Goal: Task Accomplishment & Management: Complete application form

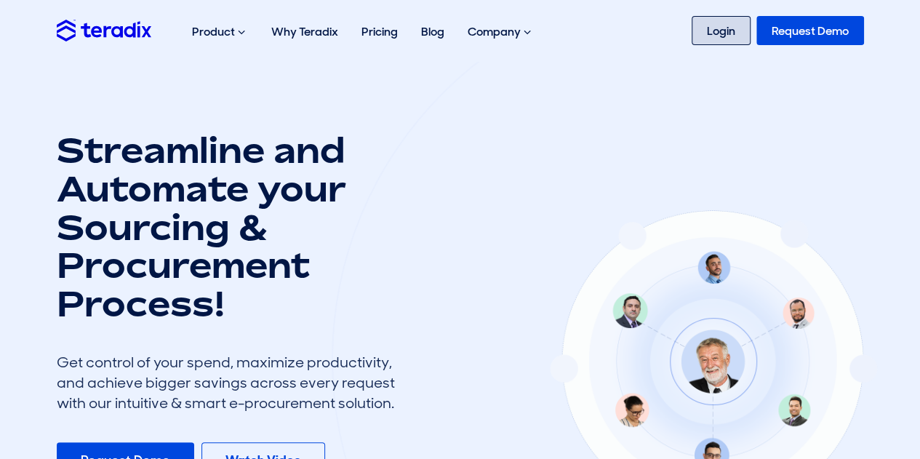
click at [723, 28] on link "Login" at bounding box center [721, 30] width 59 height 29
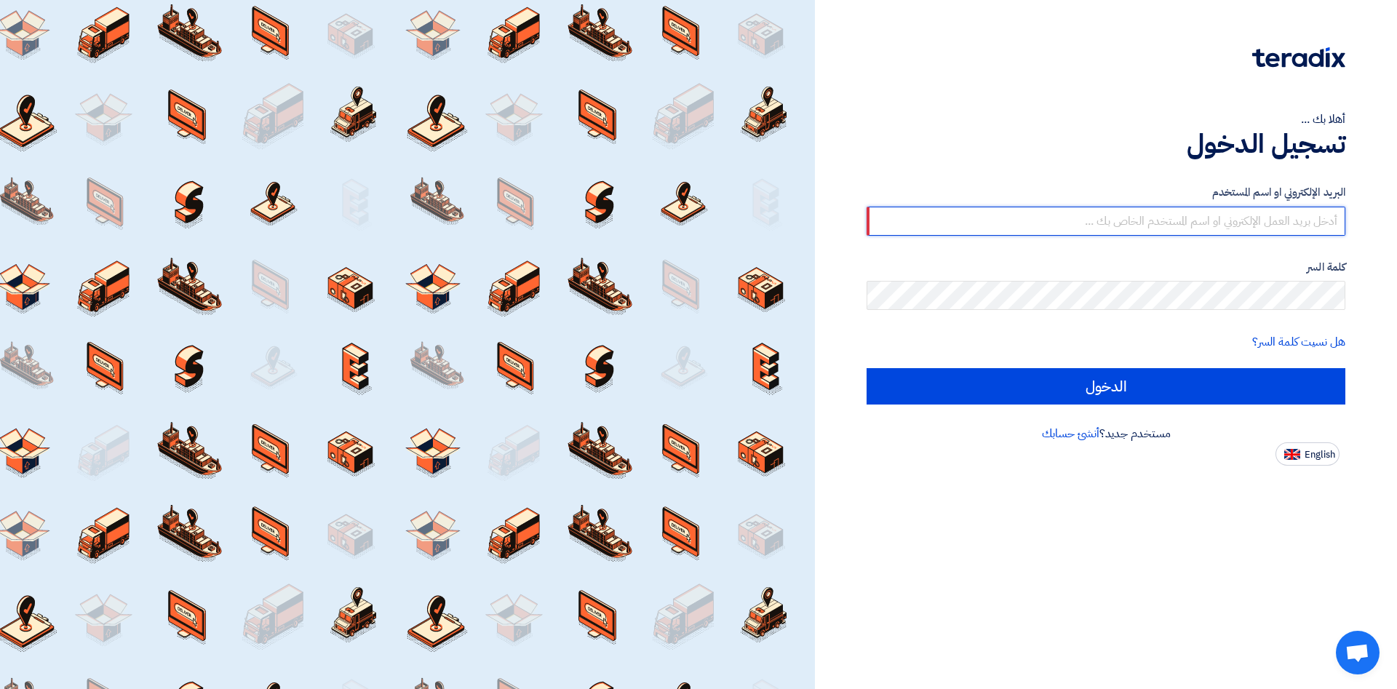
click at [1202, 226] on input "text" at bounding box center [1105, 221] width 479 height 29
type input "abdellatif.alswaimeh@cenomi.com"
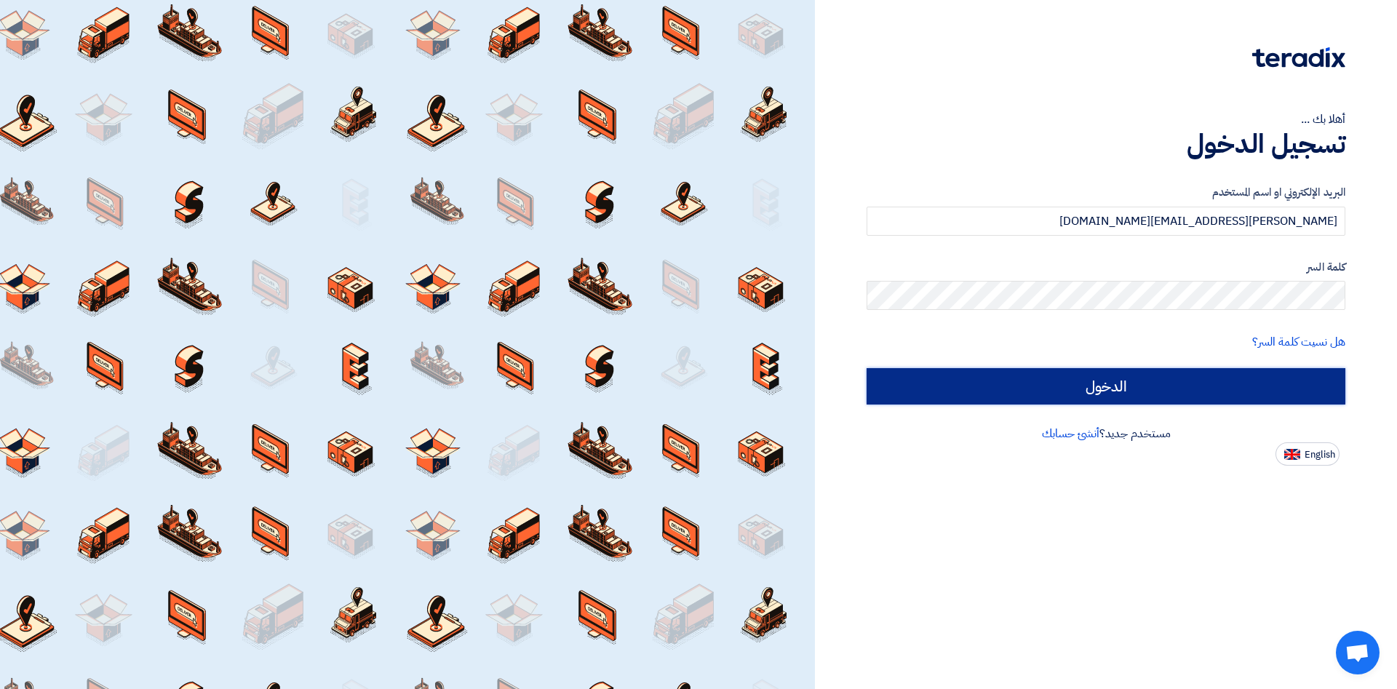
click at [965, 392] on input "الدخول" at bounding box center [1105, 386] width 479 height 36
type input "Sign in"
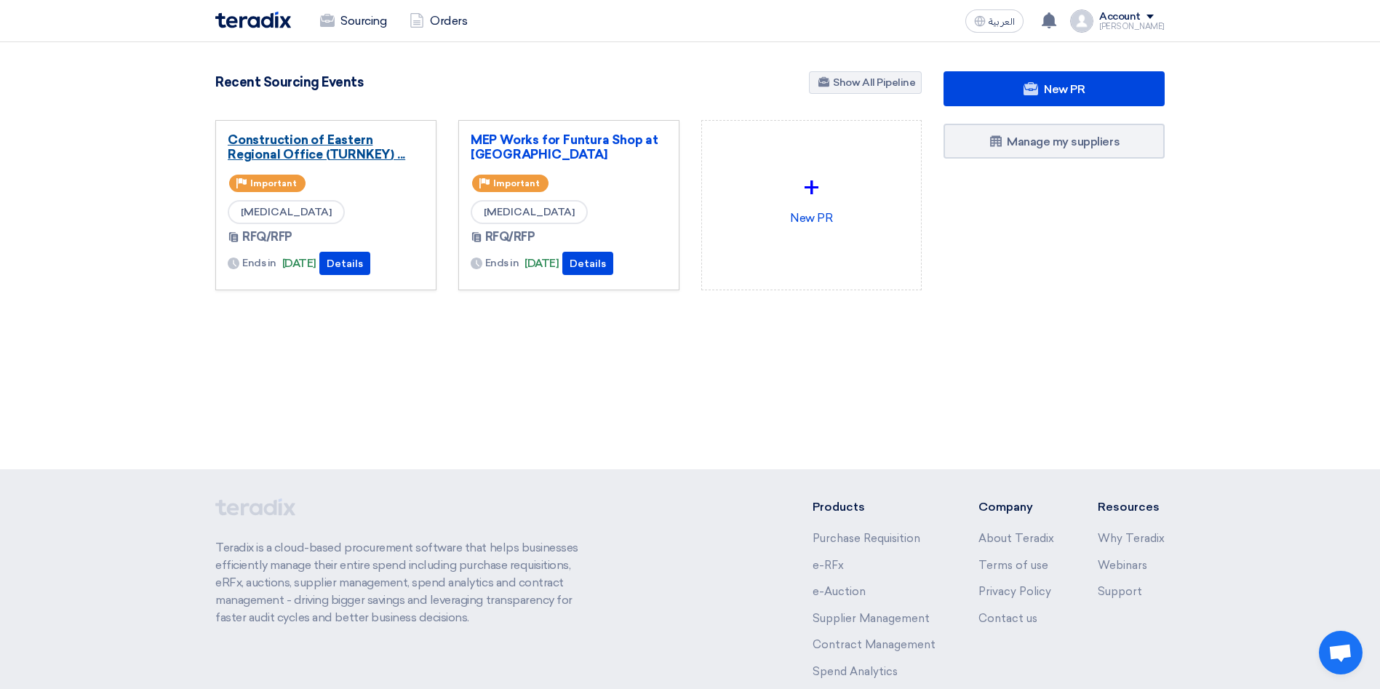
click at [299, 147] on link "Construction of Eastern Regional Office (TURNKEY) ..." at bounding box center [326, 146] width 196 height 29
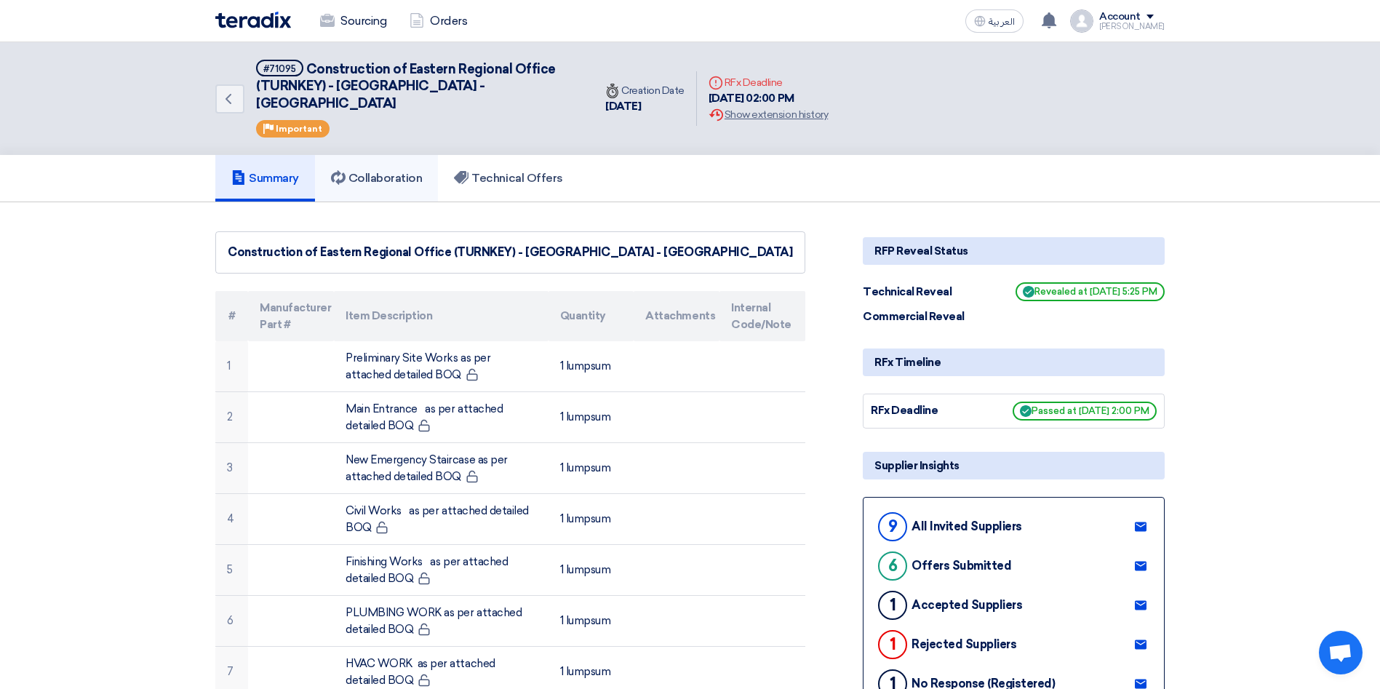
click at [392, 170] on link "Collaboration" at bounding box center [377, 178] width 124 height 47
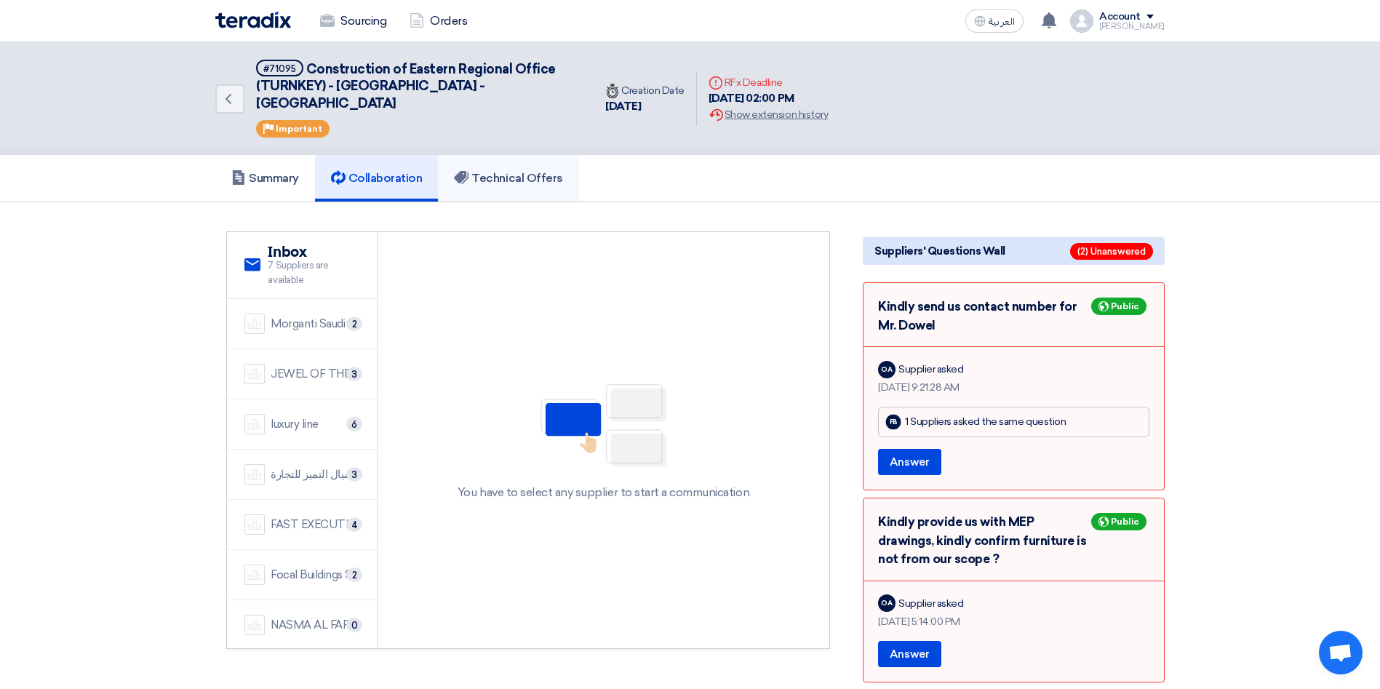
click at [498, 171] on h5 "Technical Offers" at bounding box center [508, 178] width 108 height 15
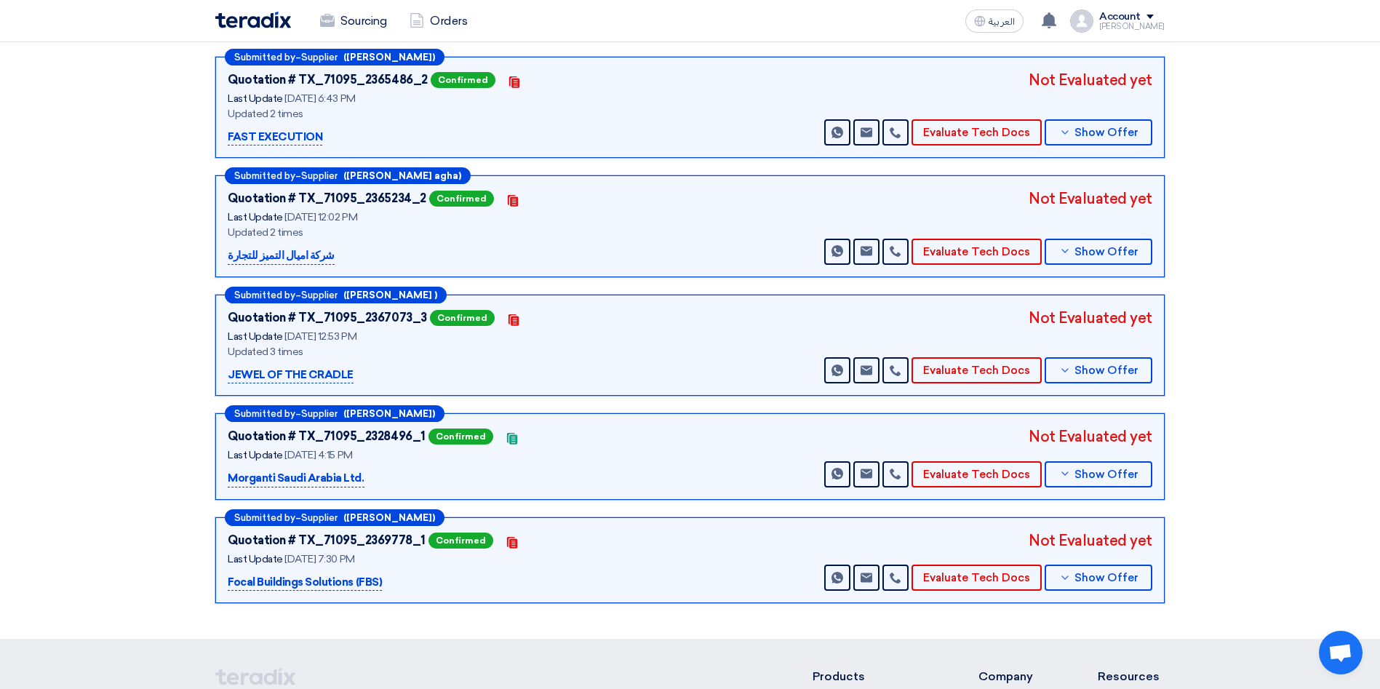
scroll to position [356, 0]
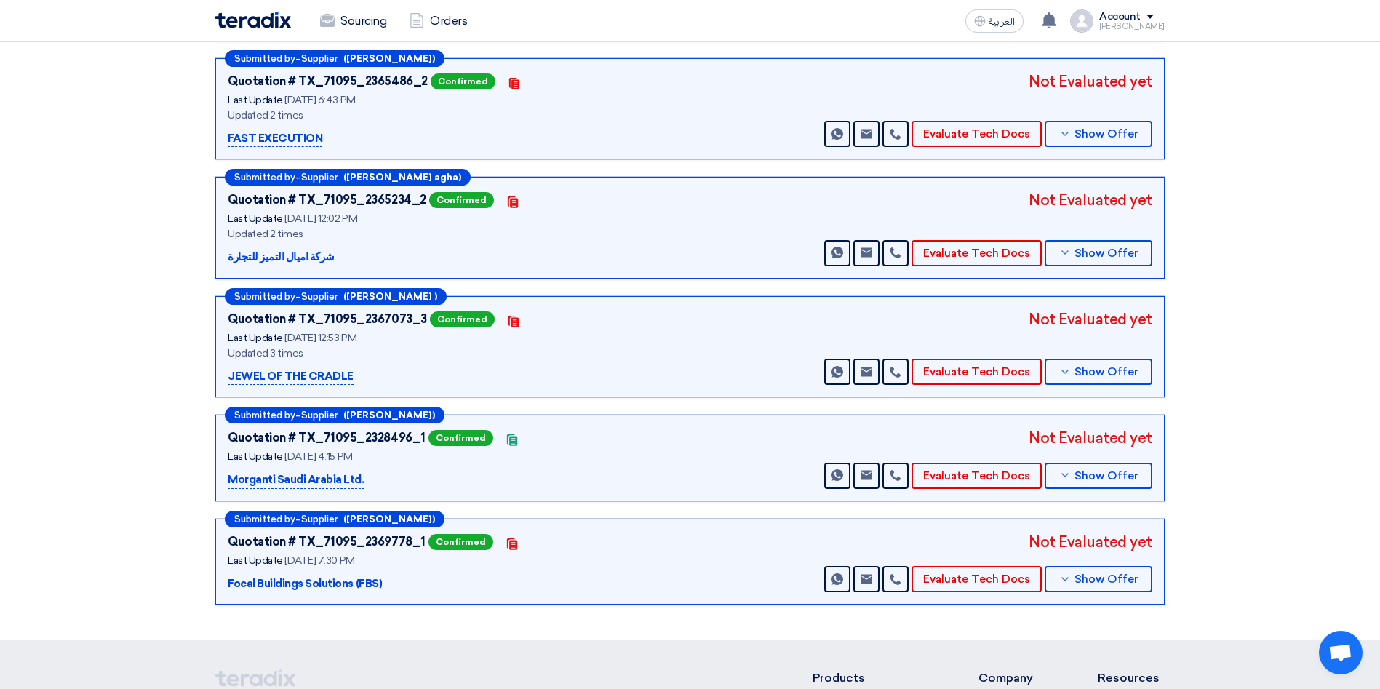
drag, startPoint x: 1379, startPoint y: 442, endPoint x: 1380, endPoint y: 371, distance: 71.3
click at [1380, 371] on html "Sourcing Orders العربية ع a new question for Construction of Eastern Regional O…" at bounding box center [690, 307] width 1380 height 1326
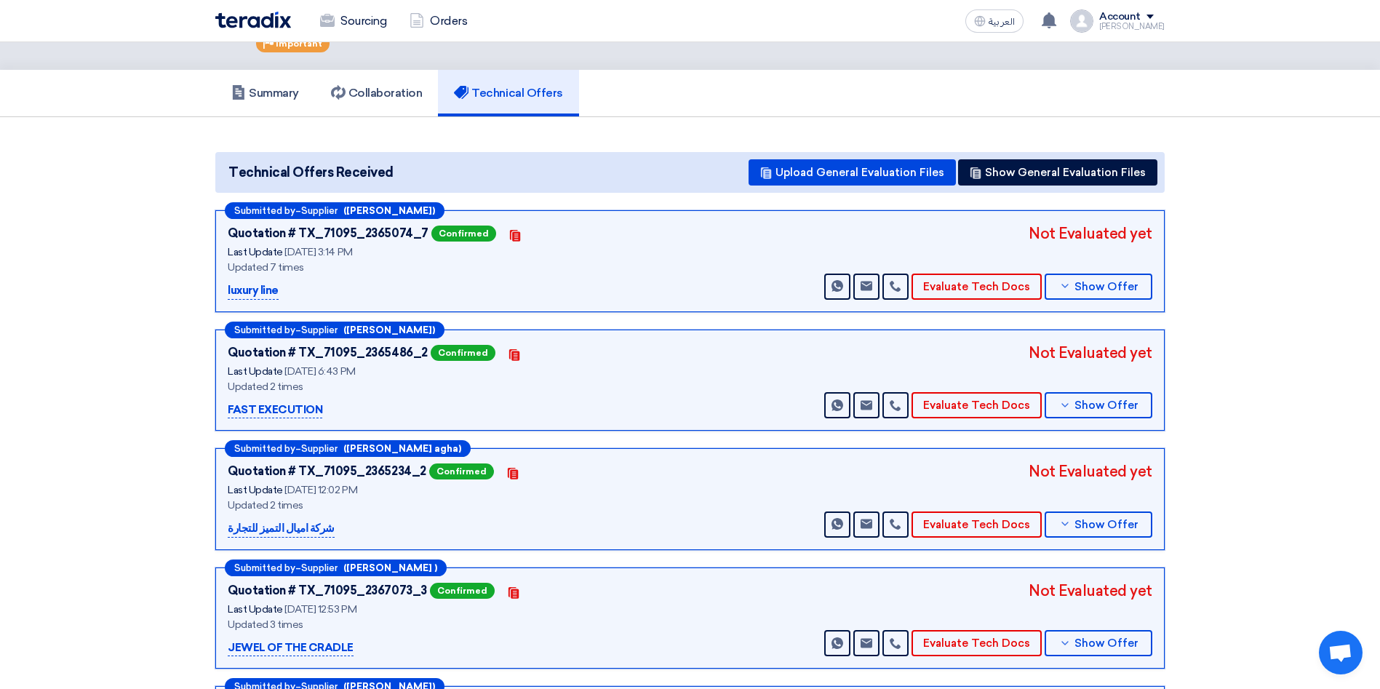
scroll to position [0, 0]
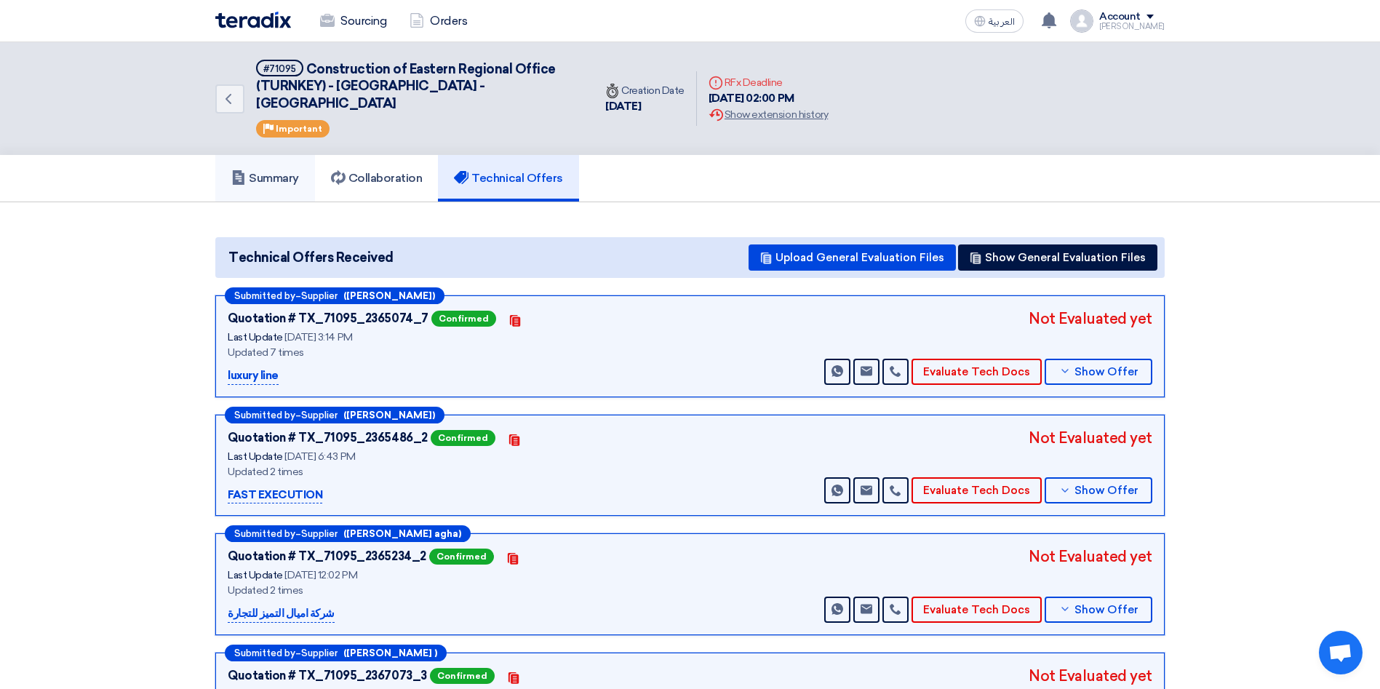
click at [276, 171] on h5 "Summary" at bounding box center [265, 178] width 68 height 15
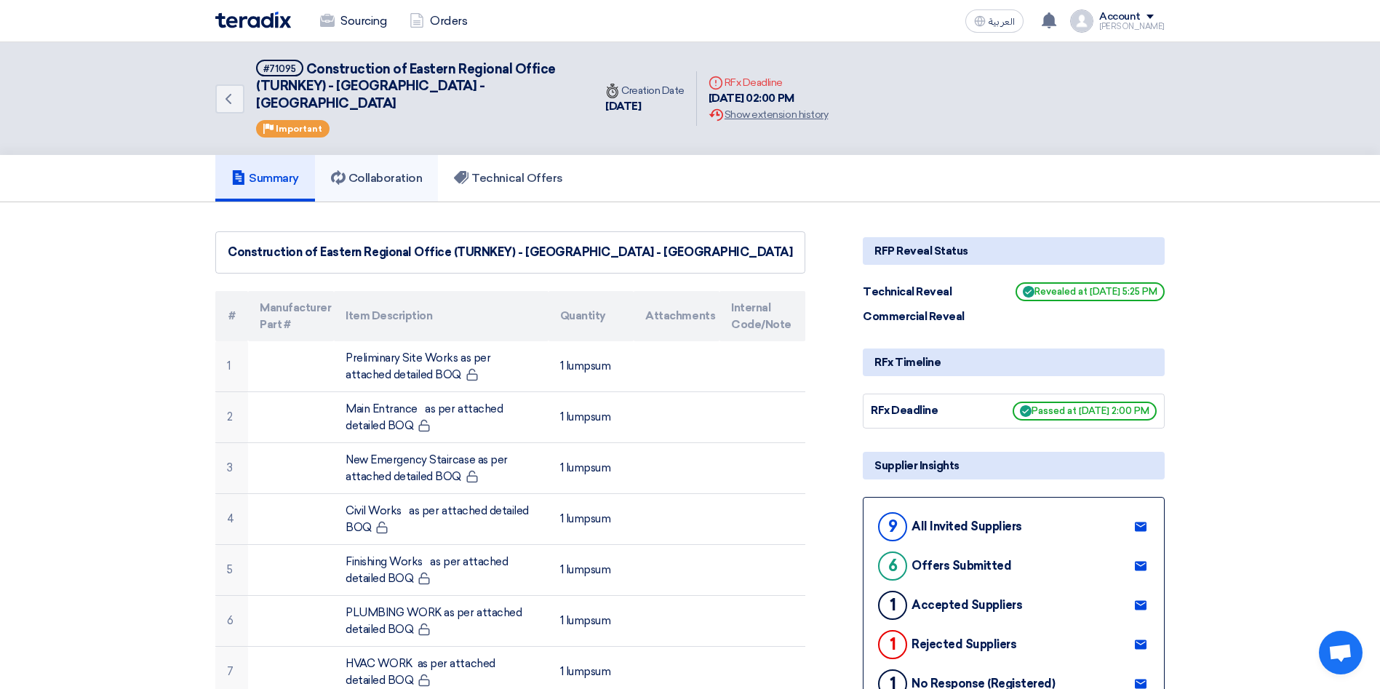
click at [404, 155] on link "Collaboration" at bounding box center [377, 178] width 124 height 47
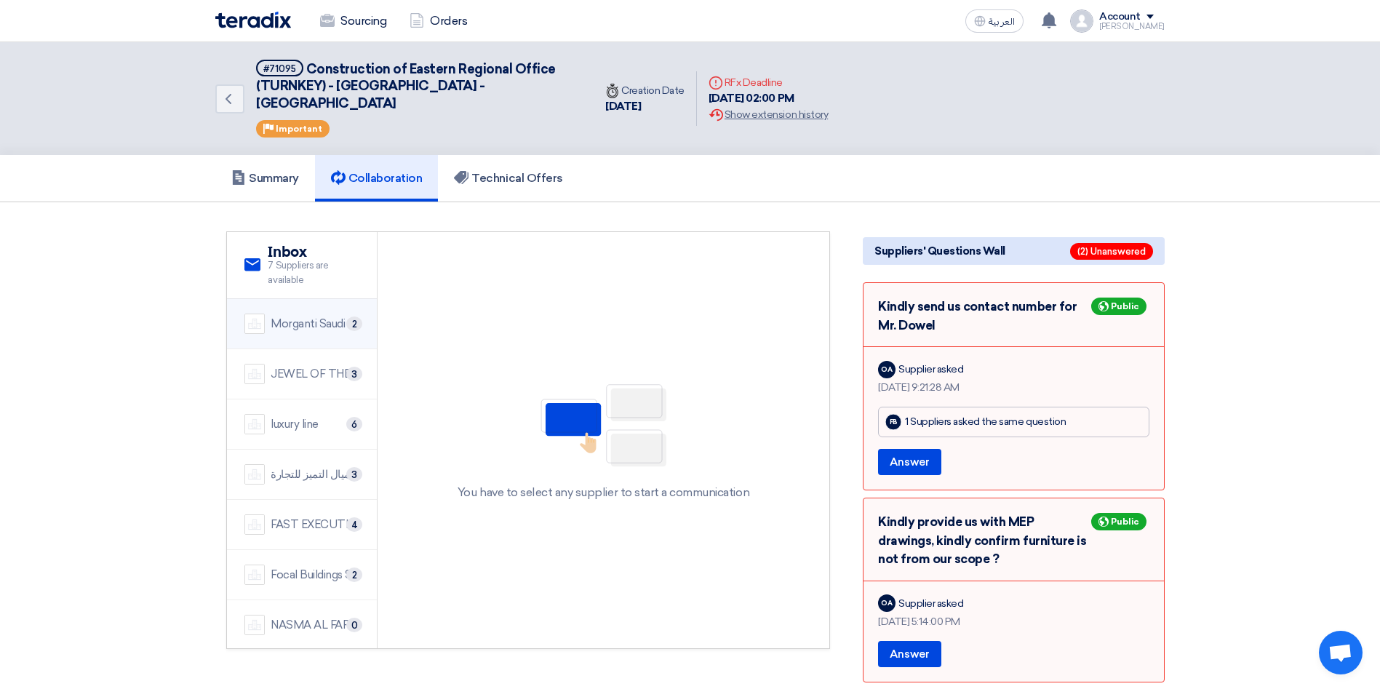
click at [316, 316] on div "Morganti Saudi Arabia Ltd." at bounding box center [315, 324] width 89 height 17
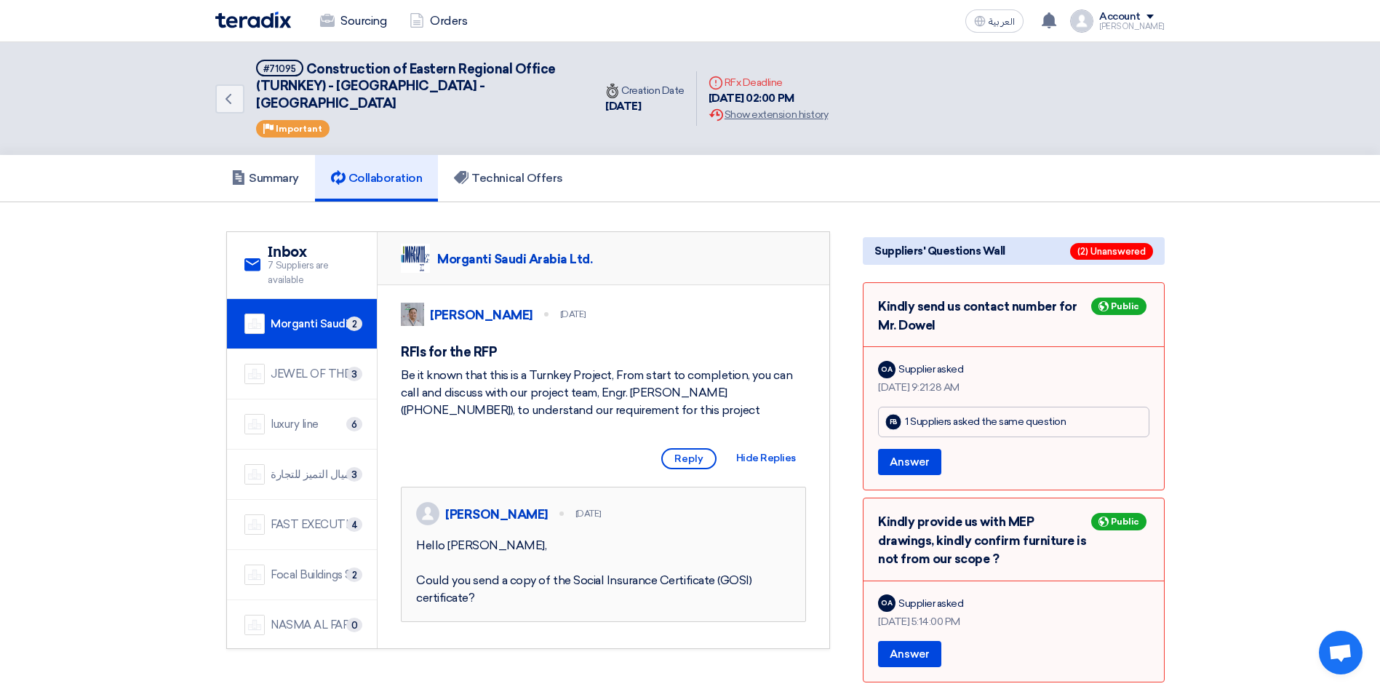
click at [311, 349] on li "JEWEL OF THE CRADLE 3" at bounding box center [302, 374] width 150 height 50
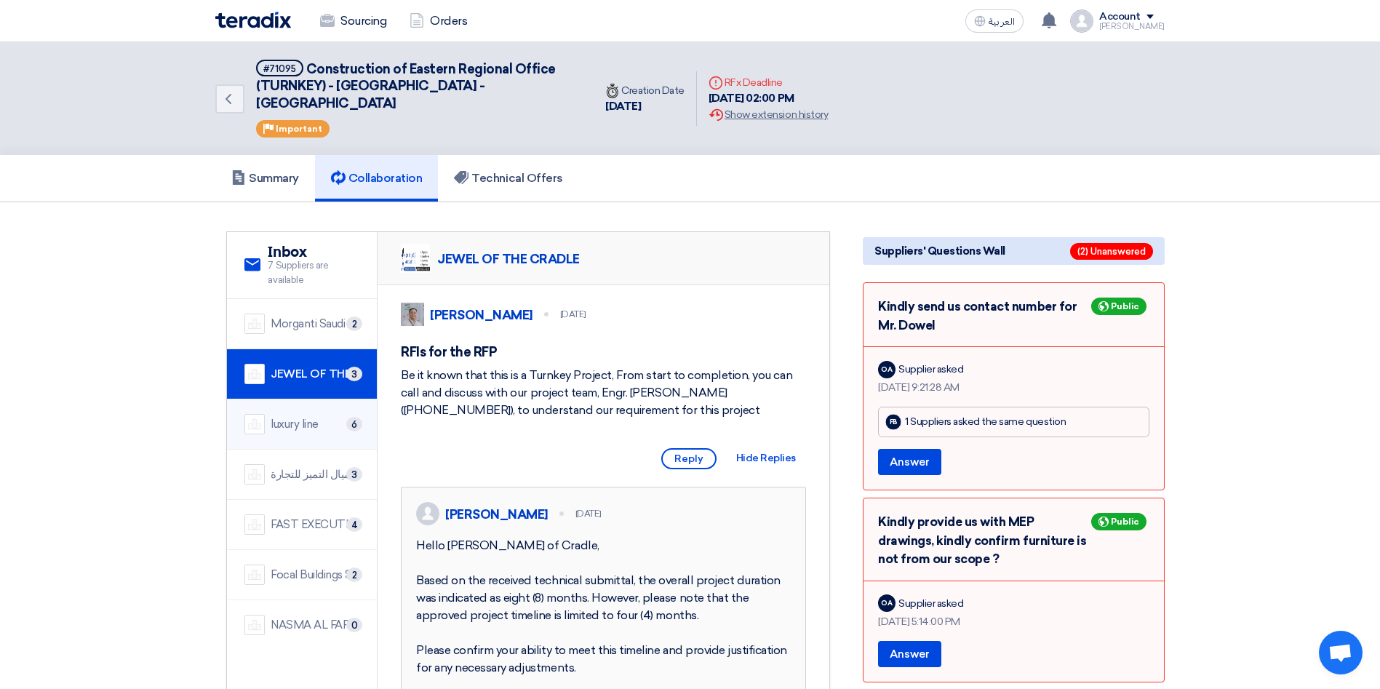
click at [290, 416] on div "luxury line" at bounding box center [295, 424] width 48 height 17
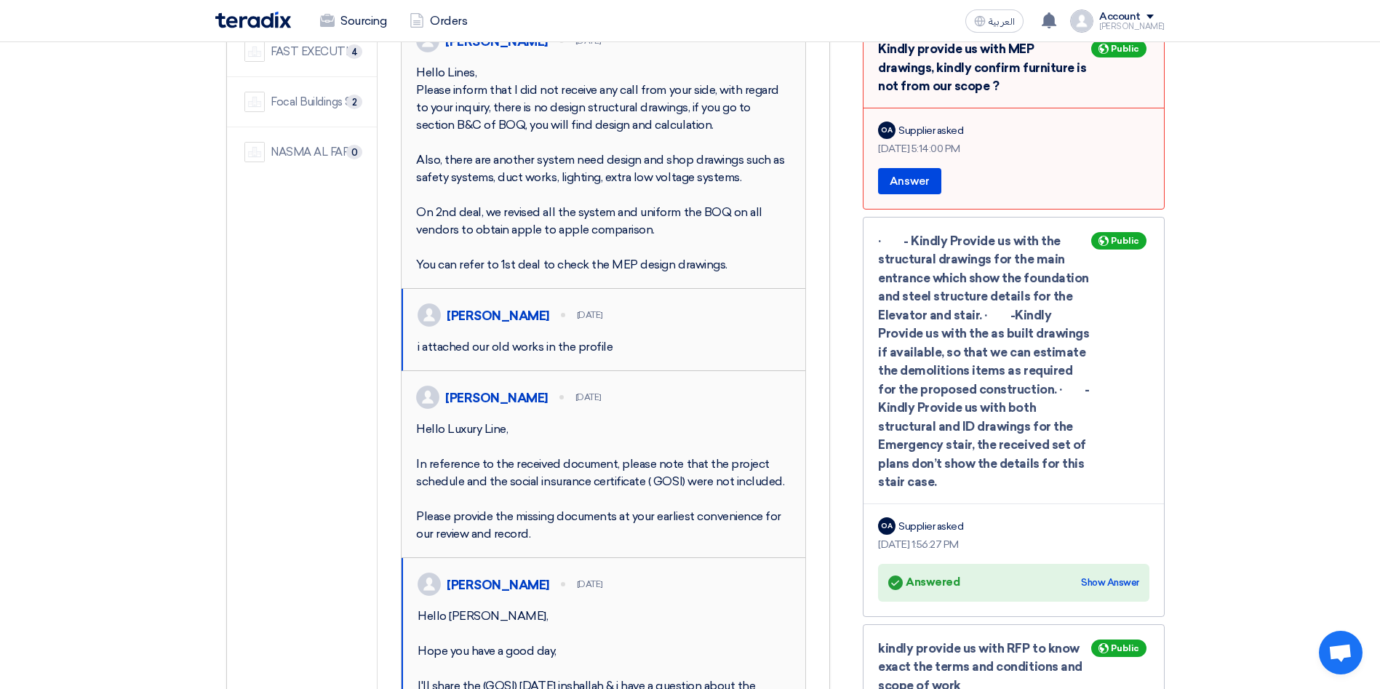
scroll to position [451, 0]
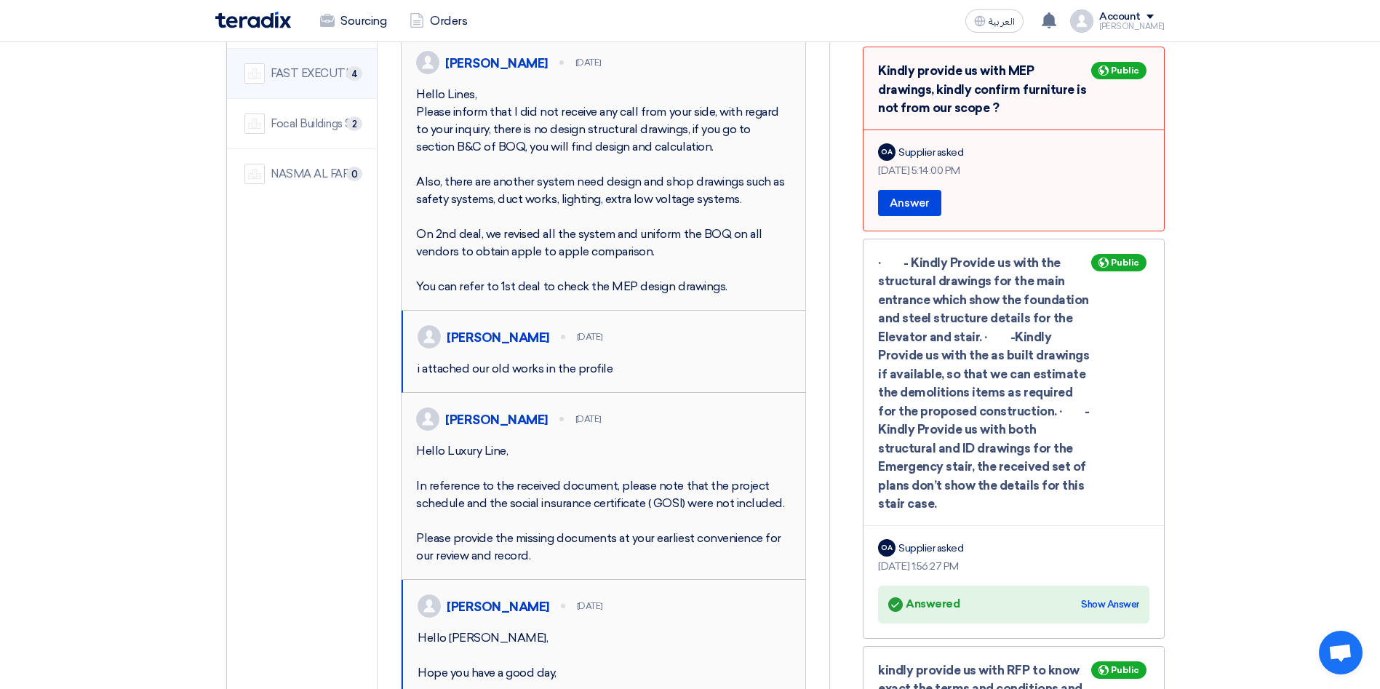
click at [308, 65] on div "FAST EXECUTION" at bounding box center [315, 73] width 89 height 17
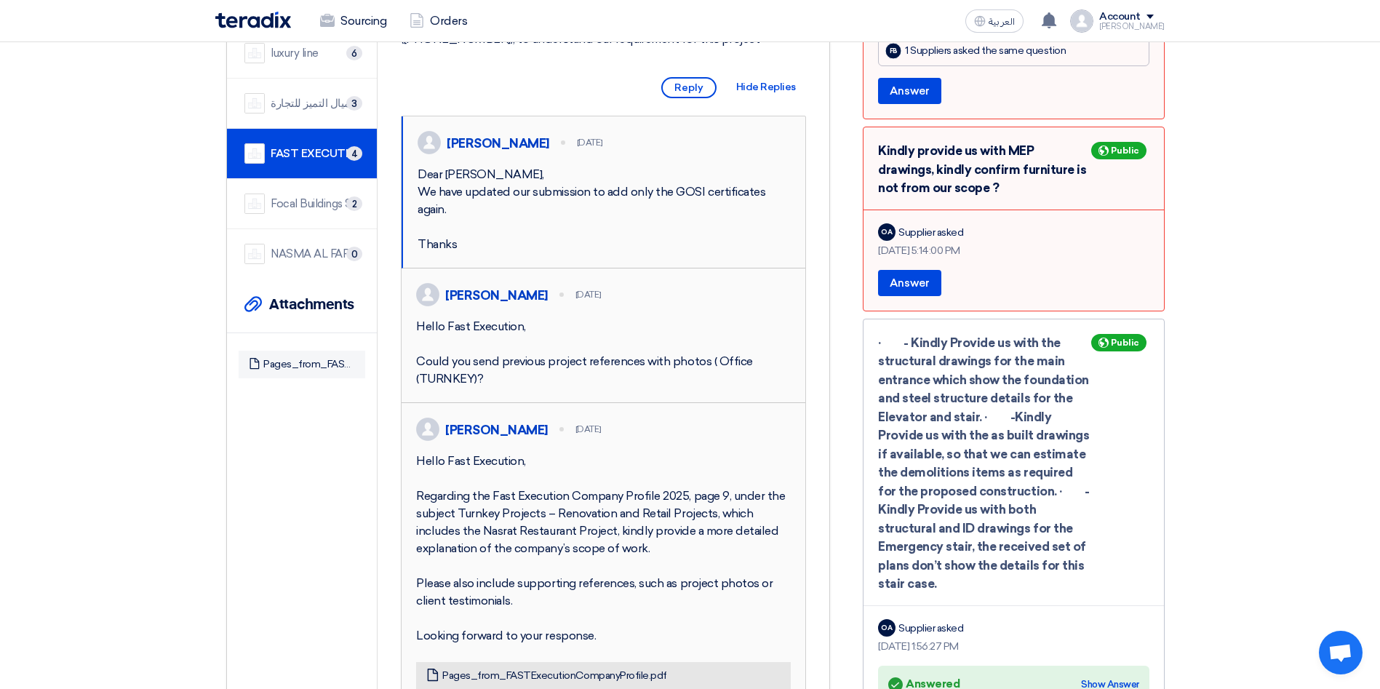
scroll to position [365, 0]
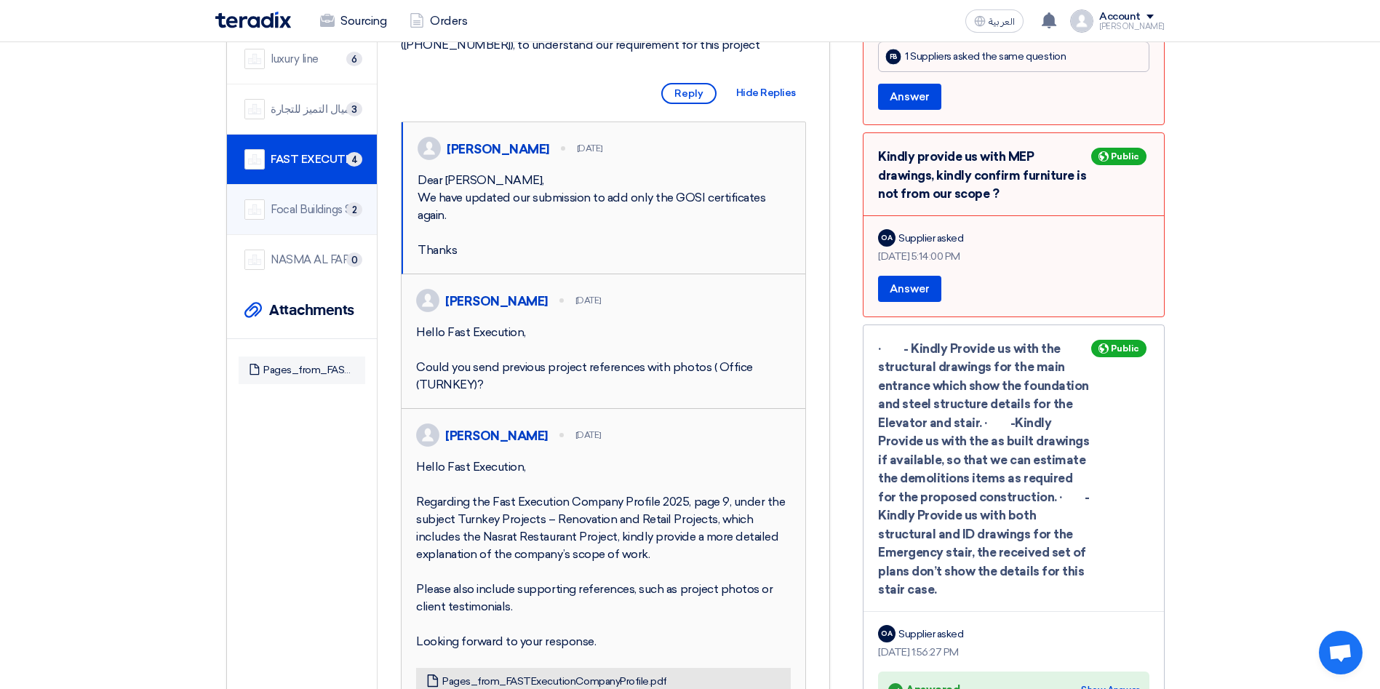
click at [292, 202] on div "Focal Buildings Solutions (FBS)" at bounding box center [315, 210] width 89 height 17
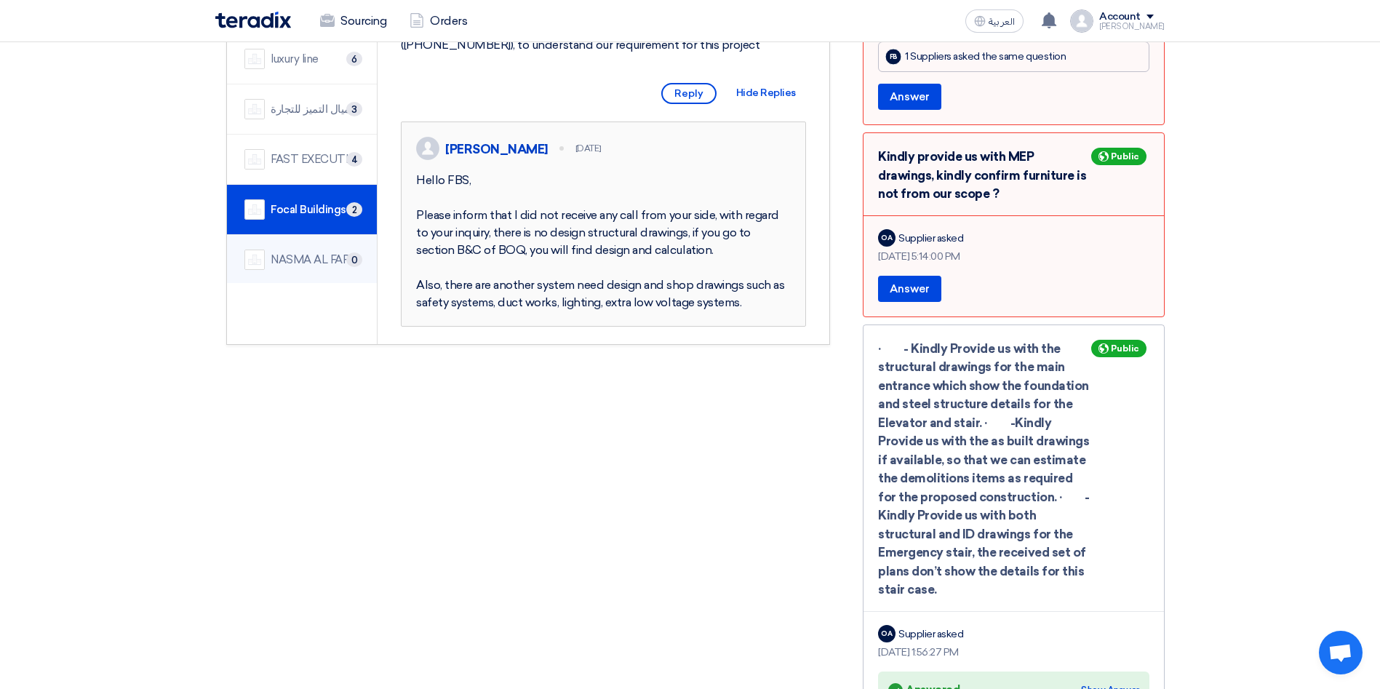
click at [295, 252] on div "NASMA AL FARIS CONTRACTING CO" at bounding box center [315, 260] width 89 height 17
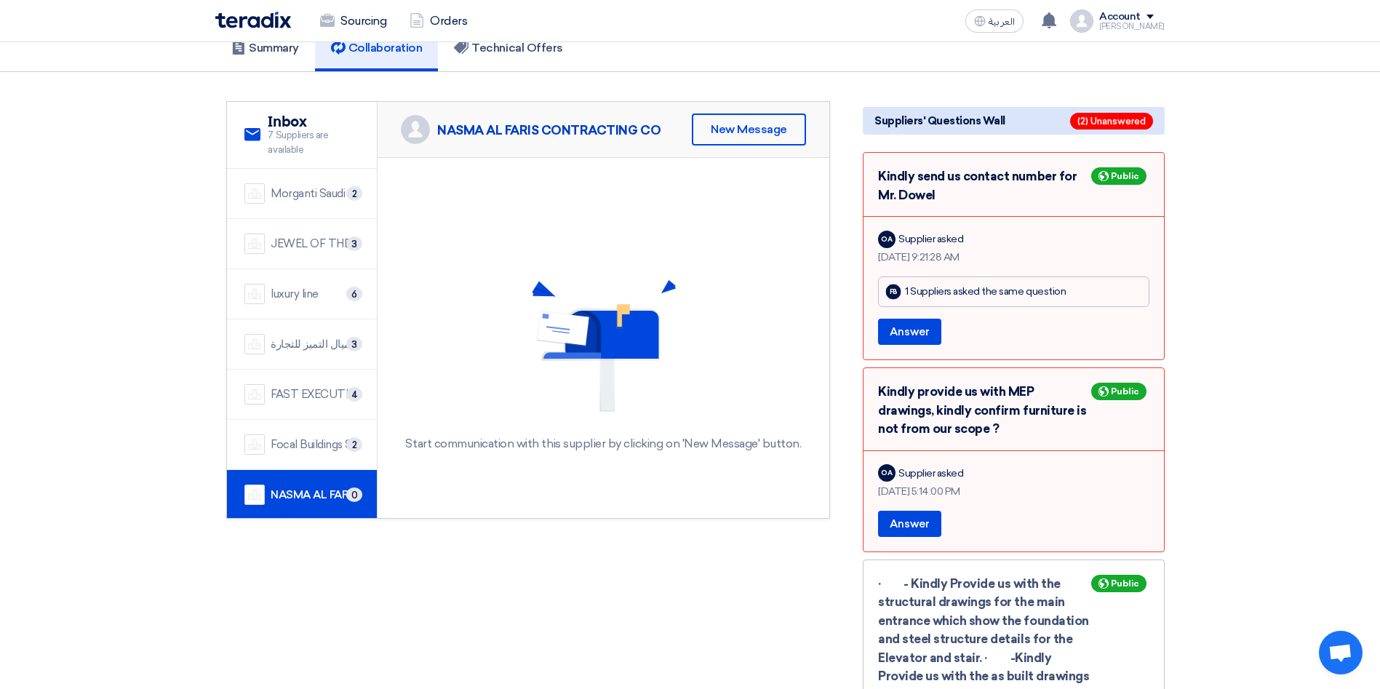
scroll to position [0, 0]
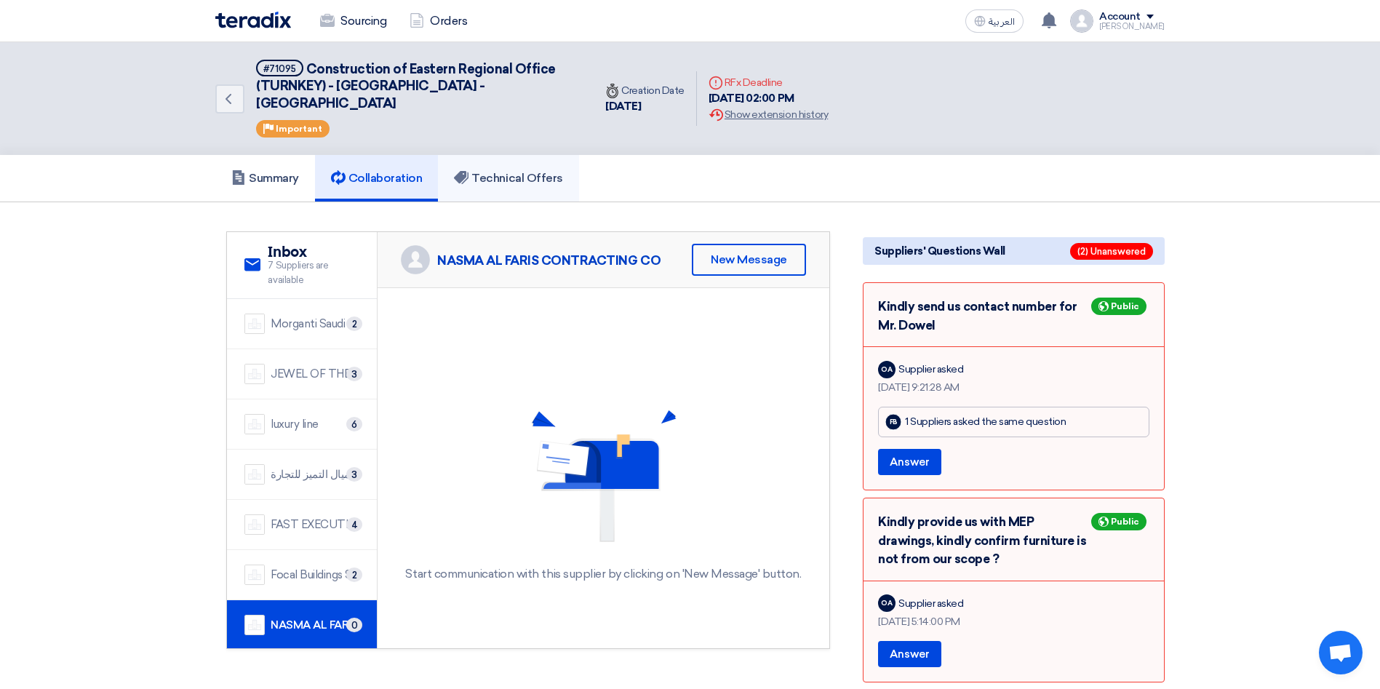
click at [506, 171] on h5 "Technical Offers" at bounding box center [508, 178] width 108 height 15
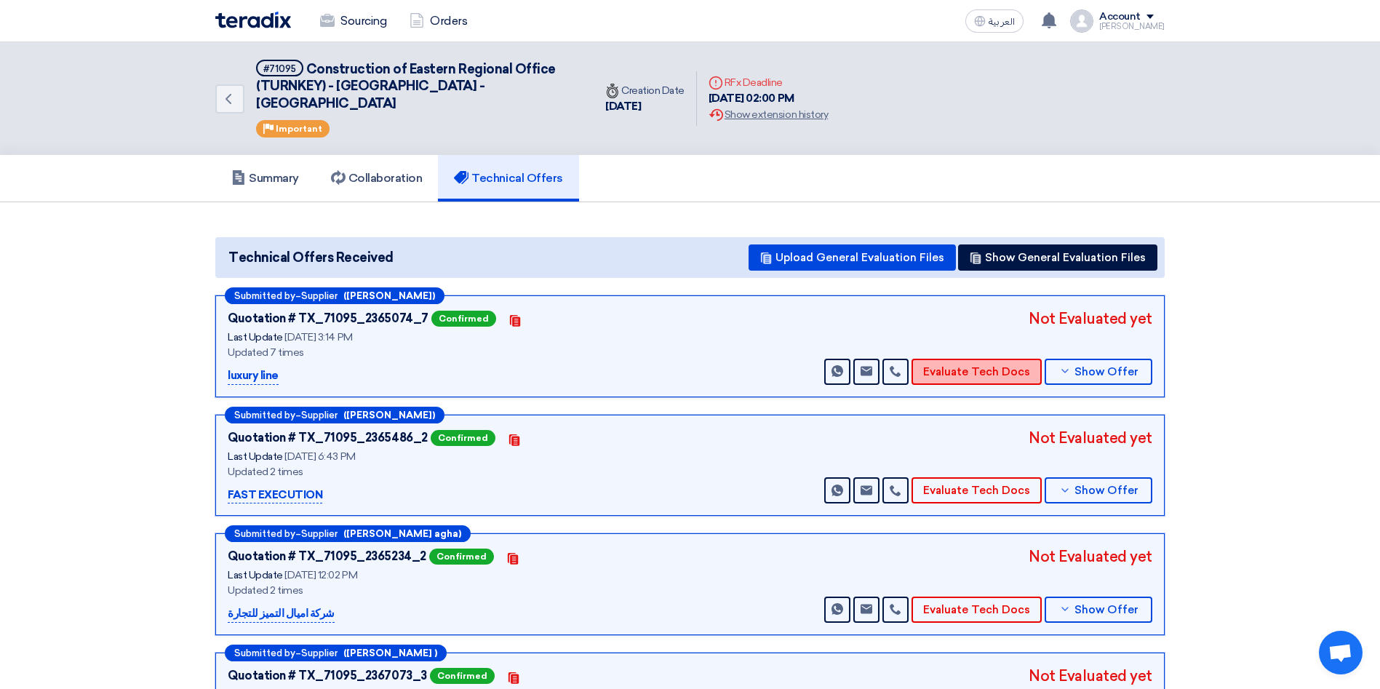
click at [1008, 359] on button "Evaluate Tech Docs" at bounding box center [977, 372] width 130 height 26
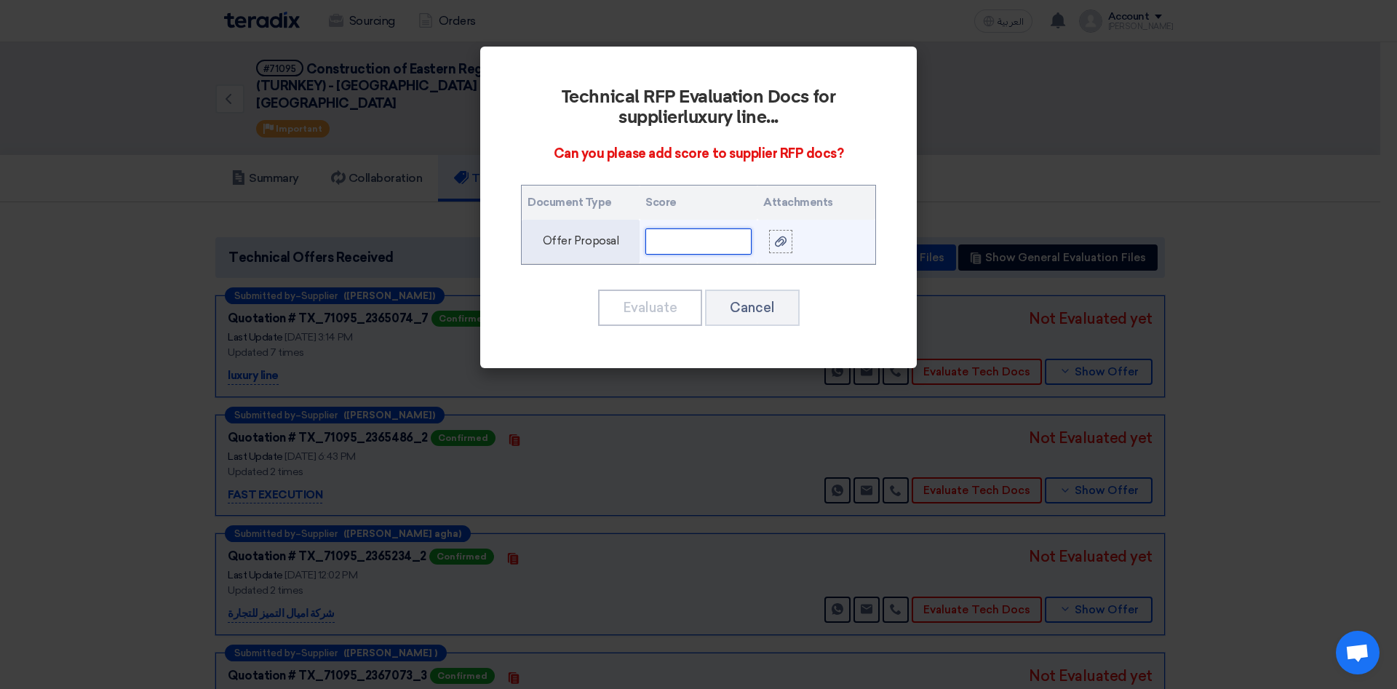
click at [727, 239] on input "text" at bounding box center [698, 241] width 106 height 26
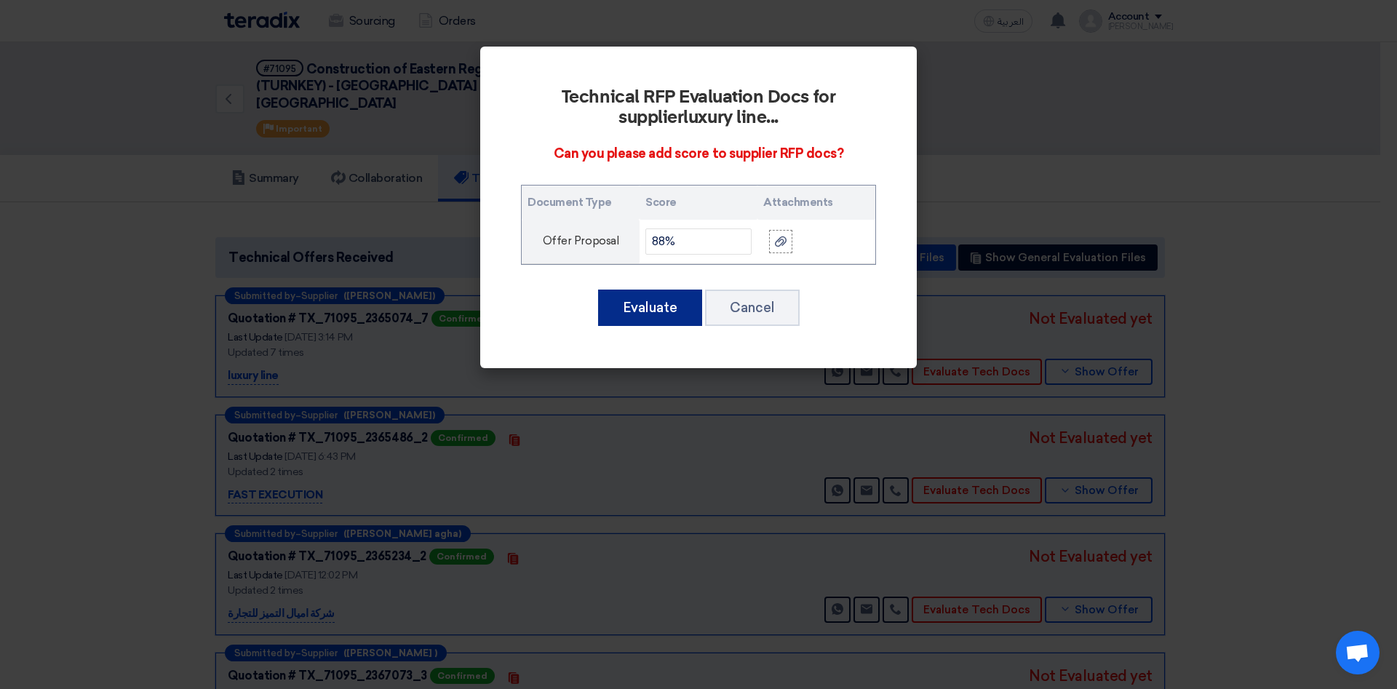
click at [646, 293] on button "Evaluate" at bounding box center [650, 308] width 104 height 36
click at [669, 300] on button "Evaluate" at bounding box center [650, 308] width 104 height 36
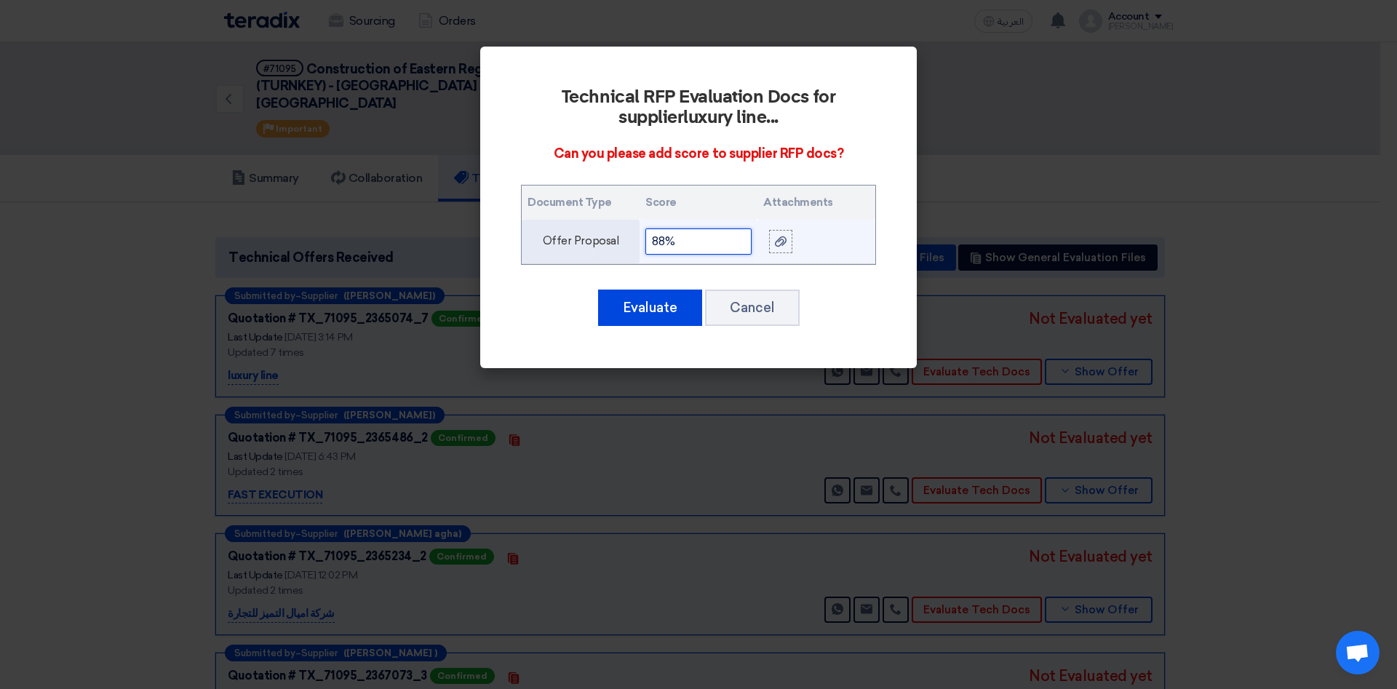
click at [695, 244] on input "88%" at bounding box center [698, 241] width 106 height 26
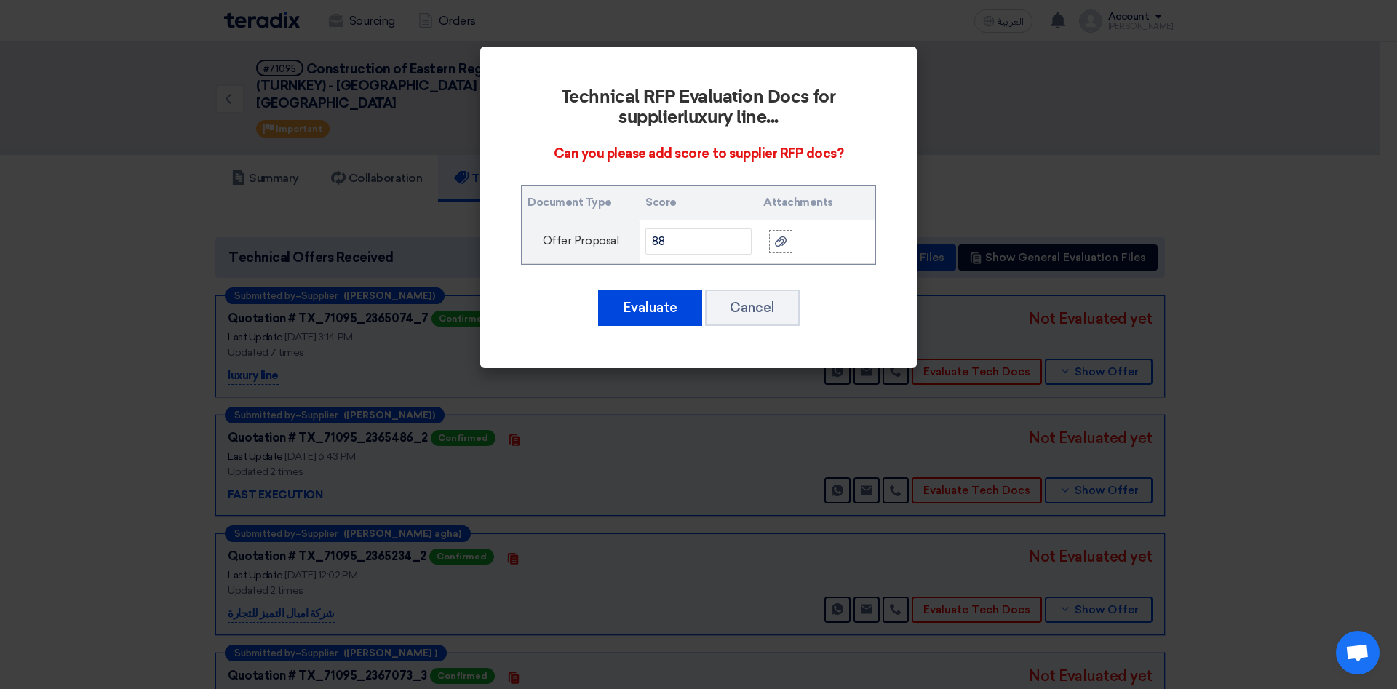
click at [758, 351] on div "Technical RFP Evaluation Docs for supplier luxury line ... Can you please add s…" at bounding box center [698, 208] width 436 height 322
click at [684, 238] on input "88" at bounding box center [698, 241] width 106 height 26
click at [645, 309] on button "Evaluate" at bounding box center [650, 308] width 104 height 36
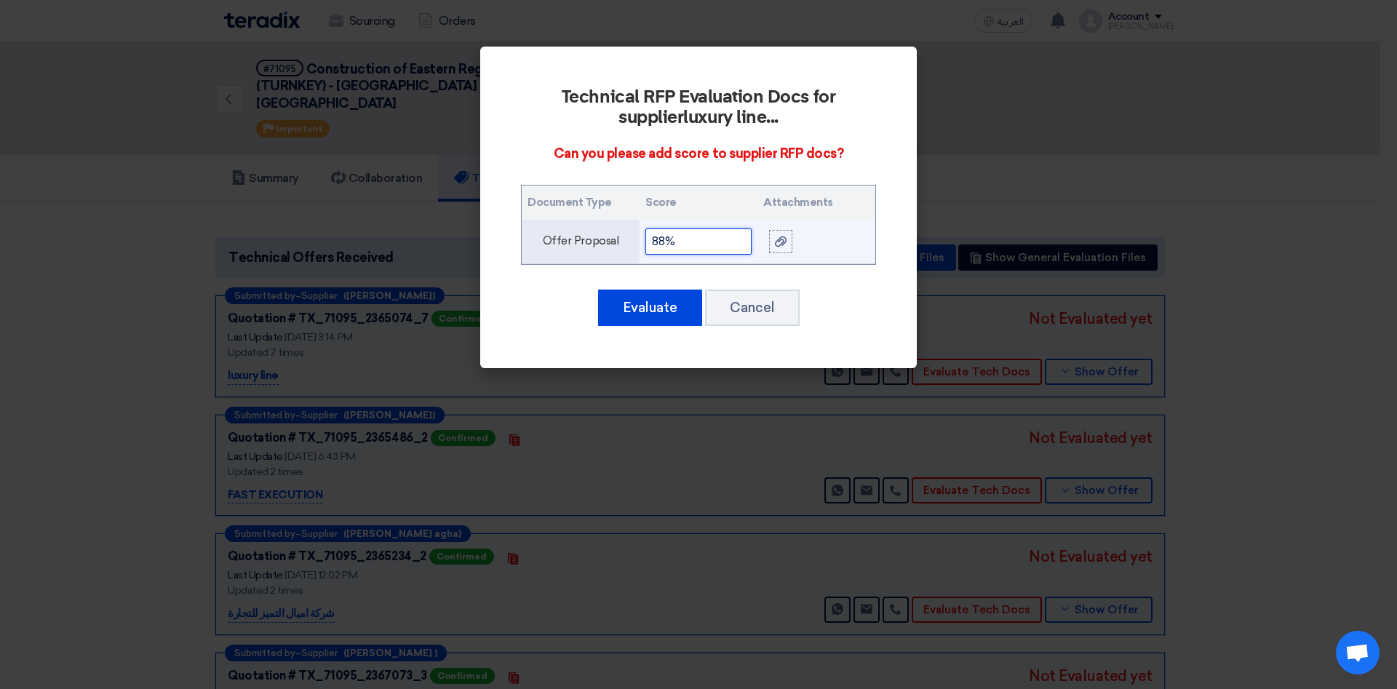
click at [695, 242] on input "88%" at bounding box center [698, 241] width 106 height 26
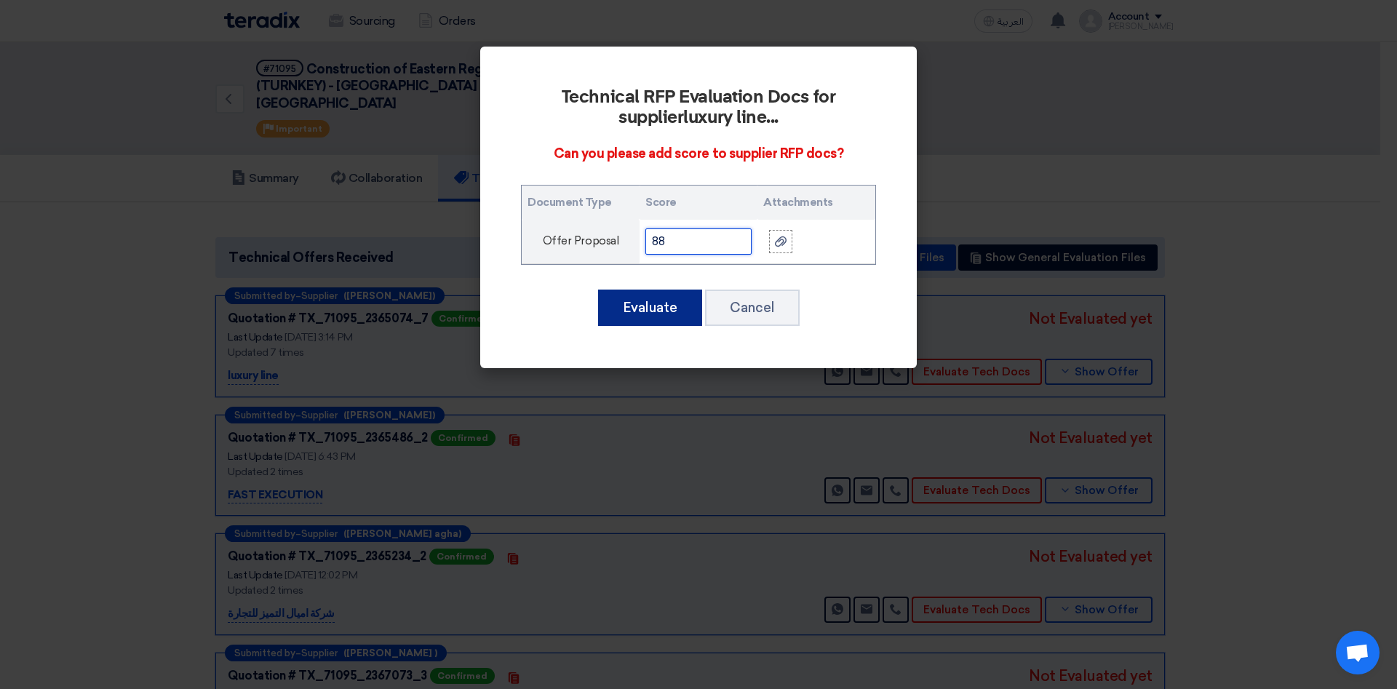
type input "88"
click at [664, 306] on button "Evaluate" at bounding box center [650, 308] width 104 height 36
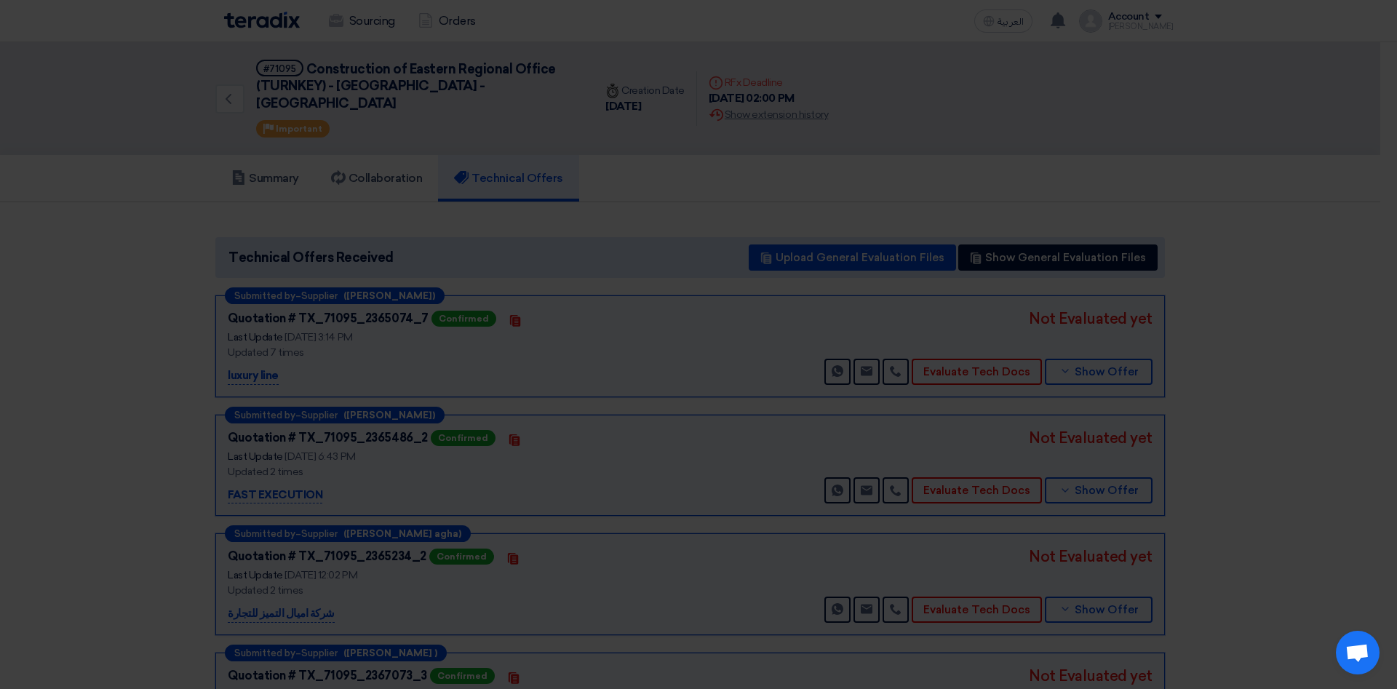
click at [664, 306] on div "Technical RFP Evaluation Docs for supplier luxury line ... Can you please add s…" at bounding box center [699, 171] width 402 height 287
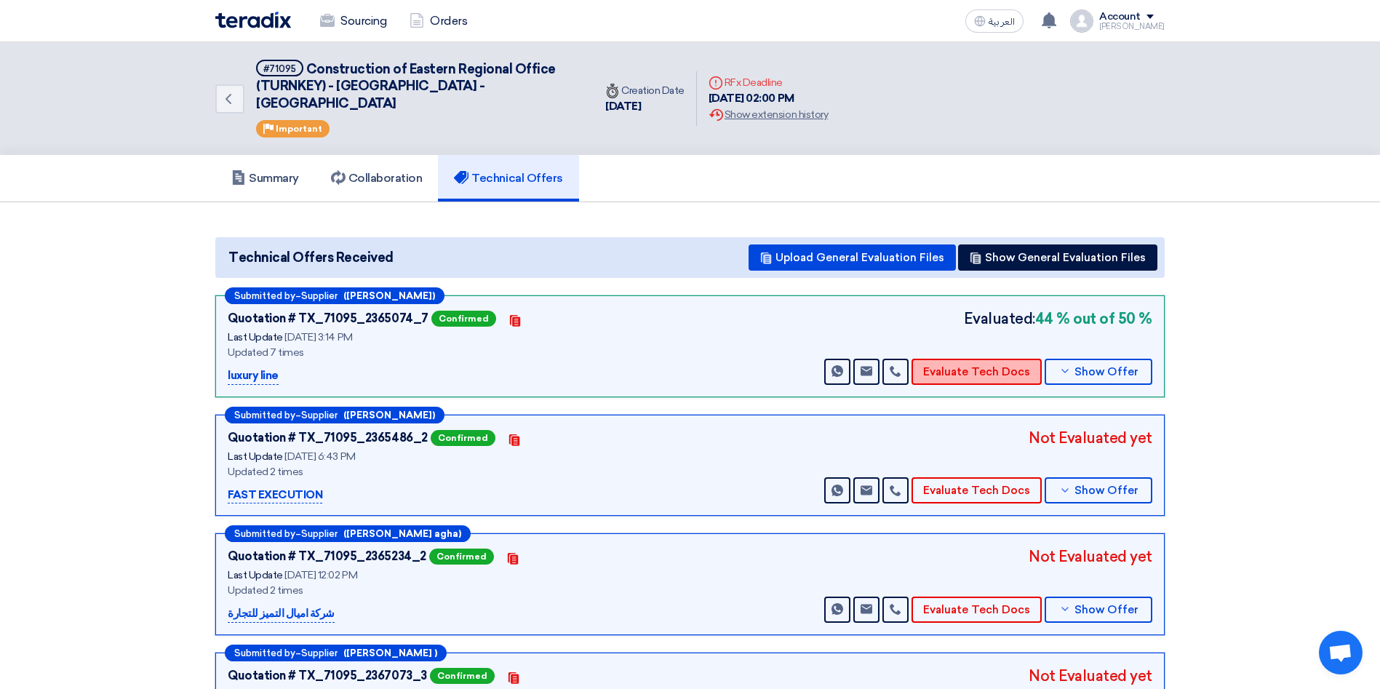
click at [960, 365] on button "Evaluate Tech Docs" at bounding box center [977, 372] width 130 height 26
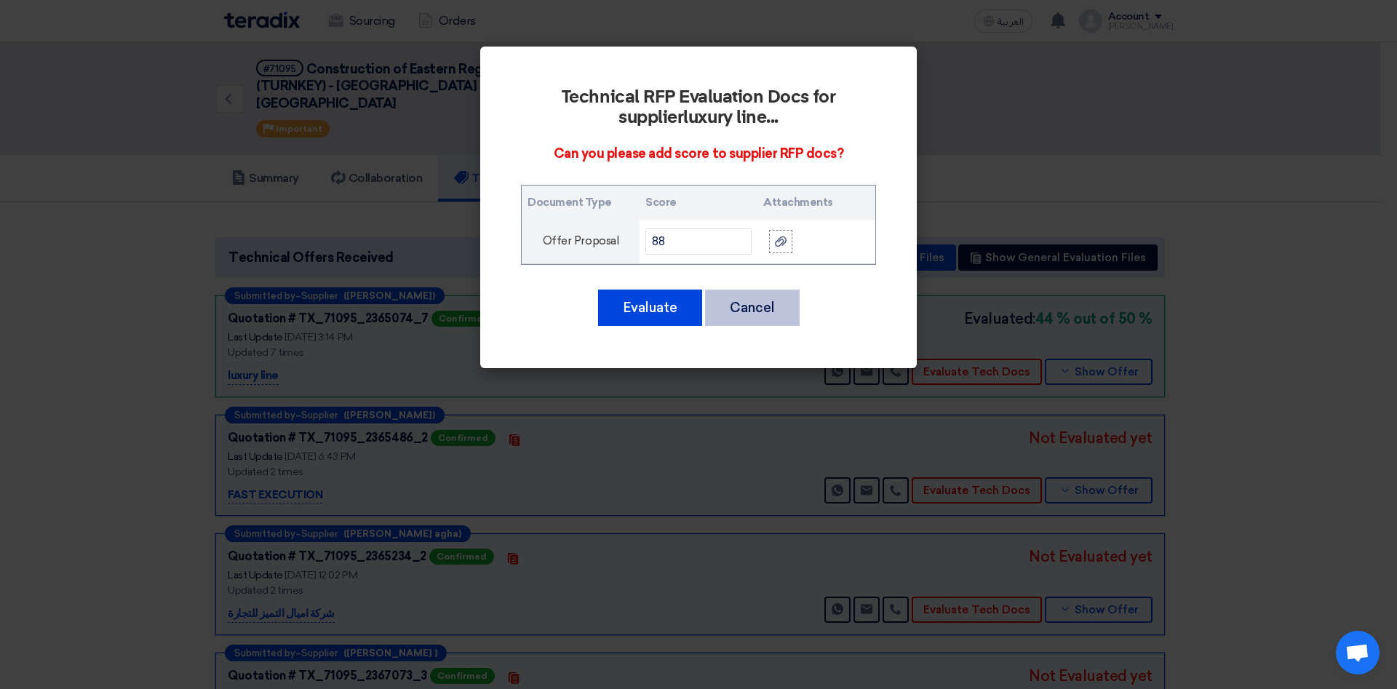
click at [741, 312] on button "Cancel" at bounding box center [752, 308] width 95 height 36
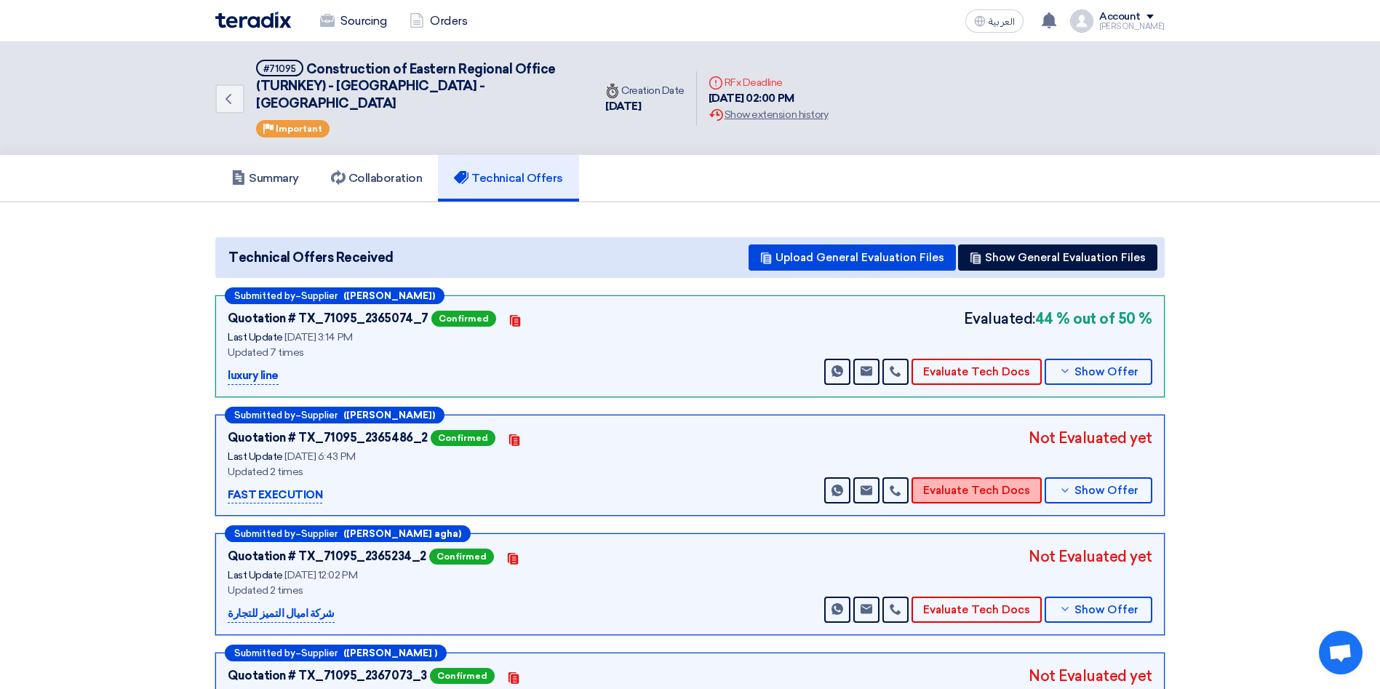
click at [1000, 477] on button "Evaluate Tech Docs" at bounding box center [977, 490] width 130 height 26
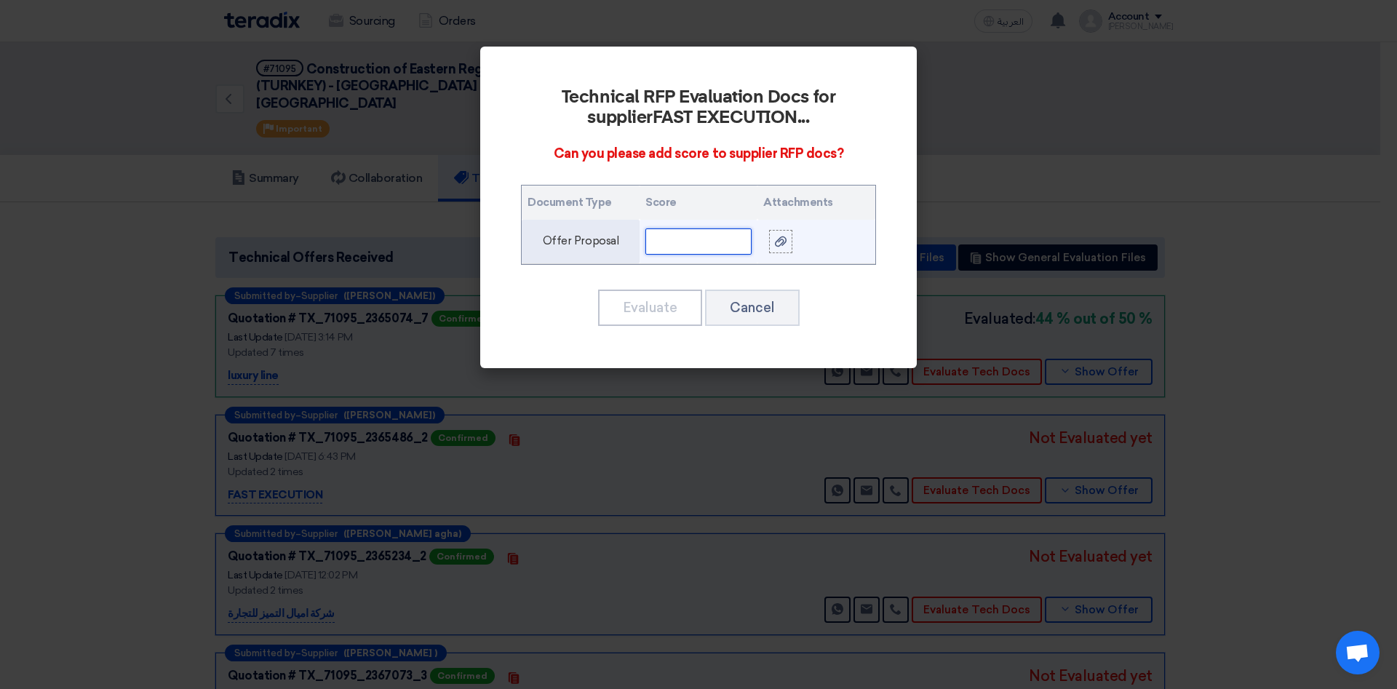
click at [711, 243] on input "text" at bounding box center [698, 241] width 106 height 26
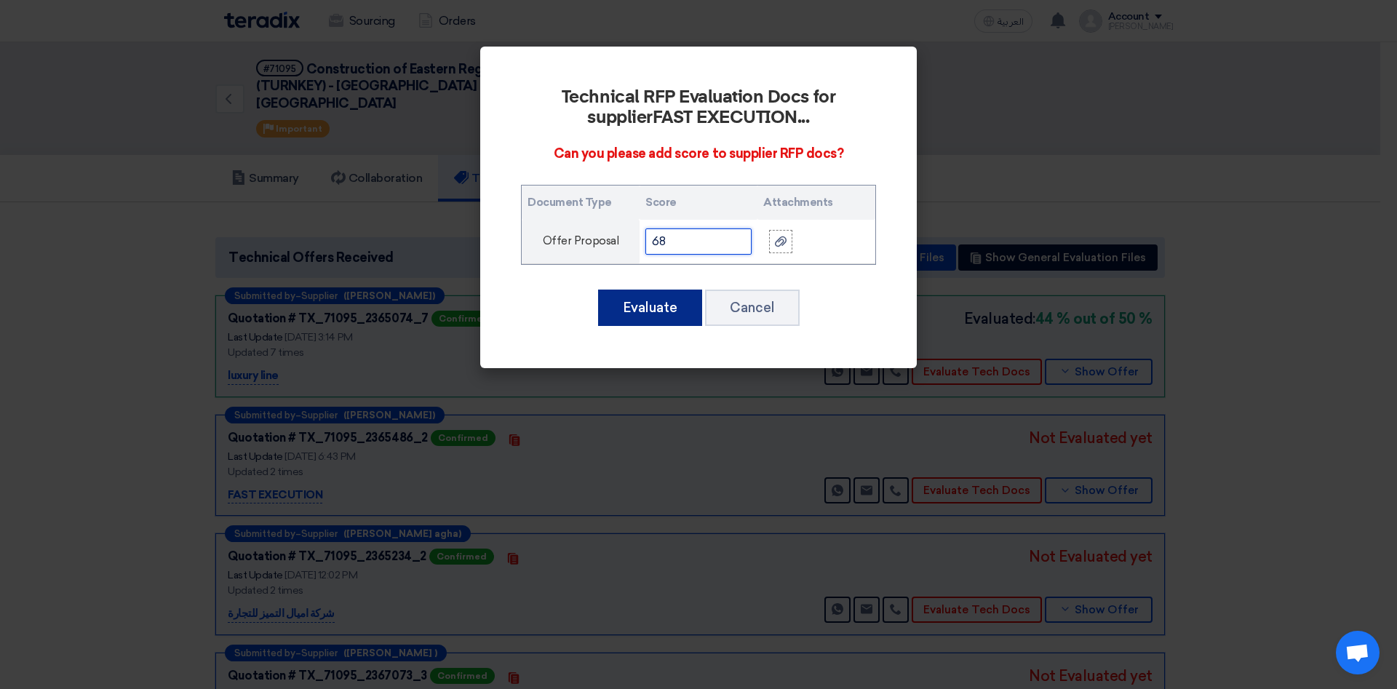
type input "68"
click at [658, 303] on button "Evaluate" at bounding box center [650, 308] width 104 height 36
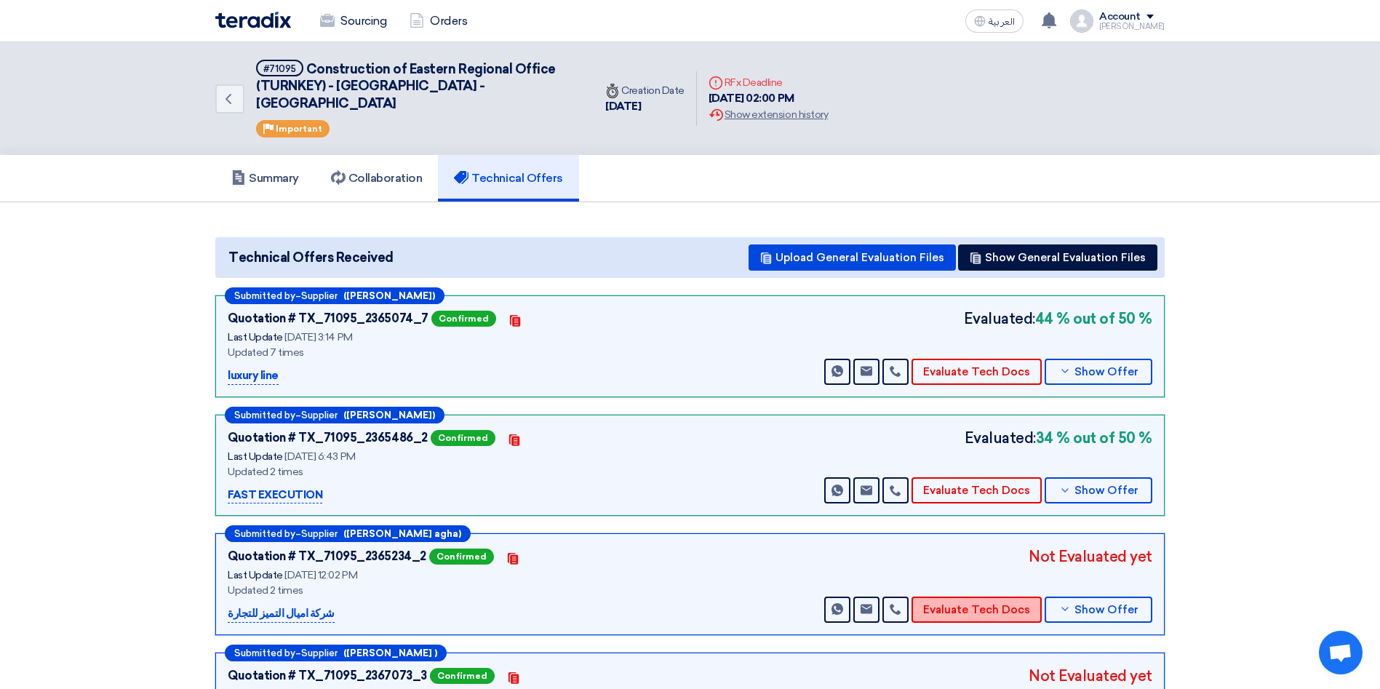
click at [998, 597] on button "Evaluate Tech Docs" at bounding box center [977, 610] width 130 height 26
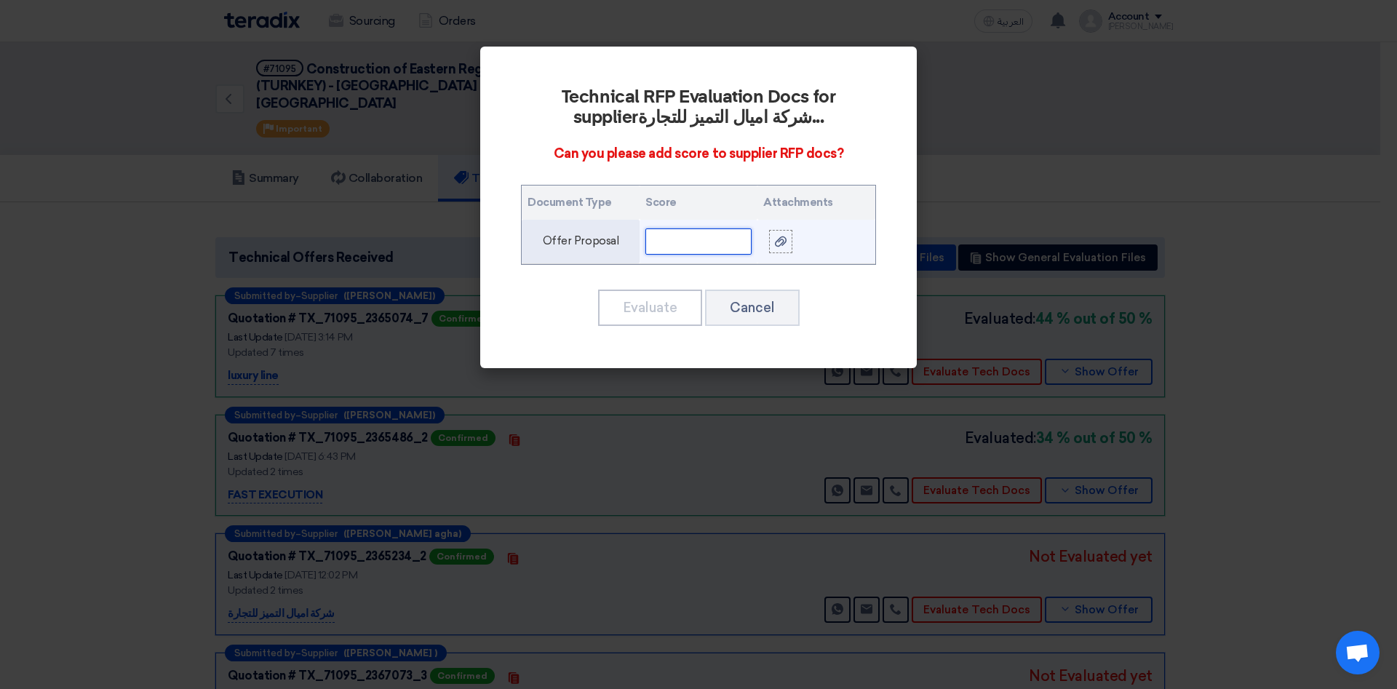
click at [670, 238] on input "text" at bounding box center [698, 241] width 106 height 26
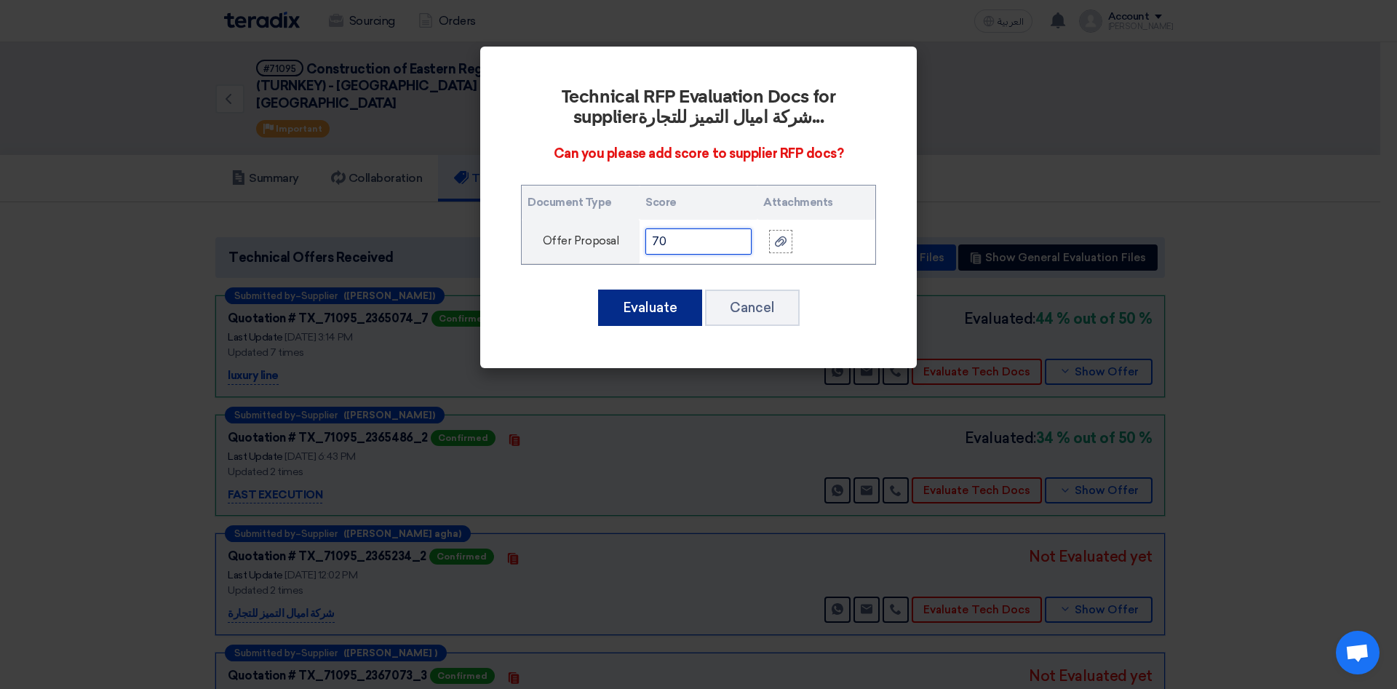
type input "70"
click at [660, 316] on button "Evaluate" at bounding box center [650, 308] width 104 height 36
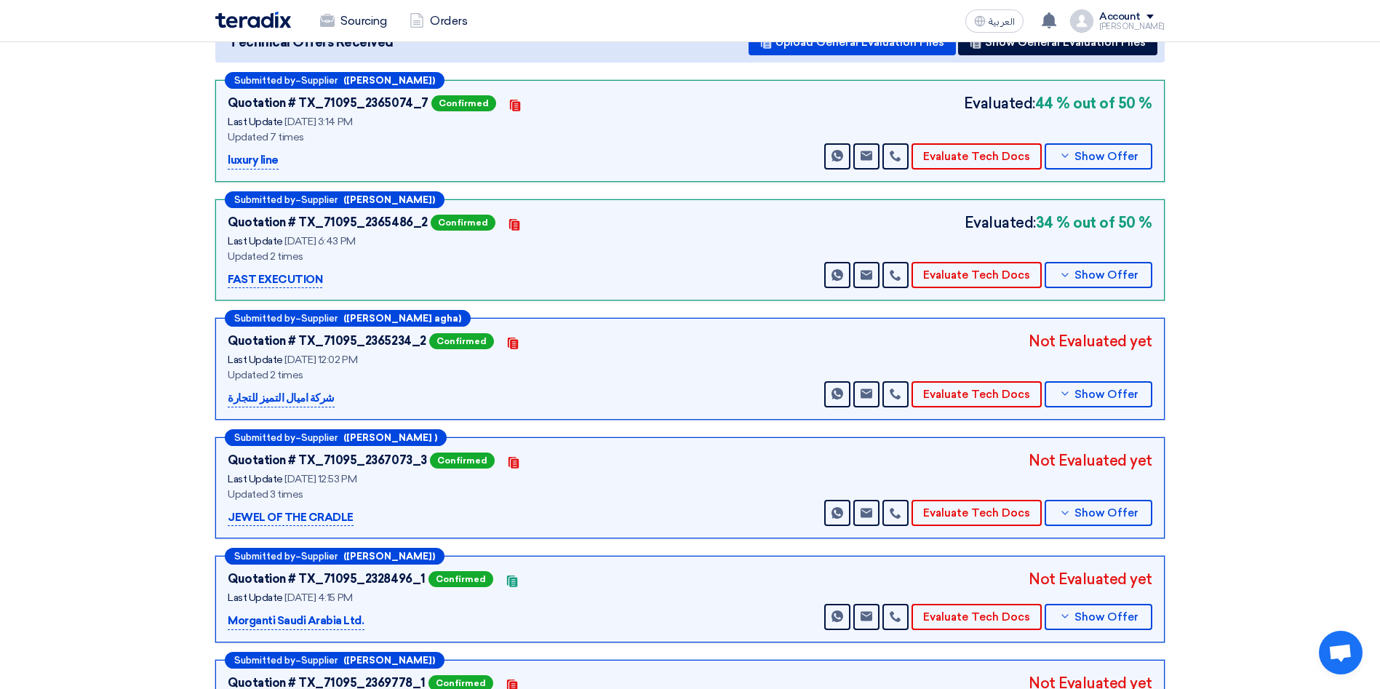
scroll to position [226, 0]
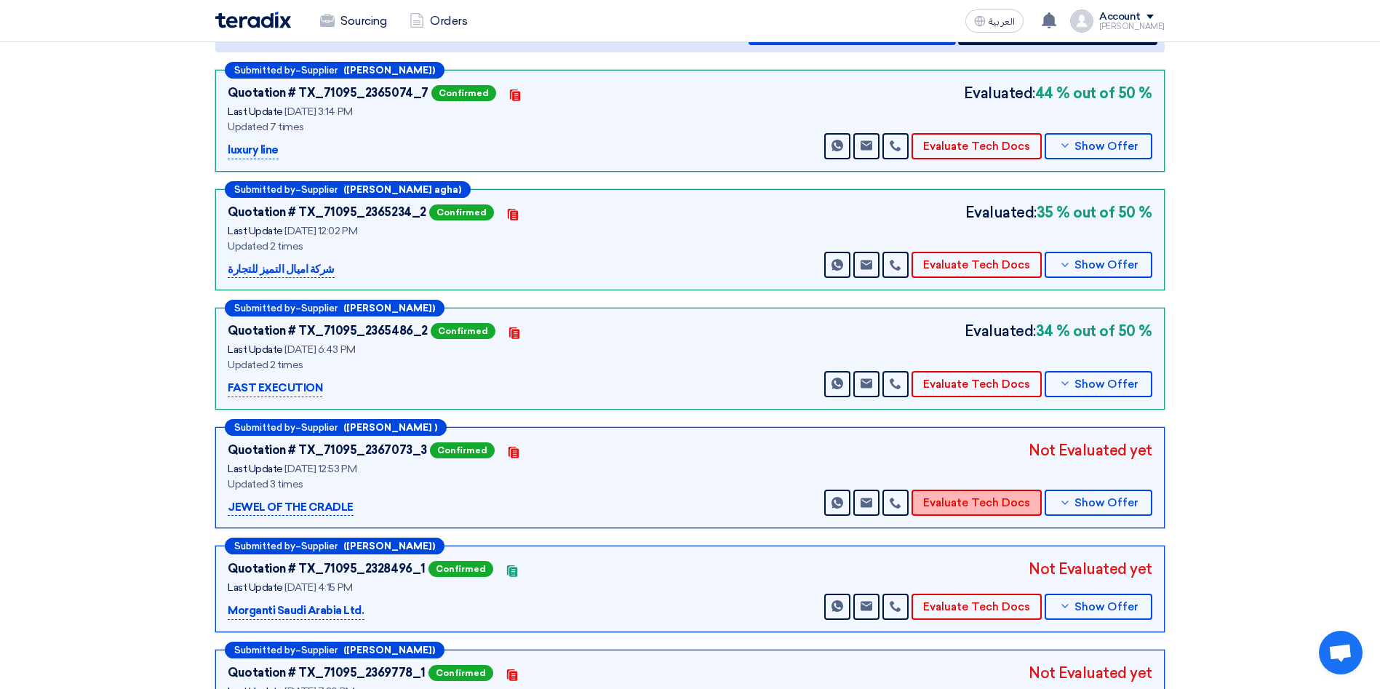
click at [957, 490] on button "Evaluate Tech Docs" at bounding box center [977, 503] width 130 height 26
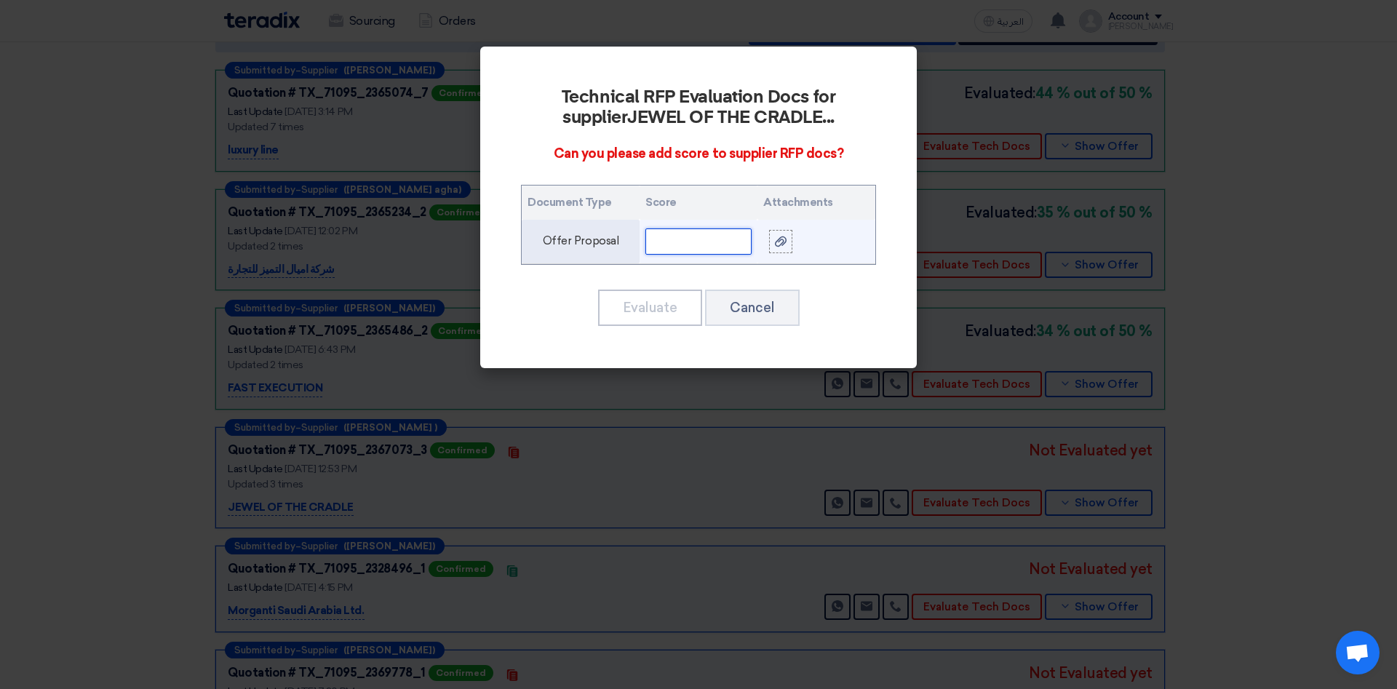
click at [725, 239] on input "text" at bounding box center [698, 241] width 106 height 26
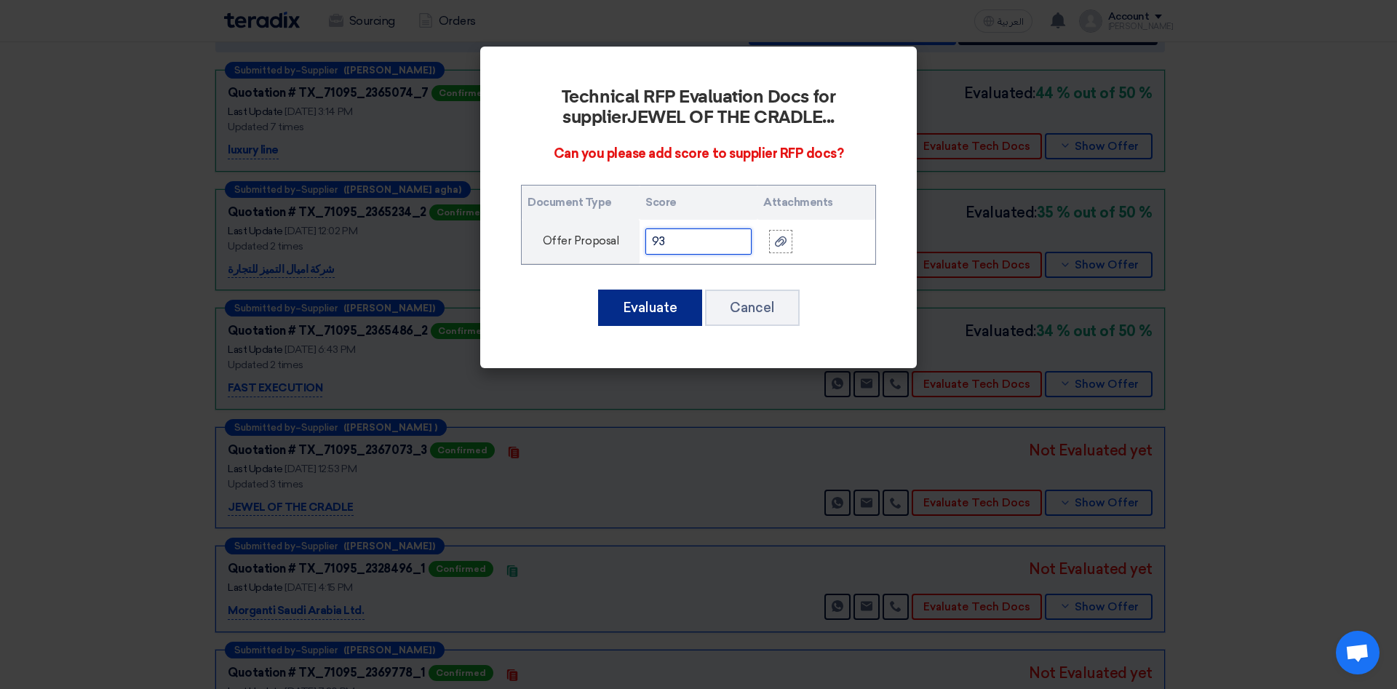
type input "93"
click at [653, 304] on button "Evaluate" at bounding box center [650, 308] width 104 height 36
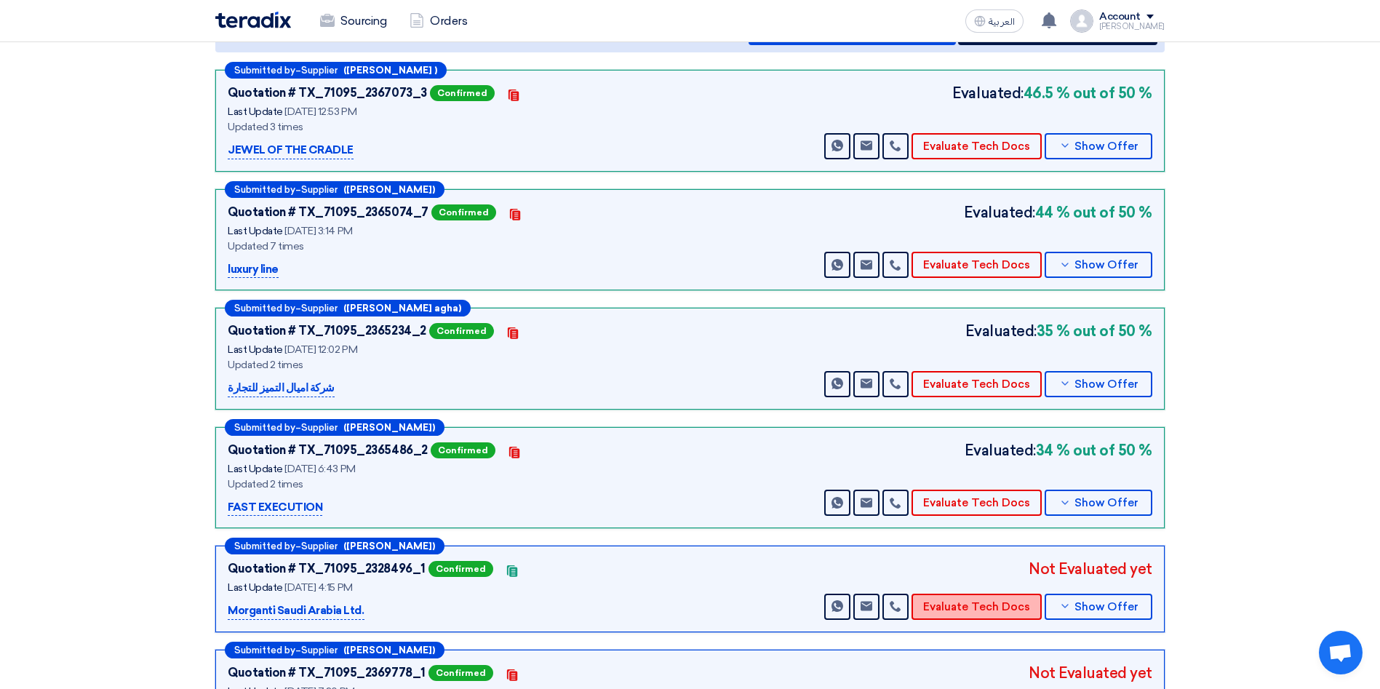
click at [952, 596] on button "Evaluate Tech Docs" at bounding box center [977, 607] width 130 height 26
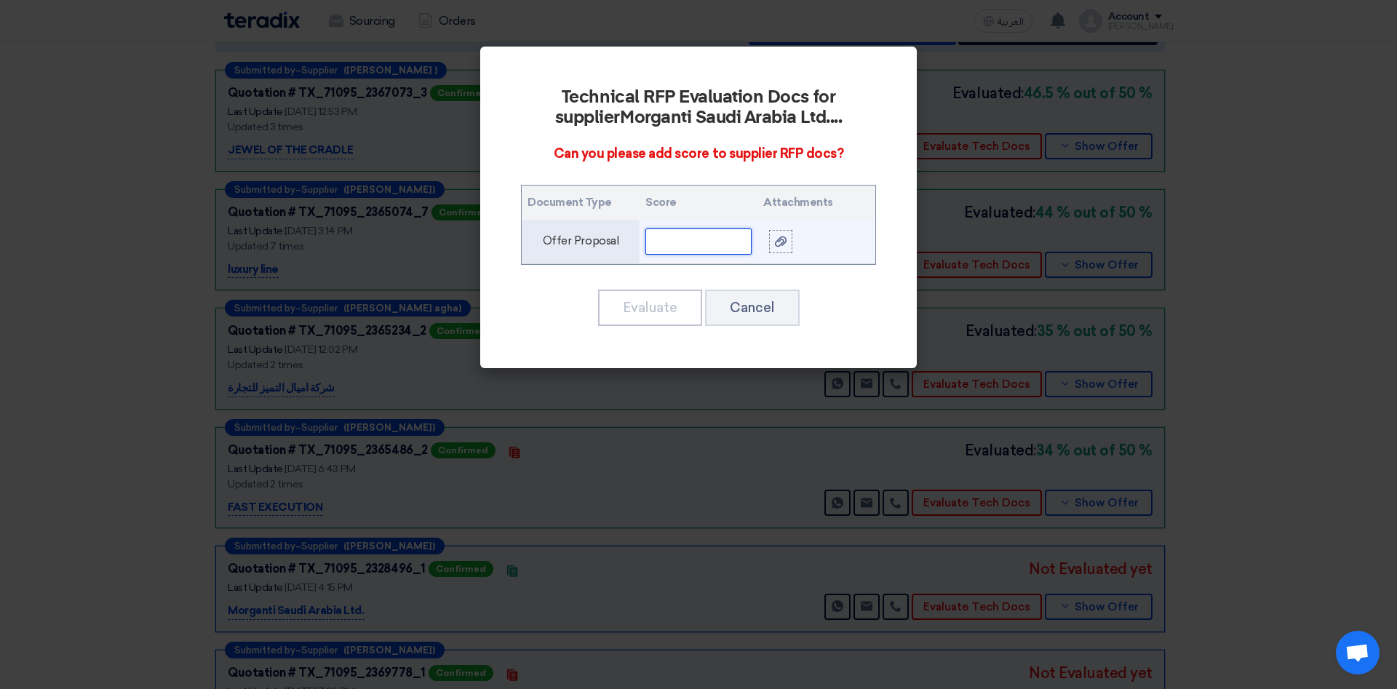
click at [700, 244] on input "text" at bounding box center [698, 241] width 106 height 26
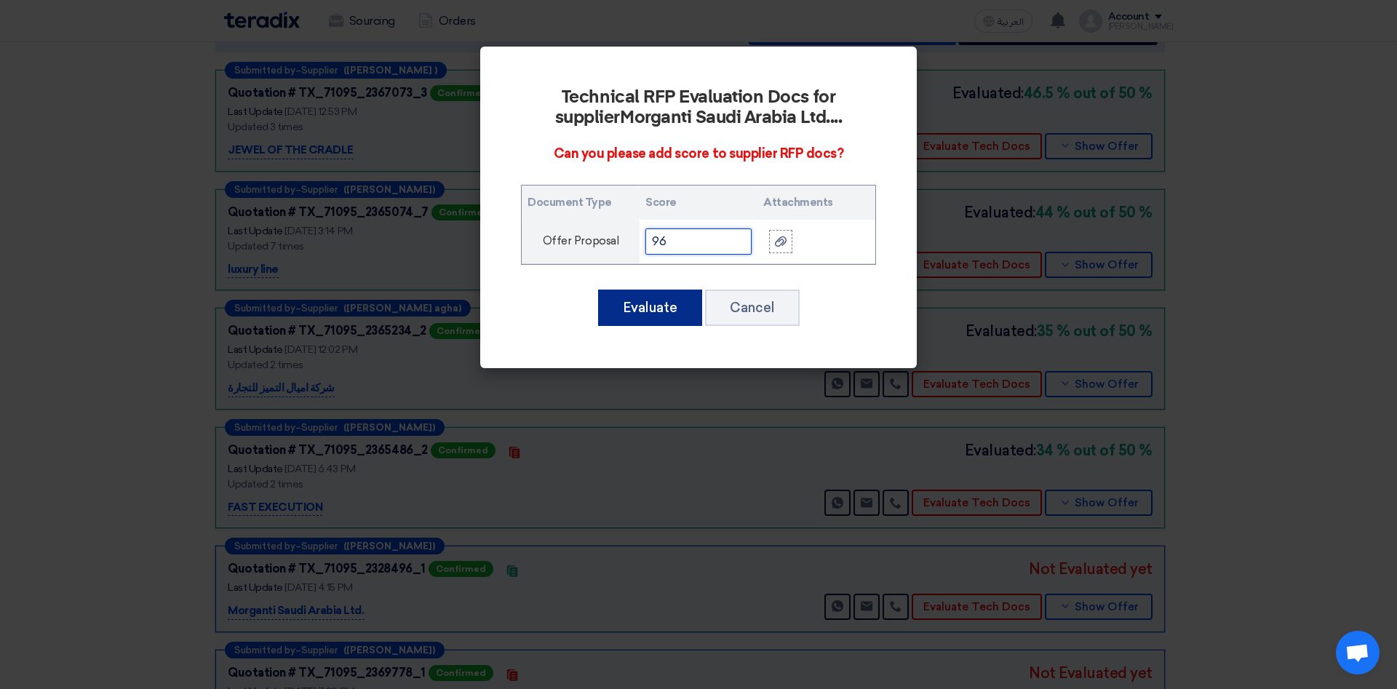
type input "96"
click at [660, 298] on button "Evaluate" at bounding box center [650, 308] width 104 height 36
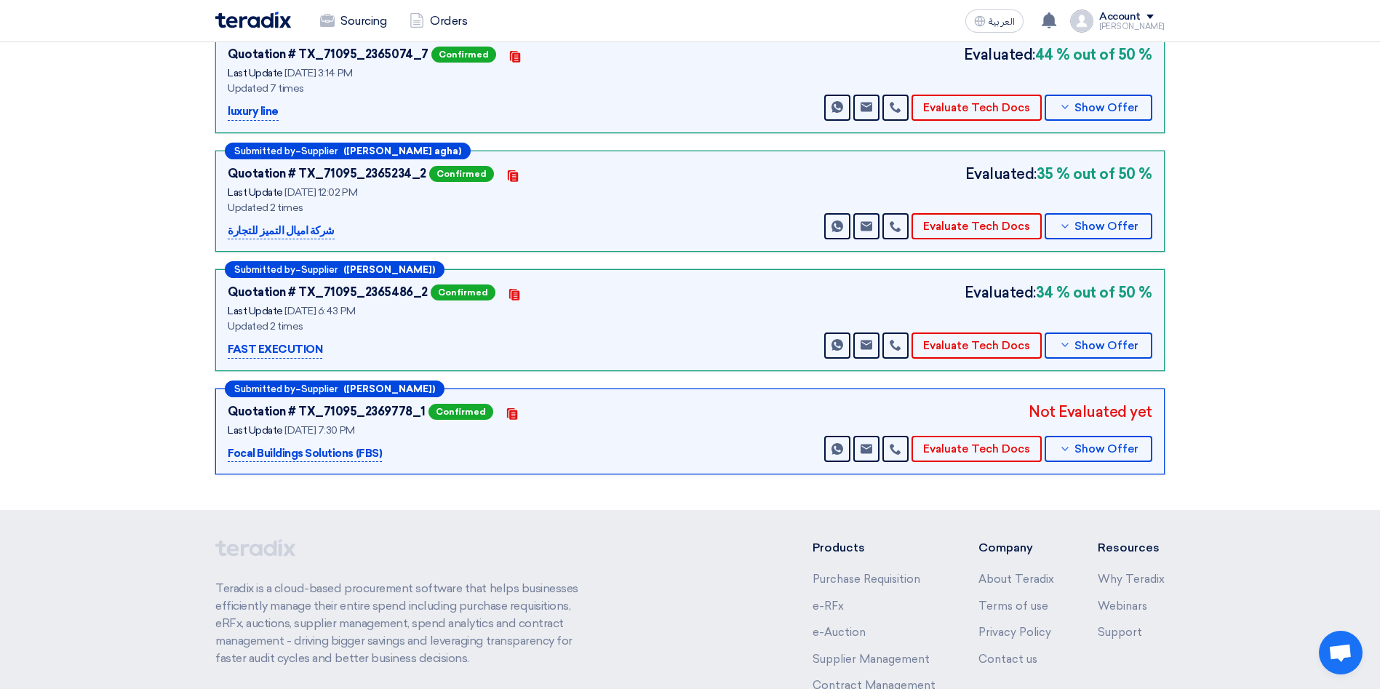
scroll to position [458, 0]
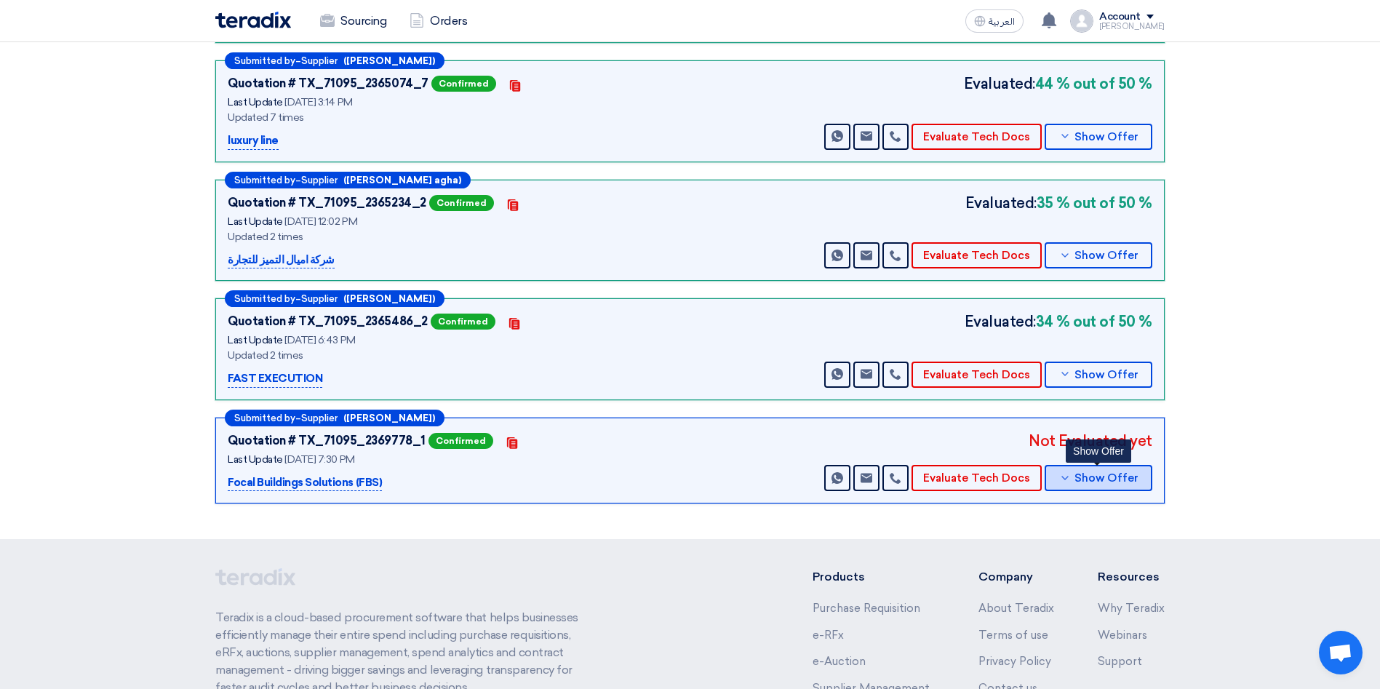
click at [1121, 474] on button "Show Offer" at bounding box center [1099, 478] width 108 height 26
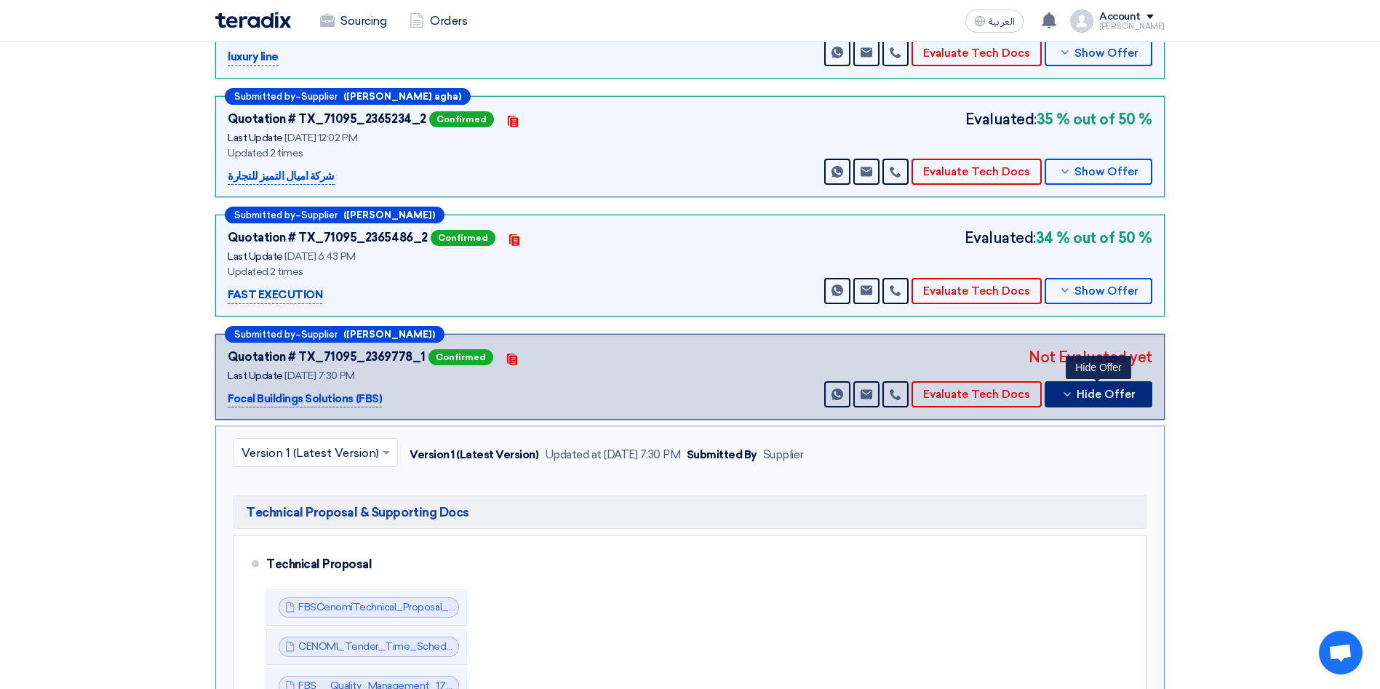
scroll to position [533, 0]
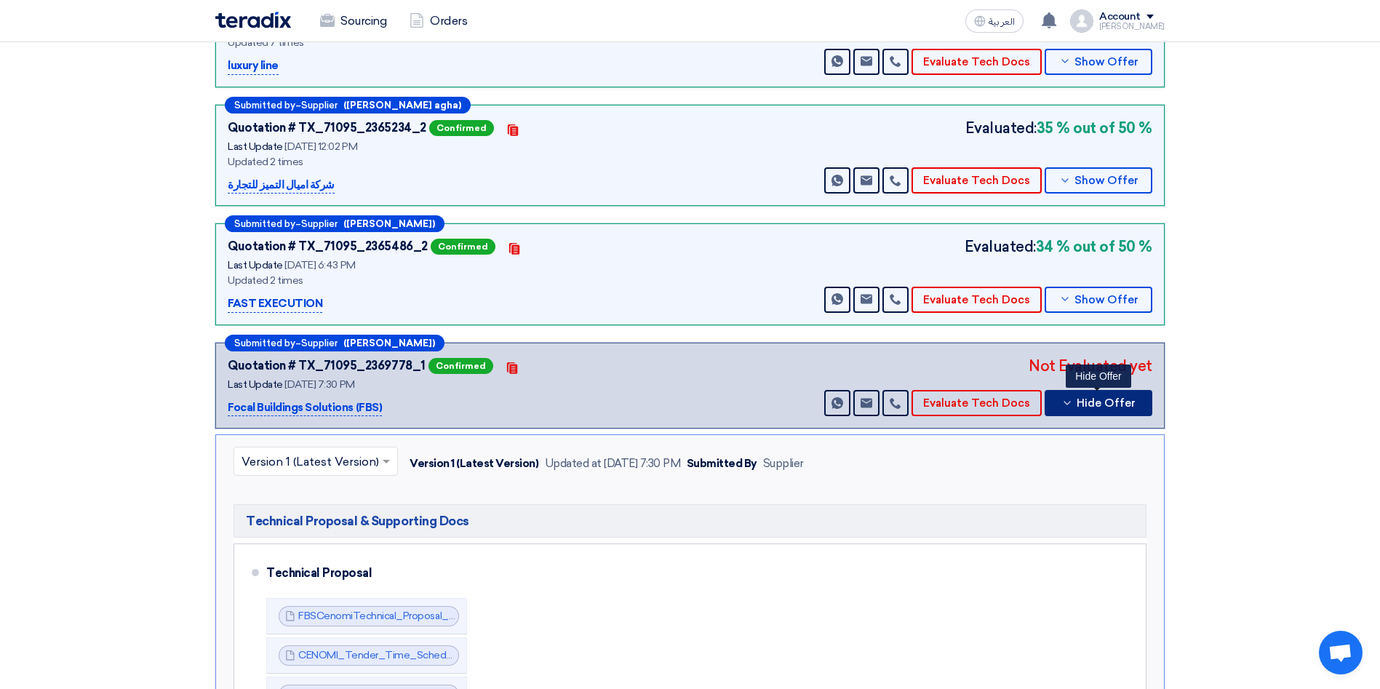
click at [1067, 397] on icon at bounding box center [1067, 403] width 12 height 12
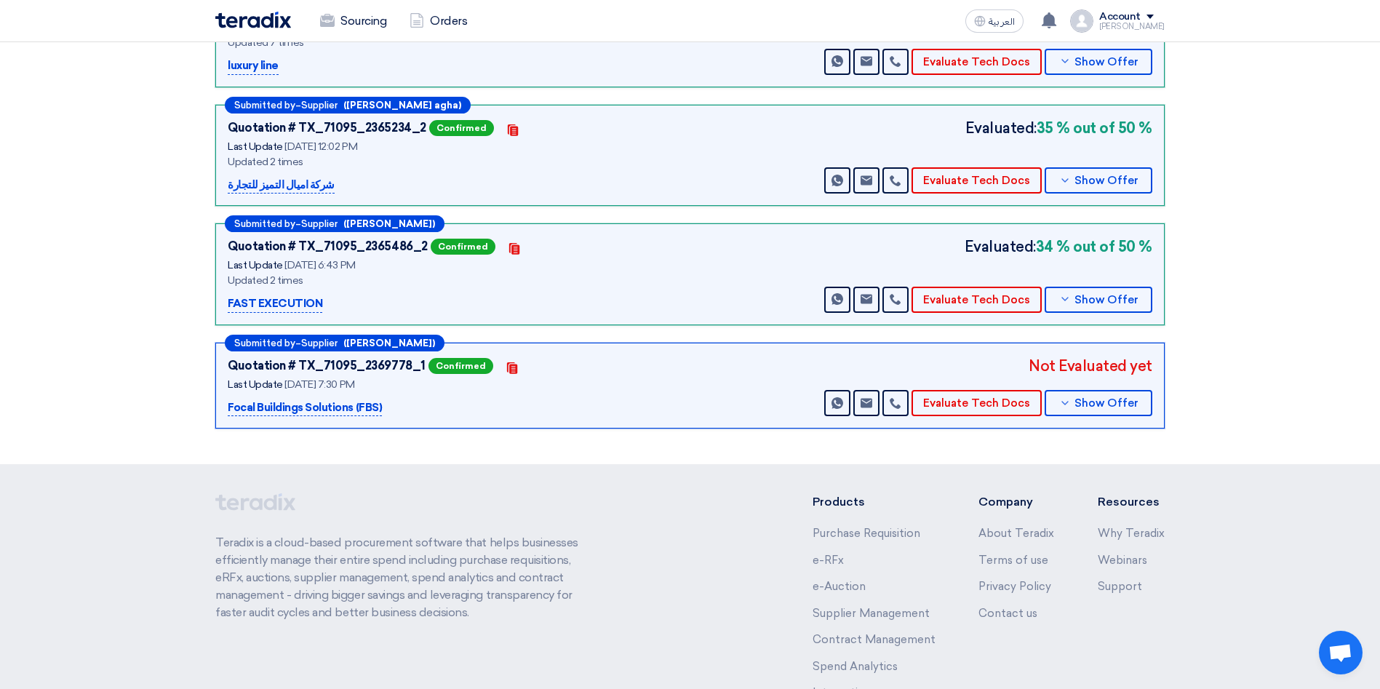
click at [352, 399] on p "Focal Buildings Solutions (FBS)" at bounding box center [305, 407] width 154 height 17
click at [1098, 398] on span "Show Offer" at bounding box center [1106, 403] width 64 height 11
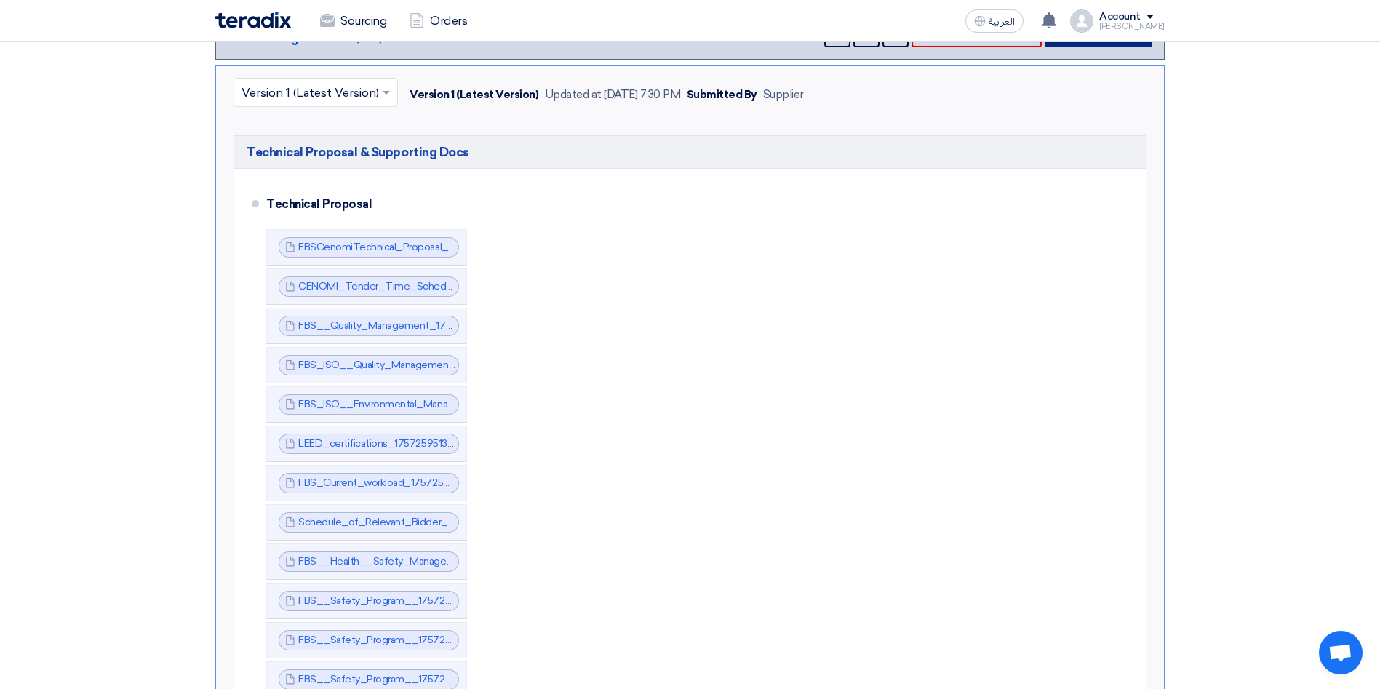
scroll to position [948, 0]
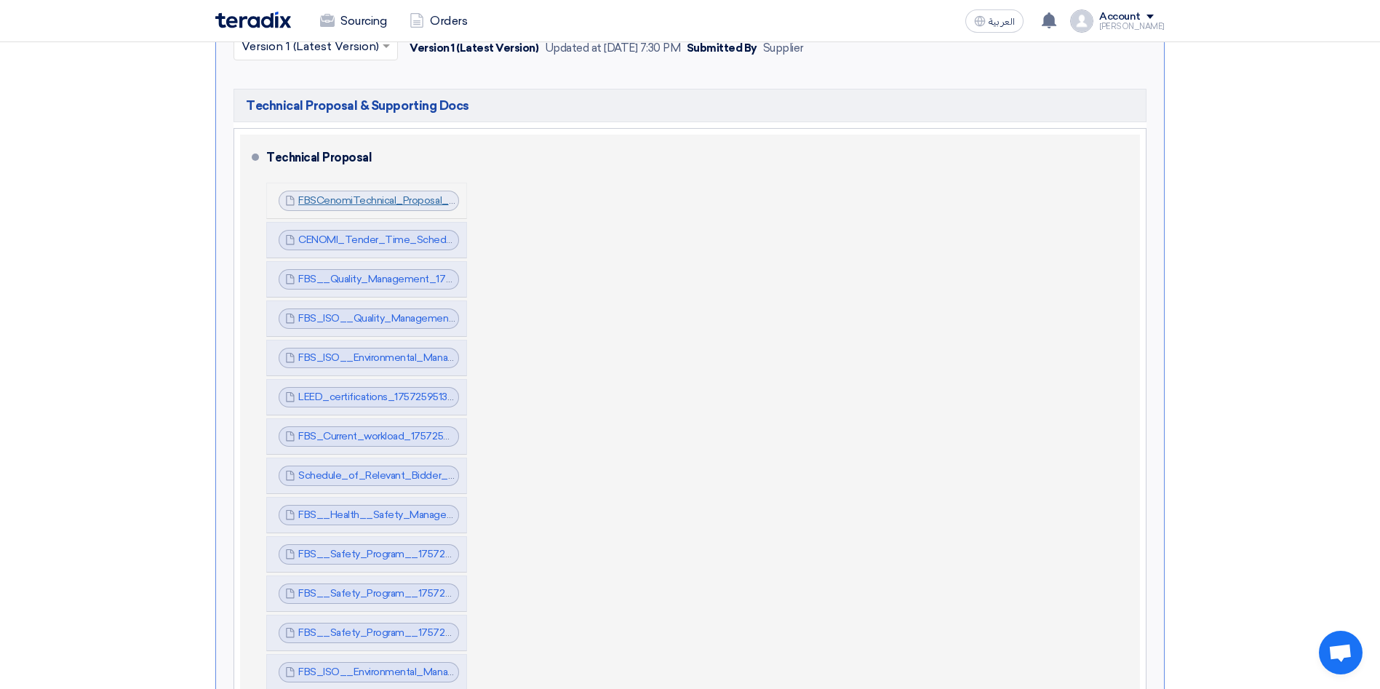
click at [416, 194] on link "FBSCenomiTechnical_Proposal_1757259459379.pdf" at bounding box center [419, 200] width 242 height 12
click at [365, 194] on link "FBSCenomiTechnical_Proposal_1757259459379.pdf" at bounding box center [419, 200] width 242 height 12
click at [394, 234] on link "CENOMI_Tender_Time_Schedule__1757259487242.pdf" at bounding box center [432, 240] width 268 height 12
click at [426, 391] on link "LEED_certifications_1757259513713.pdf" at bounding box center [389, 397] width 182 height 12
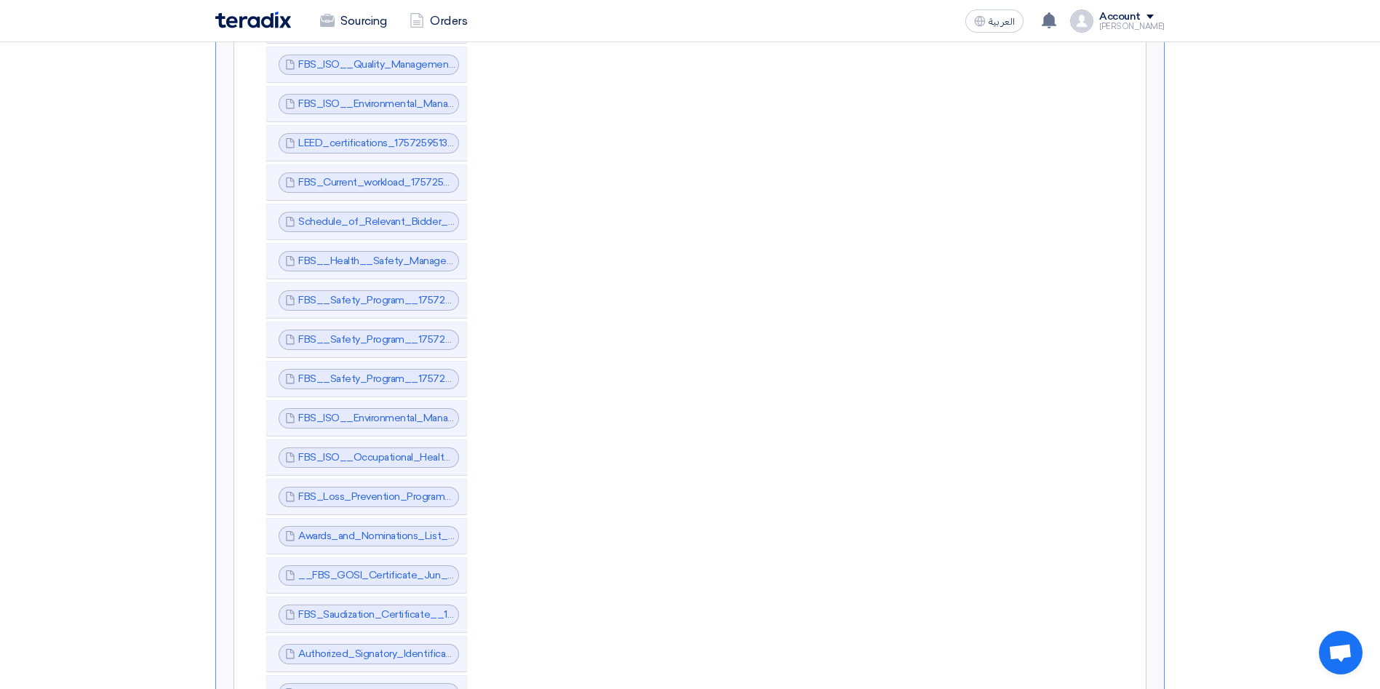
scroll to position [1210, 0]
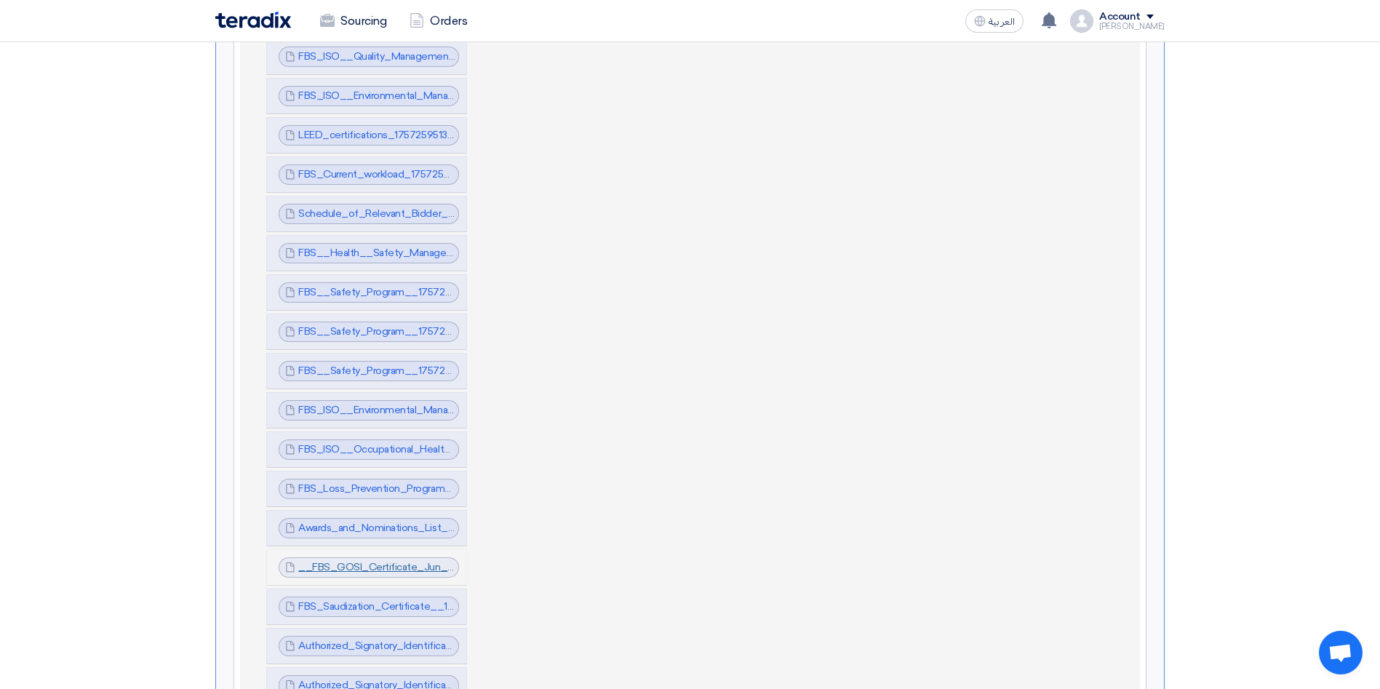
click at [362, 561] on link "__FBS_GOSI_Certificate_Jun__1757259788428.pdf" at bounding box center [423, 567] width 250 height 12
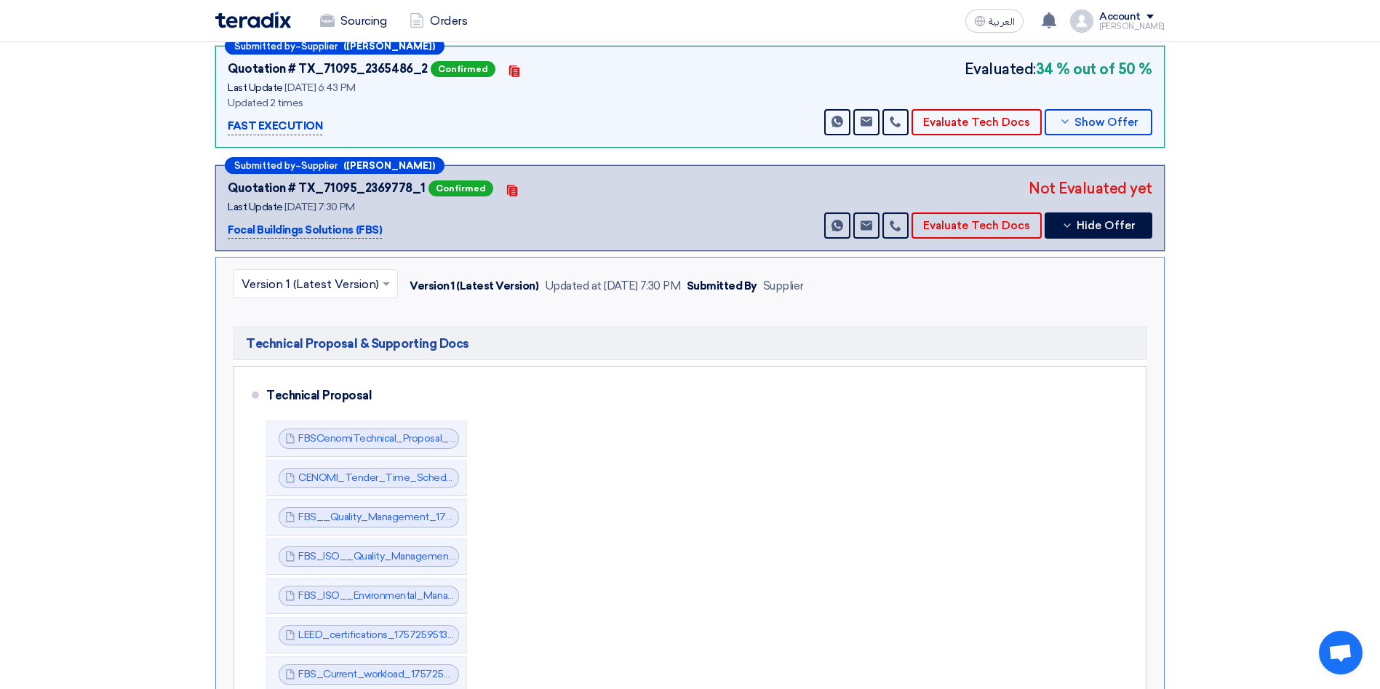
scroll to position [765, 0]
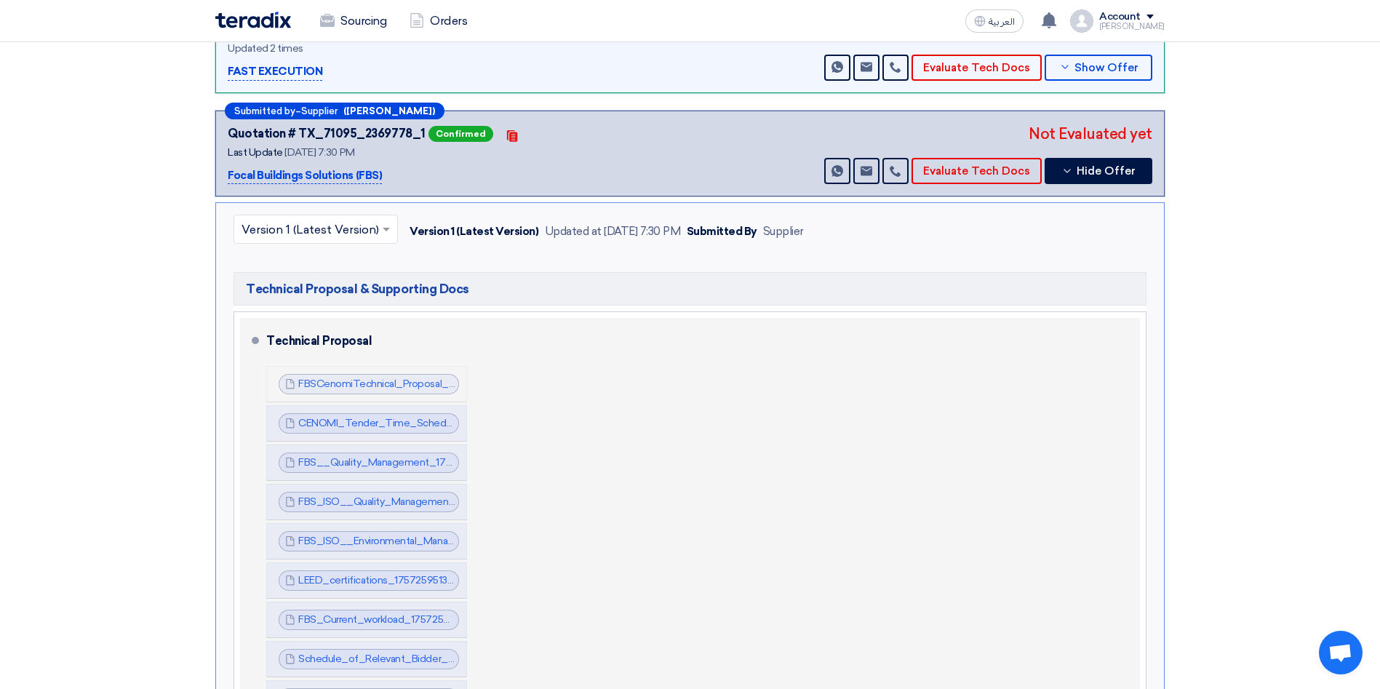
click at [426, 377] on span "FBSCenomiTechnical_Proposal_1757259459379.pdf" at bounding box center [376, 384] width 157 height 15
click at [391, 378] on link "FBSCenomiTechnical_Proposal_1757259459379.pdf" at bounding box center [419, 384] width 242 height 12
click at [382, 417] on link "CENOMI_Tender_Time_Schedule__1757259487242.pdf" at bounding box center [432, 423] width 268 height 12
click at [384, 456] on link "FBS__Quality_Management_1757259495614.pdf" at bounding box center [412, 462] width 228 height 12
click at [372, 495] on link "FBS_ISO__Quality_Management_System_1757259500576.pdf" at bounding box center [445, 501] width 295 height 12
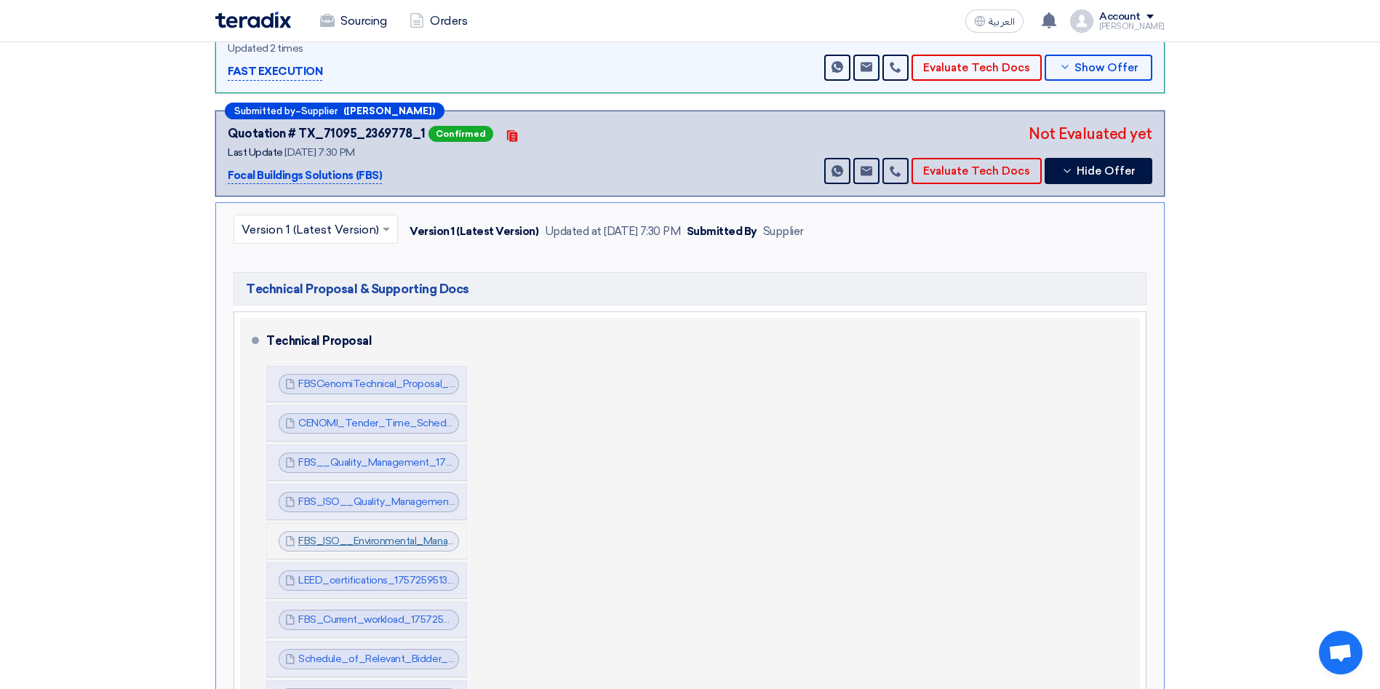
click at [377, 535] on link "FBS_ISO__Environmental_Management_System_1757259506520.pdf" at bounding box center [461, 541] width 327 height 12
click at [390, 574] on link "LEED_certifications_1757259513713.pdf" at bounding box center [389, 580] width 182 height 12
click at [390, 613] on link "FBS_Current_workload_1757259530408.pdf" at bounding box center [401, 619] width 206 height 12
click at [394, 653] on link "Schedule_of_Relevant_Bidder_Experience_1757259536846.pdf" at bounding box center [448, 659] width 300 height 12
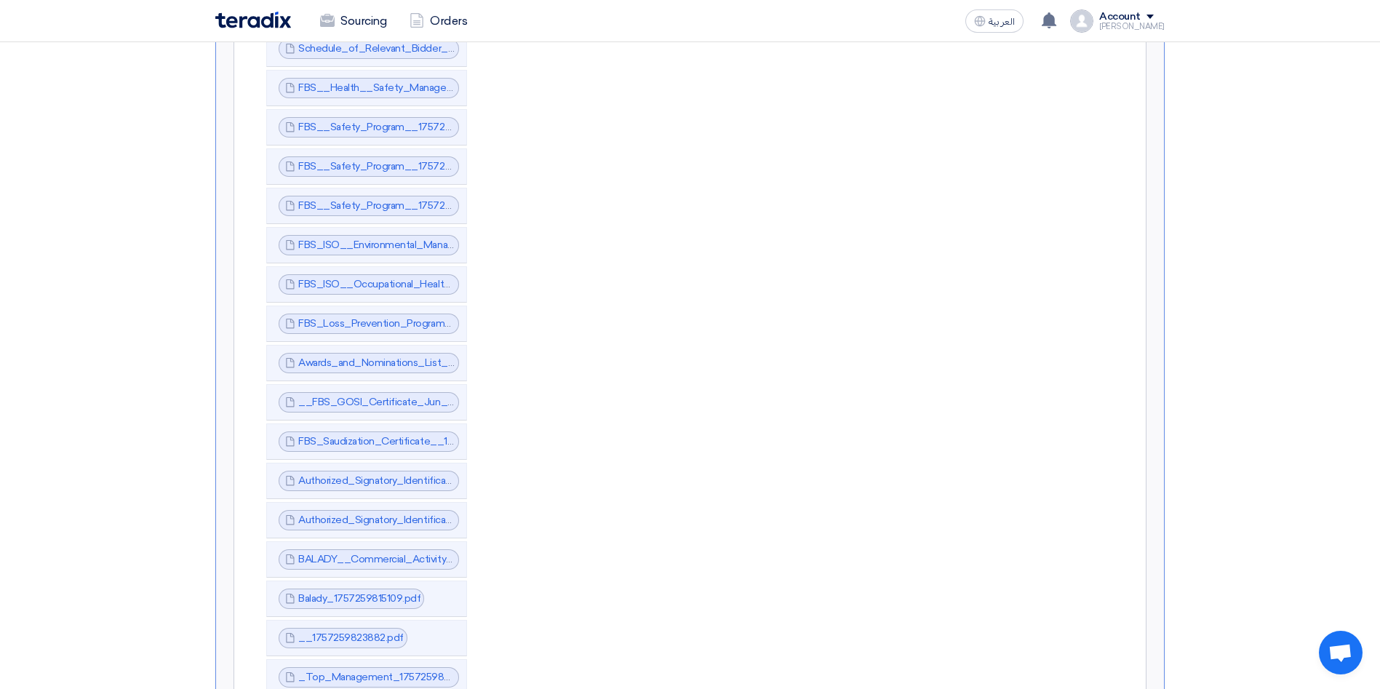
scroll to position [1376, 0]
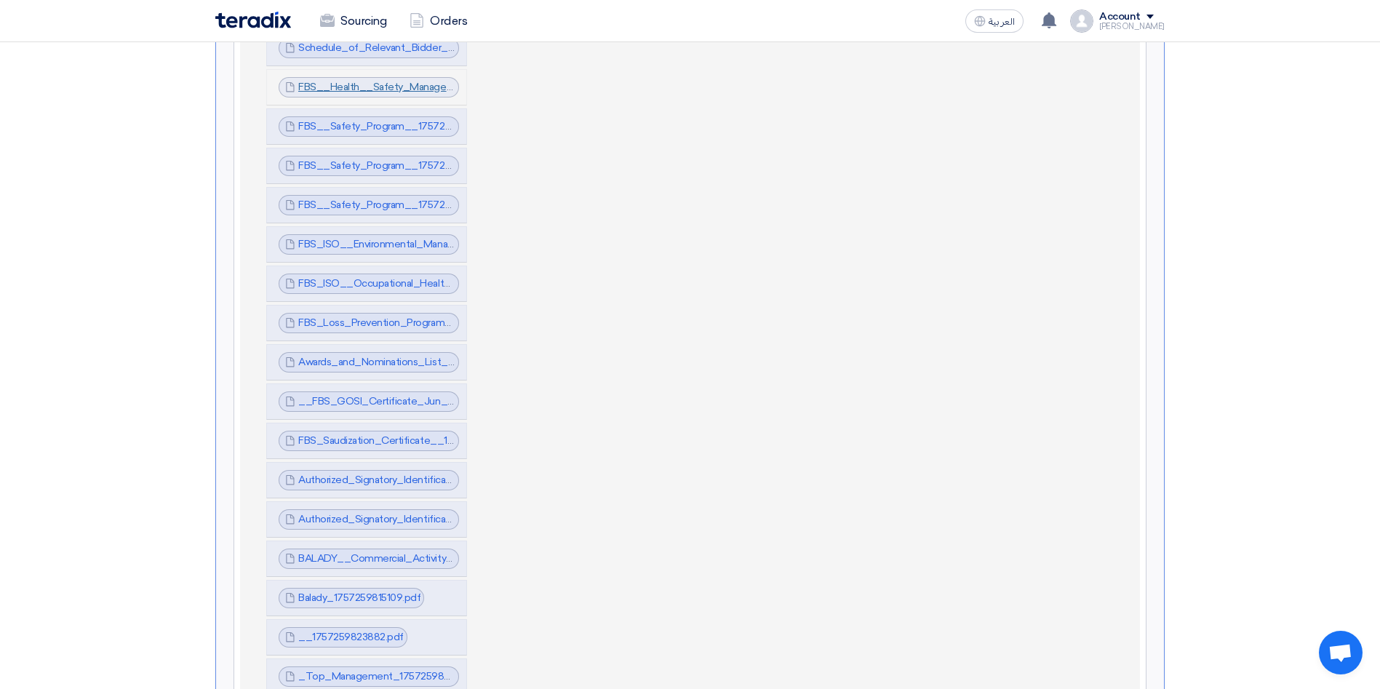
click at [377, 81] on link "FBS__Health__Safety_Management_1757259618023.pdf" at bounding box center [432, 87] width 269 height 12
click at [370, 120] on link "FBS__Safety_Program__1757259623660.pdf" at bounding box center [404, 126] width 212 height 12
click at [370, 159] on link "FBS__Safety_Program__1757259627780.pdf" at bounding box center [404, 165] width 213 height 12
click at [372, 199] on link "FBS__Safety_Program__1757259632855.pdf" at bounding box center [403, 205] width 211 height 12
click at [375, 238] on link "FBS_ISO__Environmental_Management_System_1757259637924.pdf" at bounding box center [462, 244] width 328 height 12
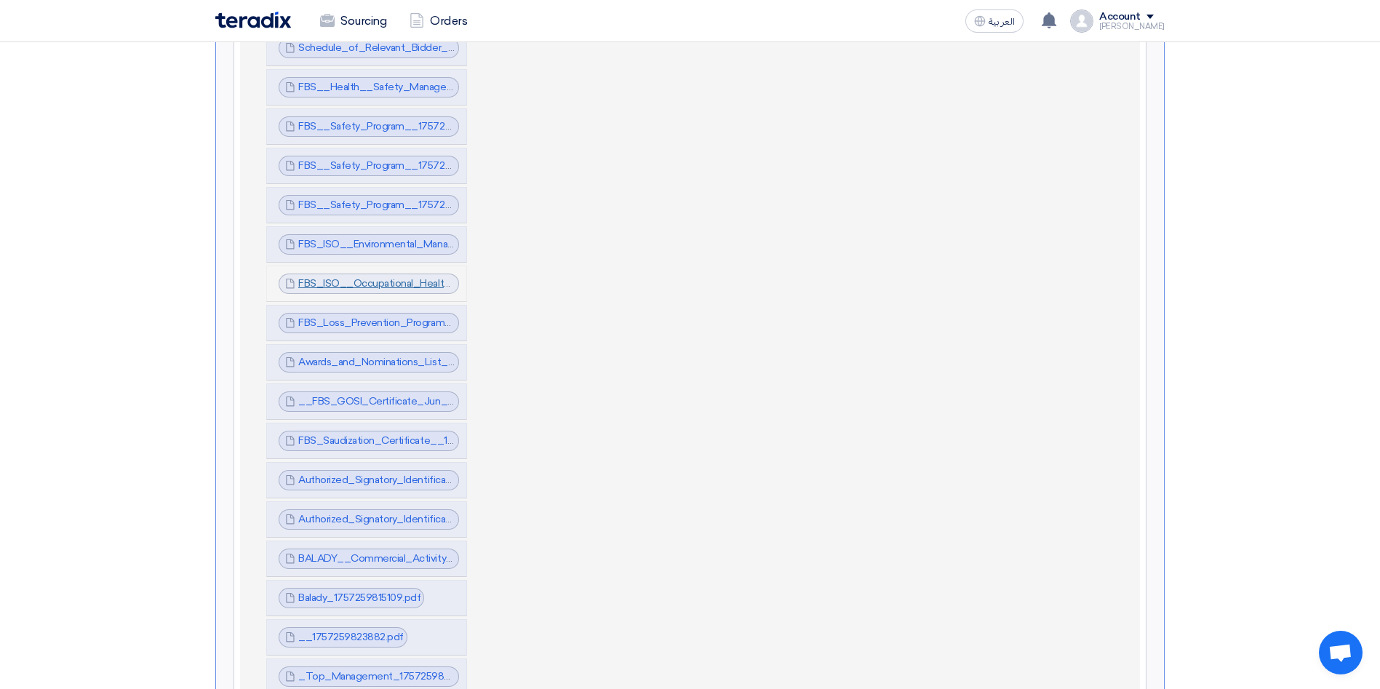
click at [375, 277] on link "FBS_ISO__Occupational_Health__Safety_Management_System_1757259643275.pdf" at bounding box center [500, 283] width 404 height 12
click at [375, 316] on link "FBS_Loss_Prevention_Program_1757259659078.pdf" at bounding box center [421, 322] width 246 height 12
click at [375, 356] on link "Awards_and_Nominations_List_1757259667644.pdf" at bounding box center [420, 362] width 244 height 12
click at [375, 395] on link "__FBS_GOSI_Certificate_Jun__1757259788428.pdf" at bounding box center [423, 401] width 250 height 12
click at [376, 434] on link "FBS_Saudization_Certificate__1757259794598.pdf" at bounding box center [417, 440] width 239 height 12
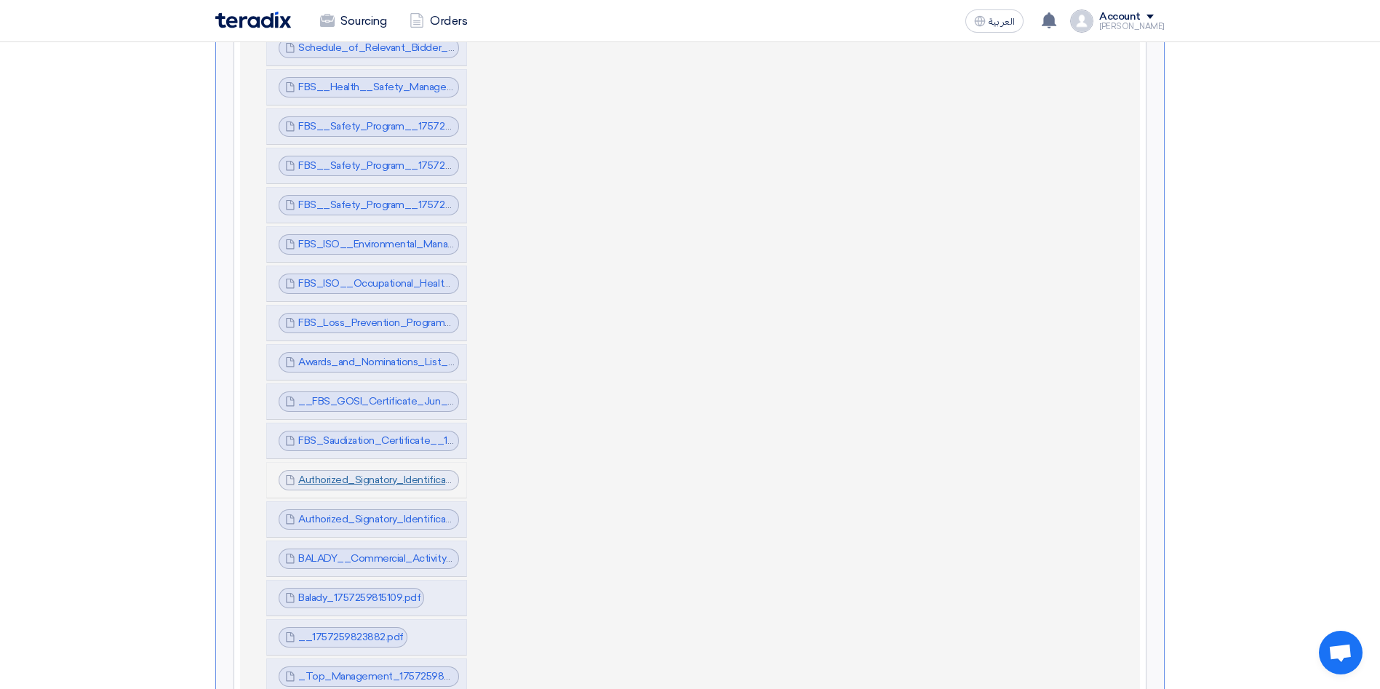
click at [376, 474] on link "Authorized_Signatory_Identification_Letter_1757259799268.pdf" at bounding box center [448, 480] width 300 height 12
click at [375, 513] on link "Authorized_Signatory_Identification_Letter_1757259804816.pdf" at bounding box center [447, 519] width 298 height 12
click at [373, 552] on link "BALADY__Commercial_Activity_Licence_1757259809577.pdf" at bounding box center [443, 558] width 291 height 12
click at [372, 591] on link "Balady_1757259815109.pdf" at bounding box center [359, 597] width 122 height 12
click at [367, 631] on link "__1757259823882.pdf" at bounding box center [350, 637] width 105 height 12
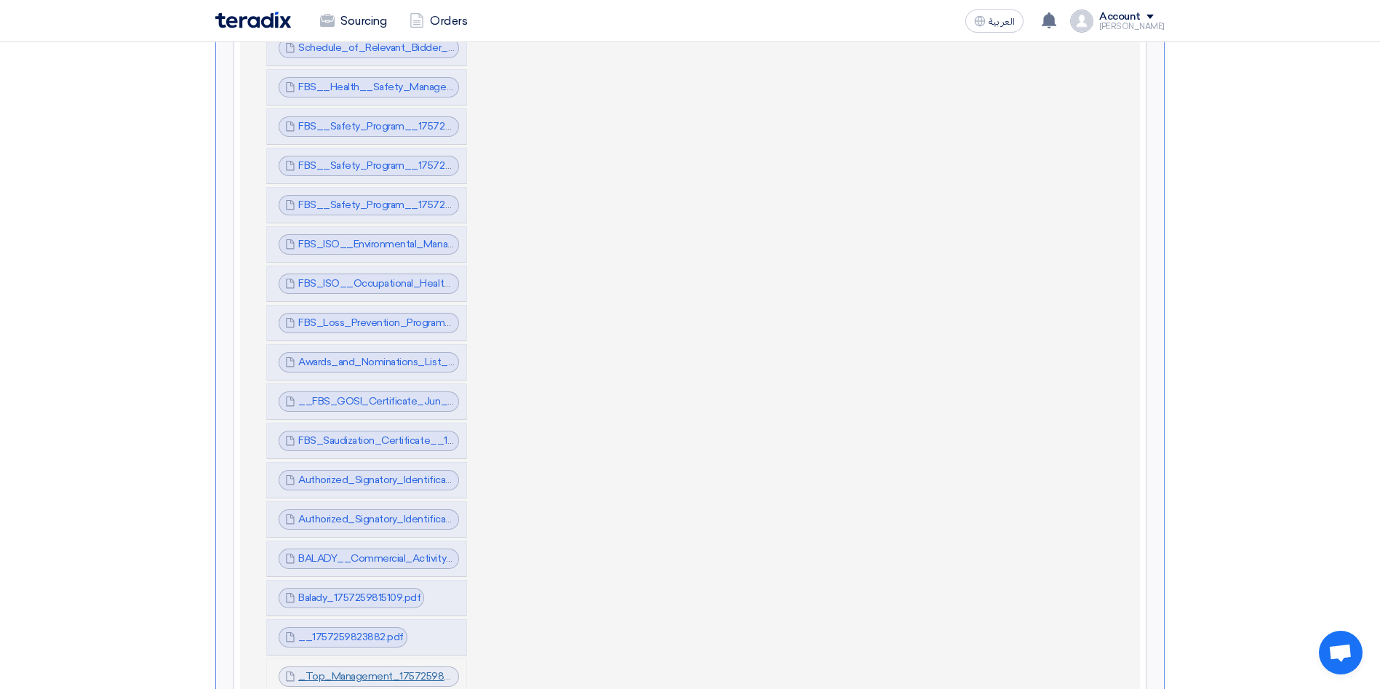
click at [425, 670] on link "_Top_Management_1757259840619.pdf" at bounding box center [394, 676] width 193 height 12
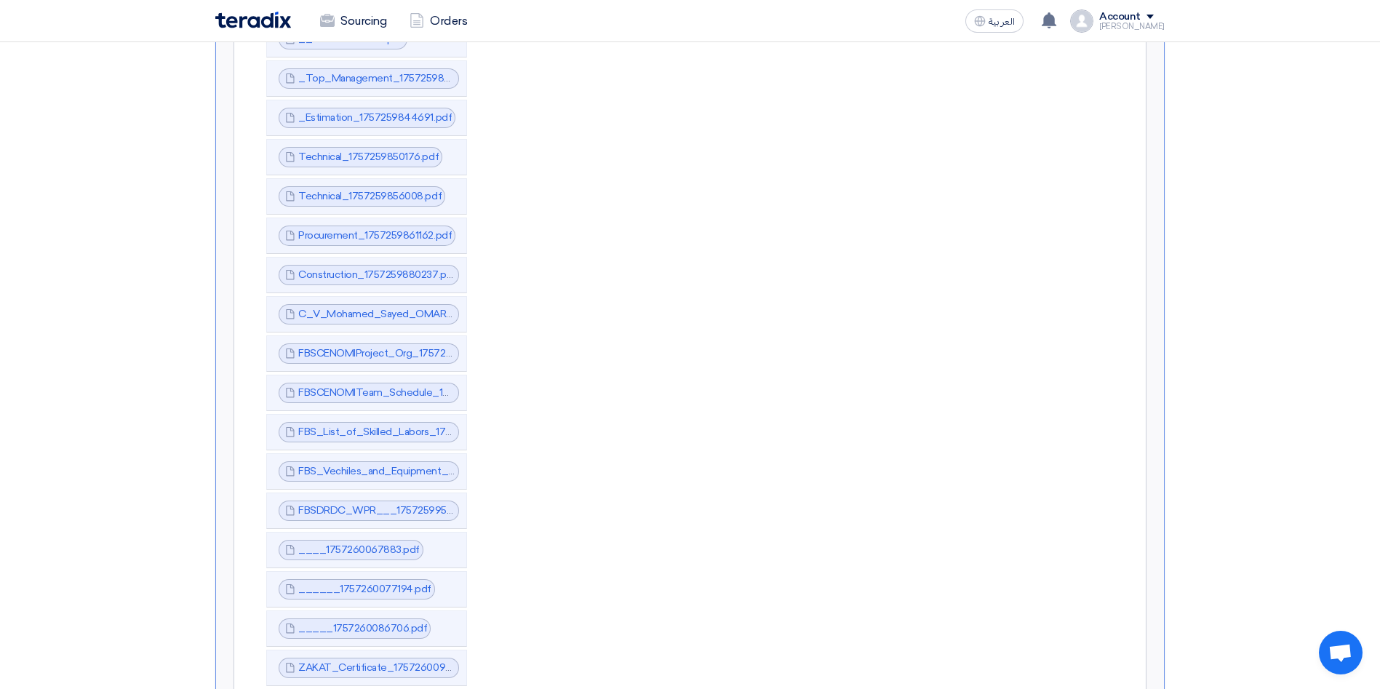
scroll to position [1987, 0]
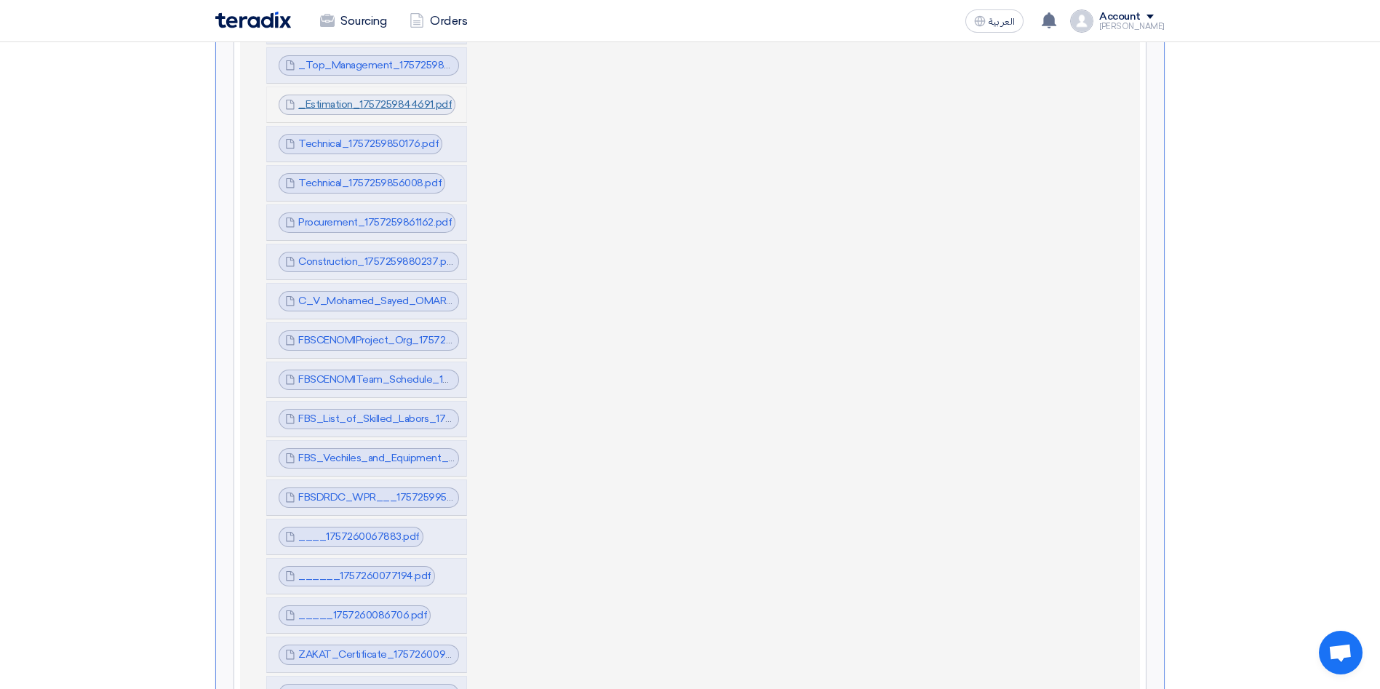
click at [393, 98] on link "_Estimation_1757259844691.pdf" at bounding box center [374, 104] width 153 height 12
click at [384, 137] on link "Technical_1757259850176.pdf" at bounding box center [368, 143] width 140 height 12
click at [381, 177] on link "Technical_1757259856008.pdf" at bounding box center [369, 183] width 143 height 12
click at [379, 216] on link "Procurement_1757259861162.pdf" at bounding box center [374, 222] width 153 height 12
click at [373, 255] on link "Construction_1757259880237.pdf" at bounding box center [377, 261] width 159 height 12
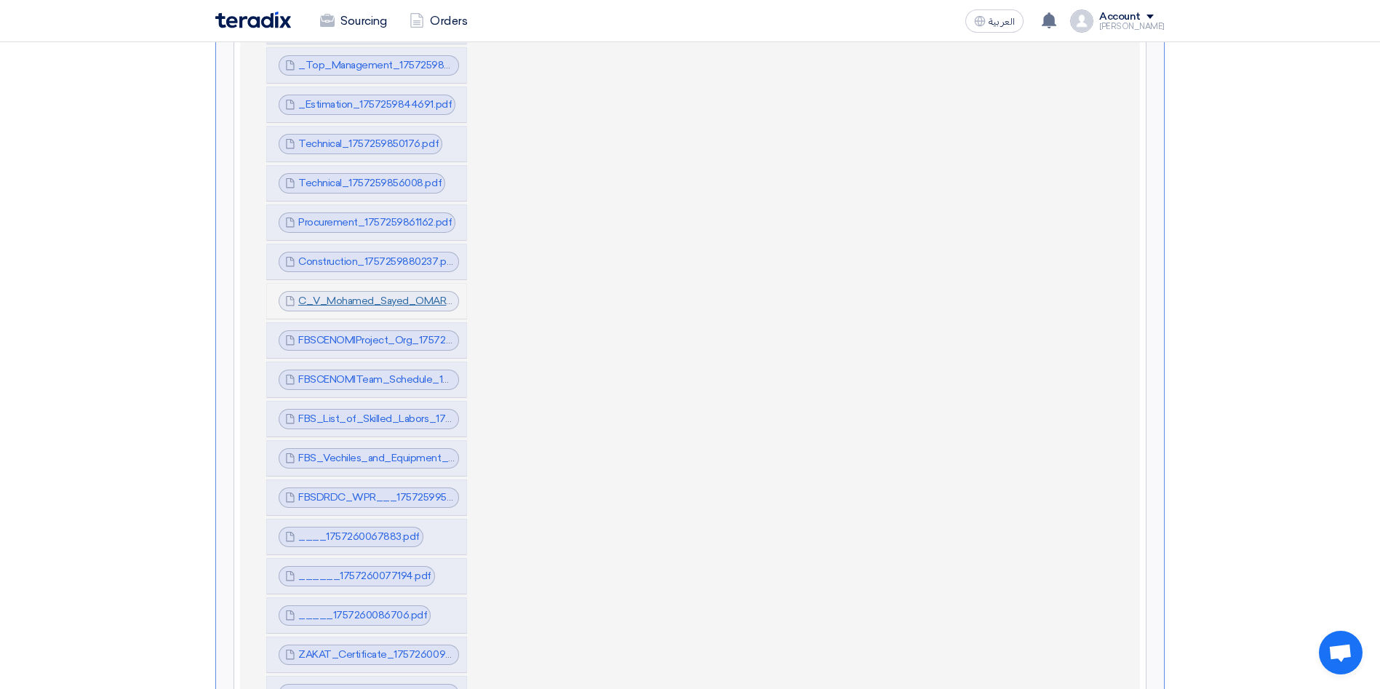
click at [367, 295] on link "C_V_Mohamed_Sayed_OMAR__1757259886518.pdf" at bounding box center [424, 301] width 252 height 12
click at [363, 334] on link "FBSCENOMIProject_Org_1757259894476.pdf" at bounding box center [405, 340] width 215 height 12
click at [359, 373] on link "FBSCENOMITeam_Schedule_1757259913122.pdf" at bounding box center [411, 379] width 227 height 12
click at [358, 412] on link "FBS_List_of_Skilled_Labors_1757259921381.pdf" at bounding box center [410, 418] width 224 height 12
click at [355, 452] on link "FBS_Vechiles_and_Equipment_list_1757259930310.pdf" at bounding box center [427, 458] width 258 height 12
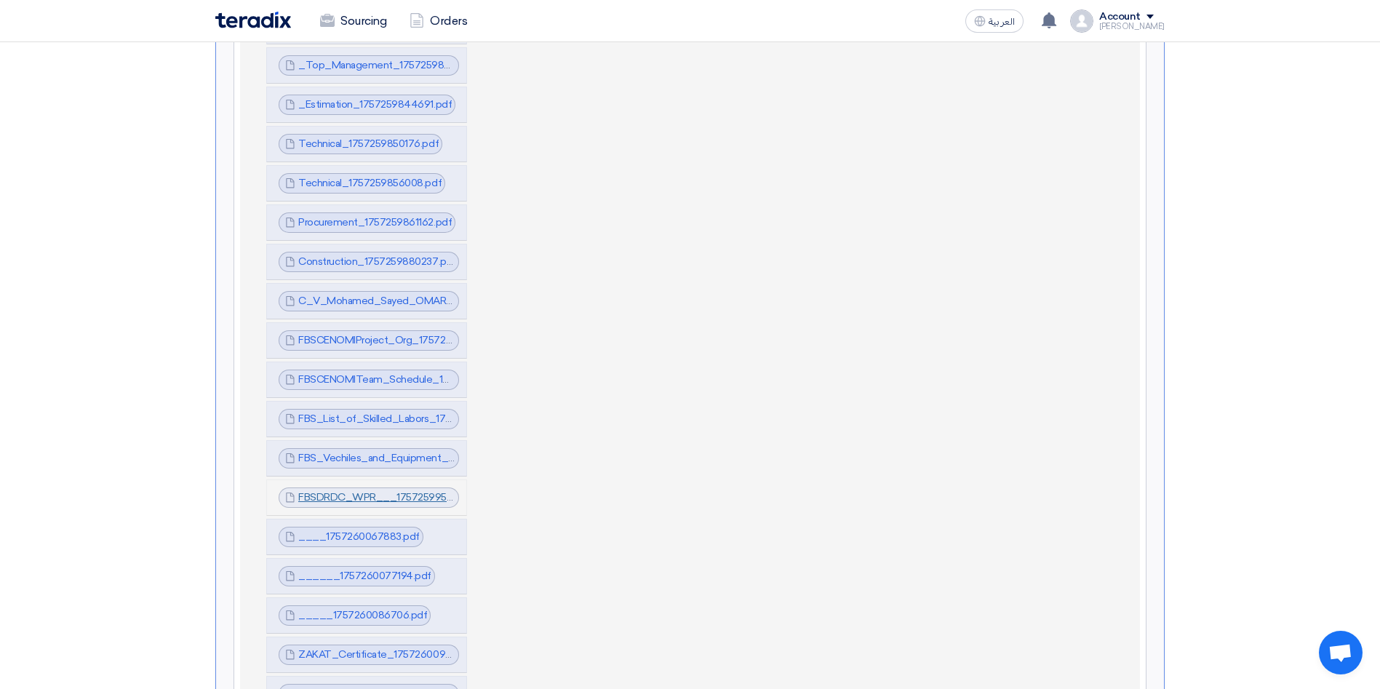
click at [352, 491] on link "FBSDRDC_WPR___1757259950382.pdf" at bounding box center [393, 497] width 190 height 12
click at [351, 530] on link "____1757260067883.pdf" at bounding box center [358, 536] width 121 height 12
click at [353, 570] on link "______1757260077194.pdf" at bounding box center [364, 576] width 133 height 12
click at [354, 609] on link "_____1757260086706.pdf" at bounding box center [362, 615] width 129 height 12
click at [354, 648] on link "ZAKAT_Certificate_1757260092436.pdf" at bounding box center [392, 654] width 189 height 12
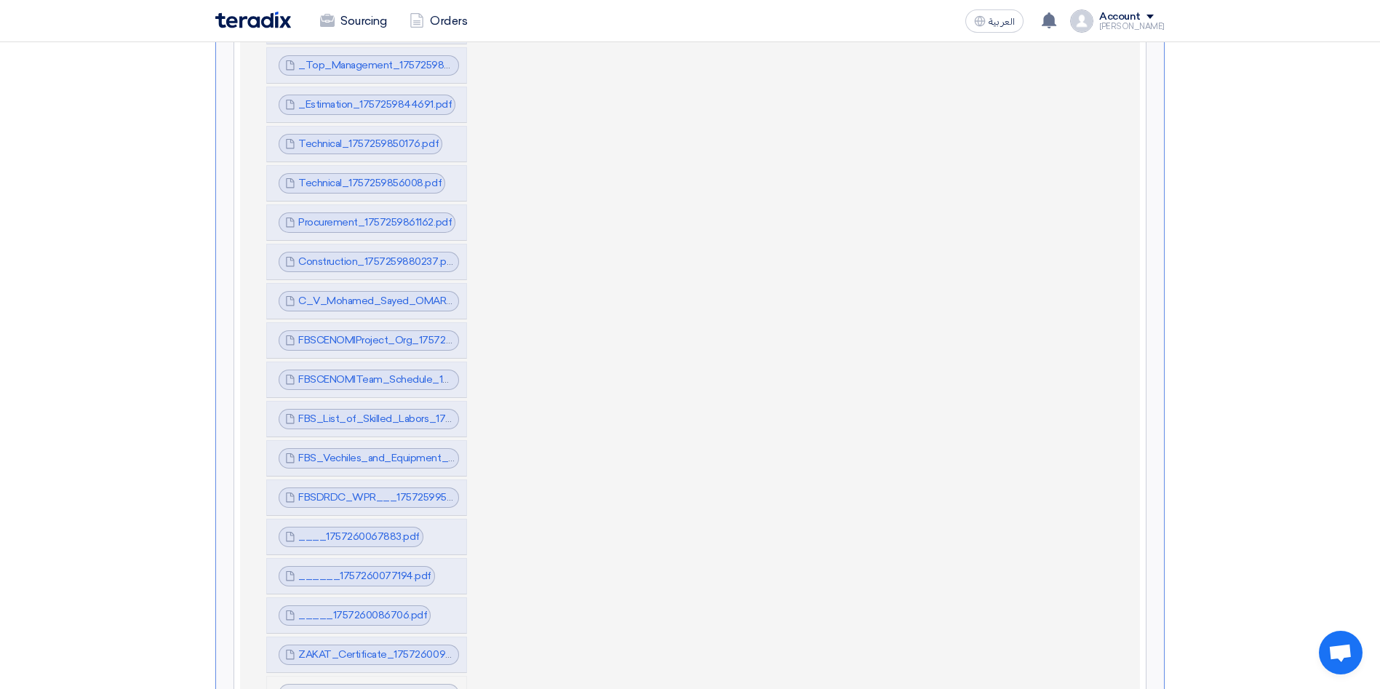
click at [393, 687] on link "Updated_National_Address_1757260097835.pdf" at bounding box center [412, 693] width 228 height 12
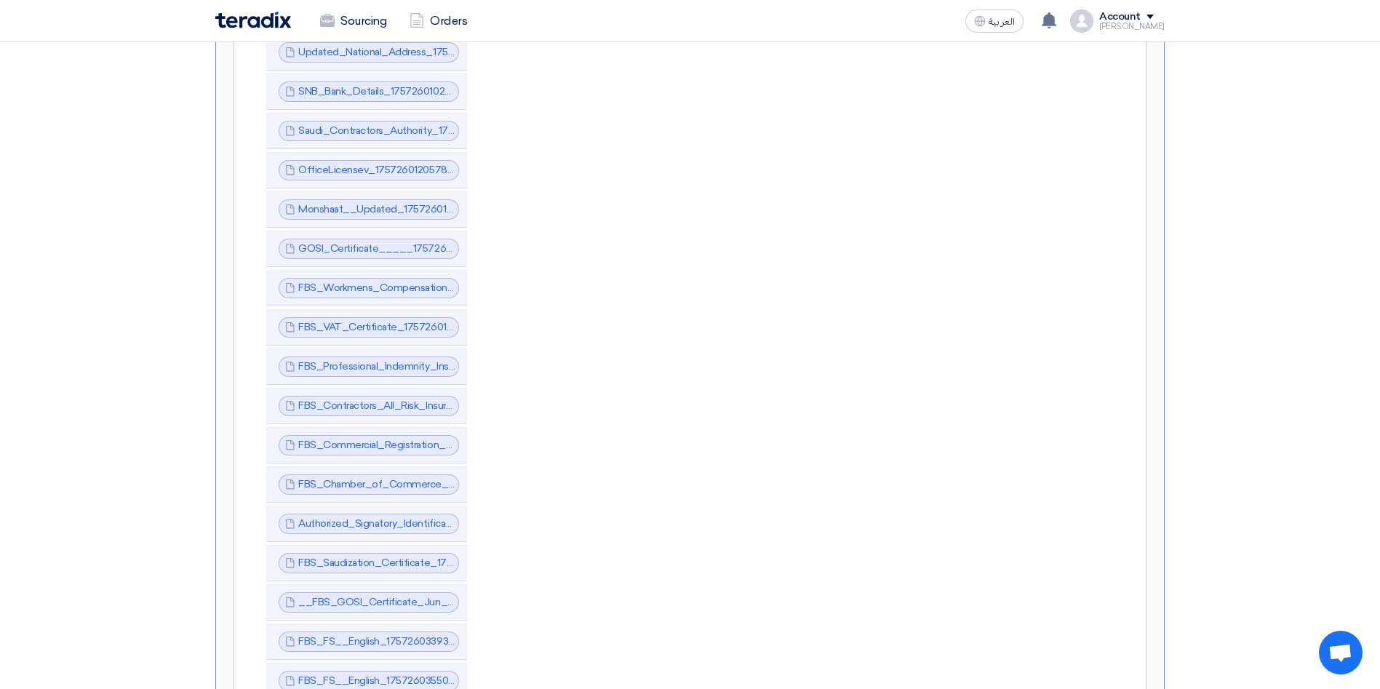
scroll to position [2641, 0]
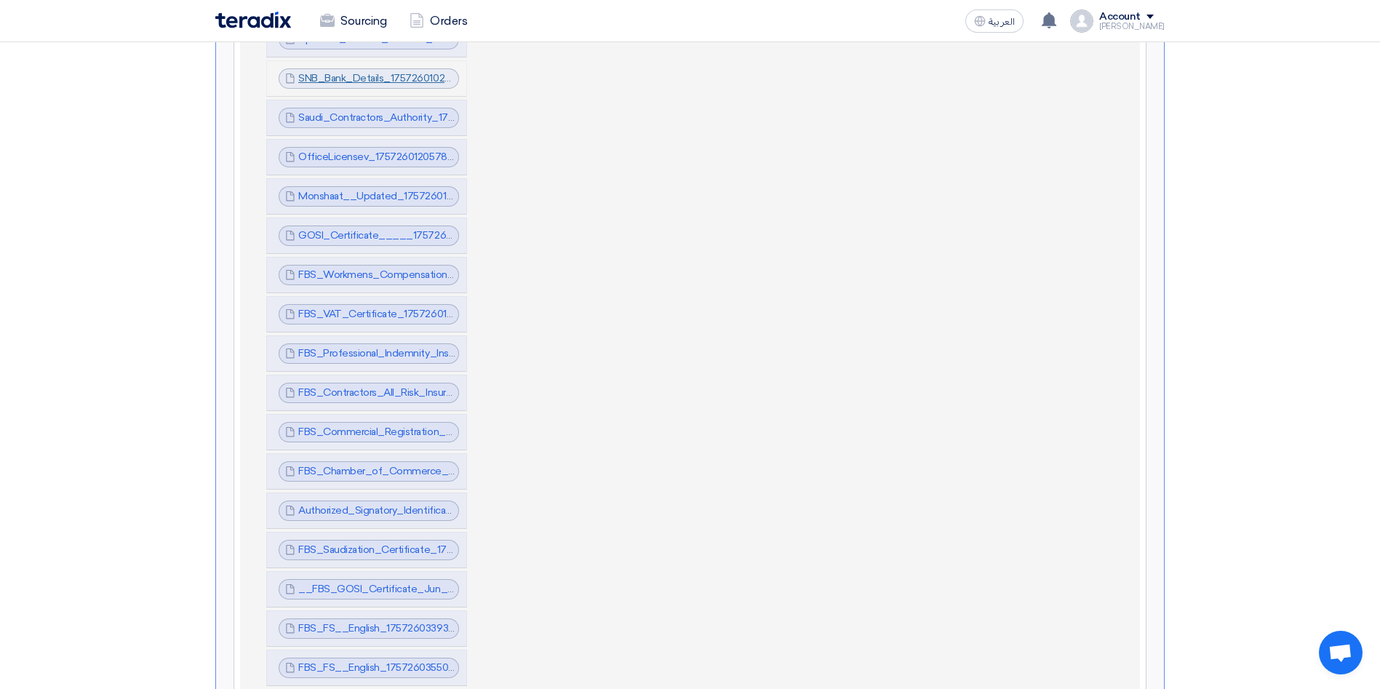
click at [407, 72] on link "SNB_Bank_Details_1757260102468.pdf" at bounding box center [390, 78] width 184 height 12
click at [392, 111] on link "Saudi_Contractors_Authority_1757260112781.pdf" at bounding box center [410, 117] width 225 height 12
click at [377, 151] on link "OfficeLicensev_1757260120578.pdf" at bounding box center [381, 157] width 167 height 12
click at [373, 190] on link "Monshaat__Updated_1757260140091.pdf" at bounding box center [395, 196] width 195 height 12
click at [367, 229] on link "GOSI_Certificate_____1757260147068.pdf" at bounding box center [401, 235] width 207 height 12
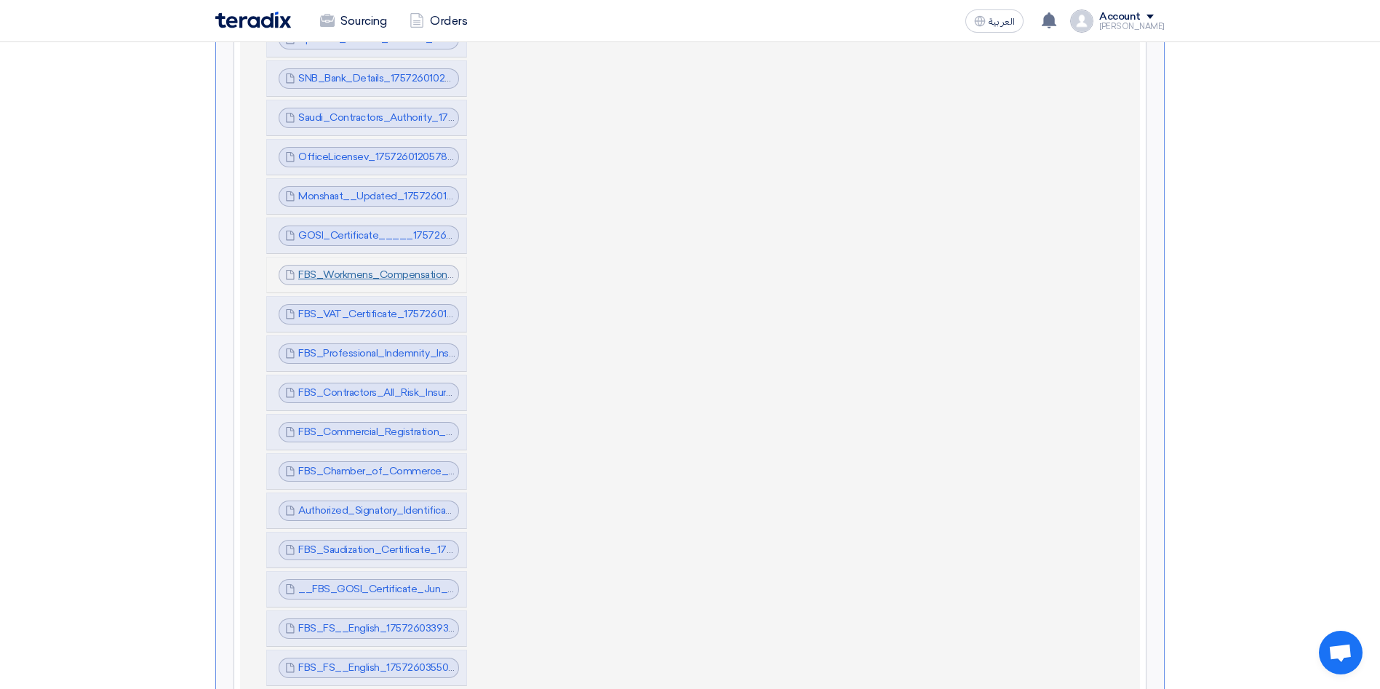
click at [359, 268] on link "FBS_Workmens_Compensation_Insurance_1757260160580.pdf" at bounding box center [446, 274] width 296 height 12
click at [356, 308] on link "FBS_VAT_Certificate_1757260166329.pdf" at bounding box center [396, 314] width 196 height 12
click at [355, 347] on link "FBS_Professional_Indemnity_Insurance_1757260180076.pdf" at bounding box center [437, 353] width 279 height 12
click at [351, 386] on link "FBS_Contractors_All_Risk_Insurance_1757260207706.pdf" at bounding box center [433, 392] width 270 height 12
click at [347, 426] on link "FBS_Commercial_Registration_Certificate_1757260220591.pdf" at bounding box center [444, 432] width 292 height 12
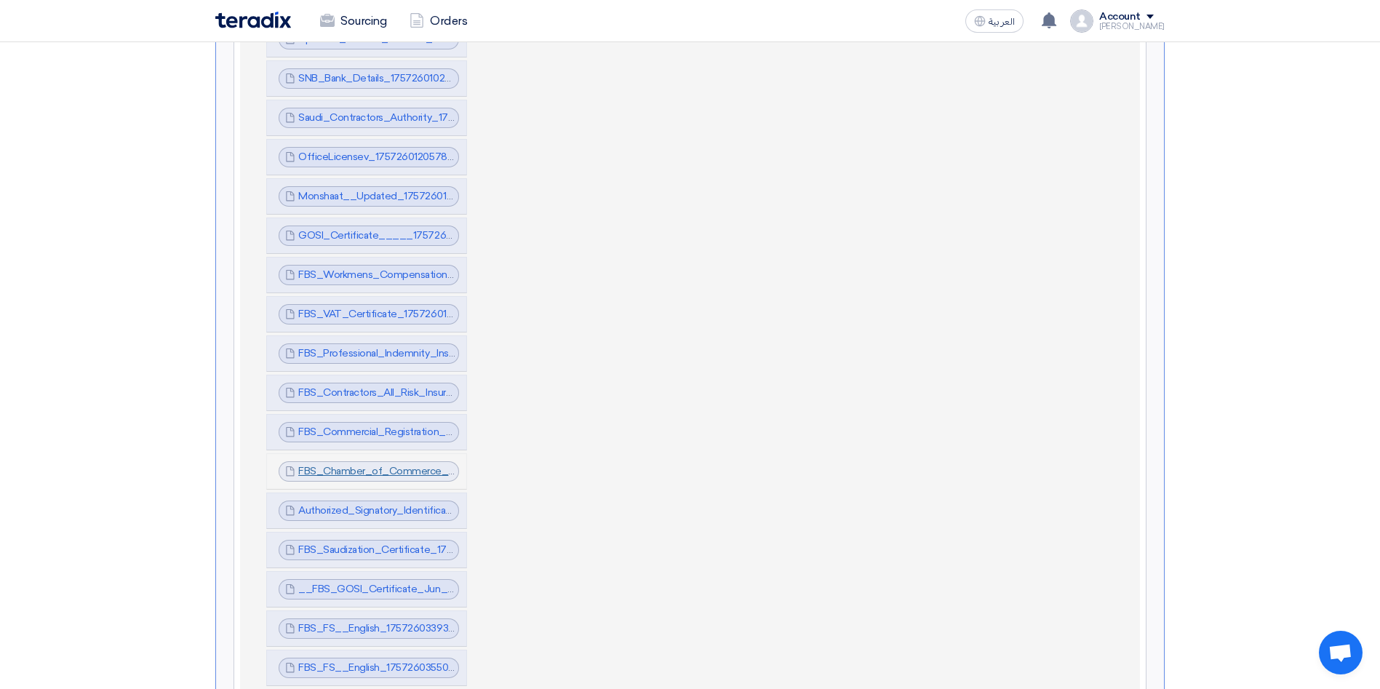
click at [344, 465] on link "FBS_Chamber_of_Commerce_Membership_Certificate_1757260284181.pdf" at bounding box center [477, 471] width 359 height 12
click at [344, 504] on link "Authorized_Signatory_Identification_Letter_1757260296101.pdf" at bounding box center [445, 510] width 295 height 12
click at [343, 543] on link "FBS_Saudization_Certificate_1757260309104.pdf" at bounding box center [413, 549] width 230 height 12
click at [346, 583] on link "__FBS_GOSI_Certificate_Jun__1757260317344.pdf" at bounding box center [421, 589] width 247 height 12
click at [344, 622] on link "FBS_FS__English_1757260339379.pdf" at bounding box center [388, 628] width 180 height 12
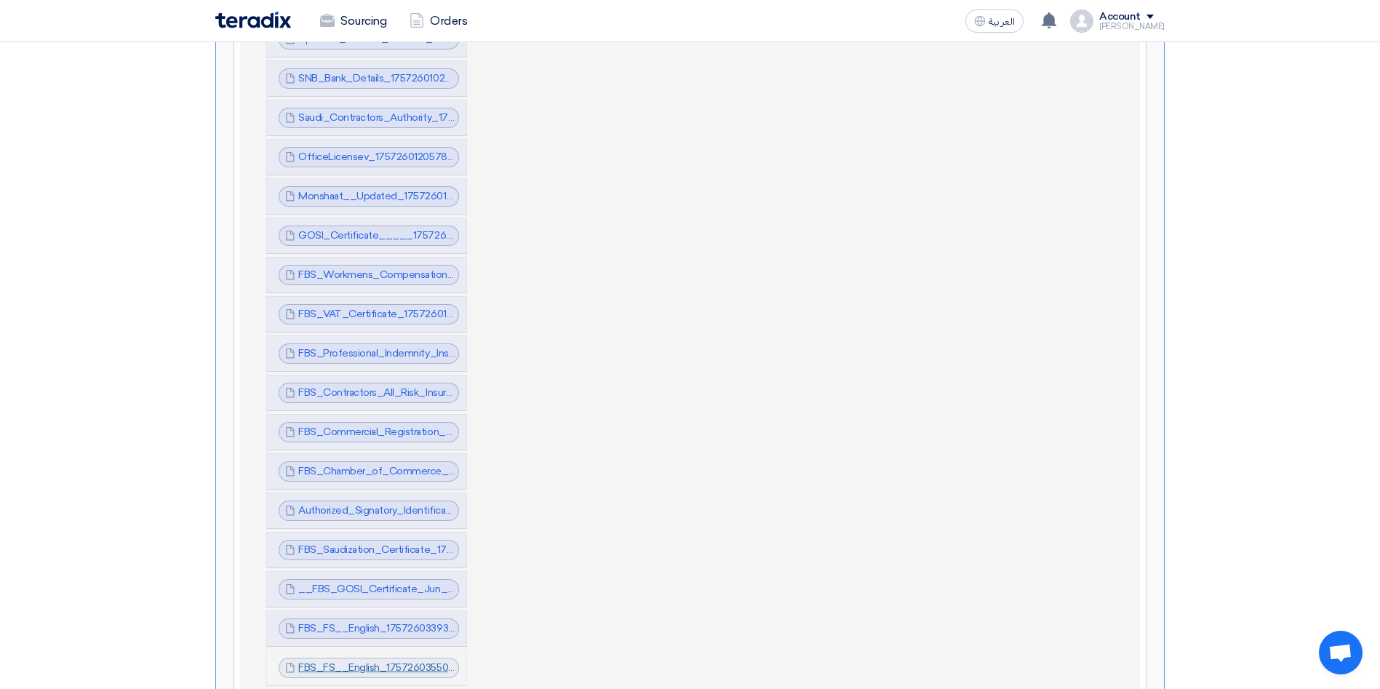
click at [345, 661] on link "FBS_FS__English_1757260355080.pdf" at bounding box center [388, 667] width 180 height 12
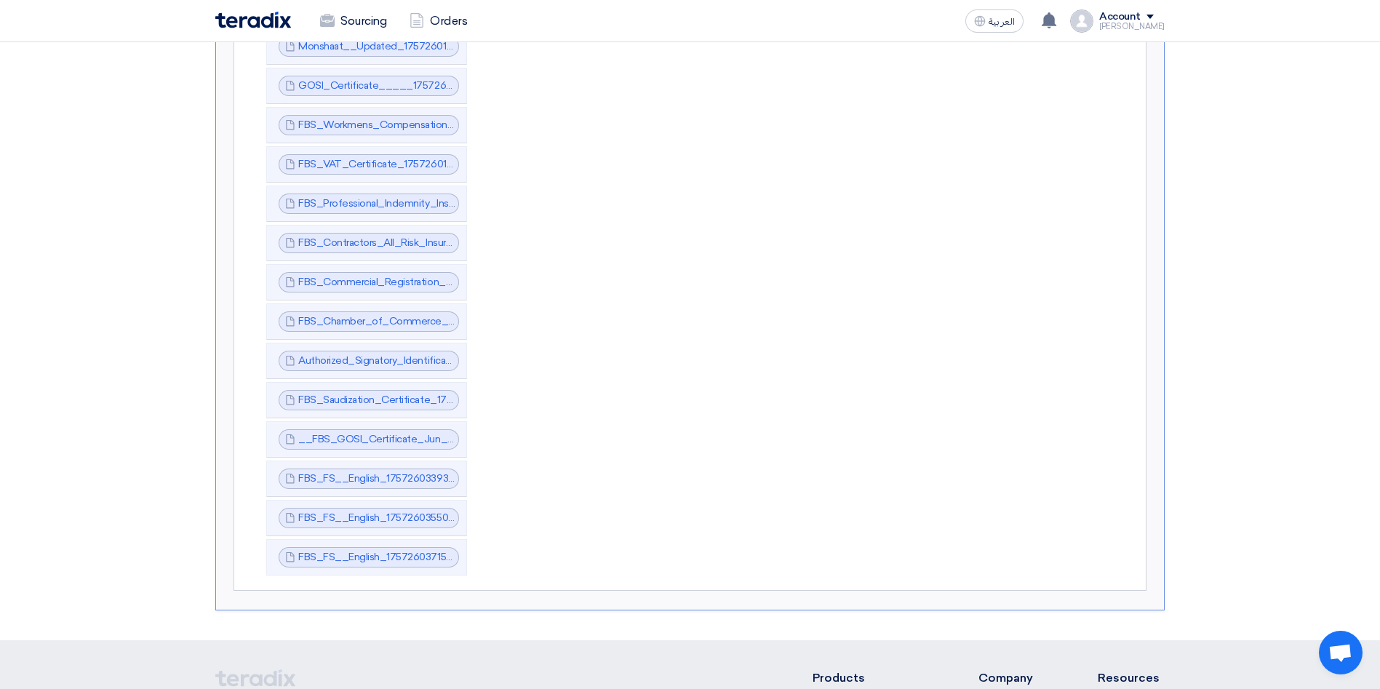
scroll to position [2816, 0]
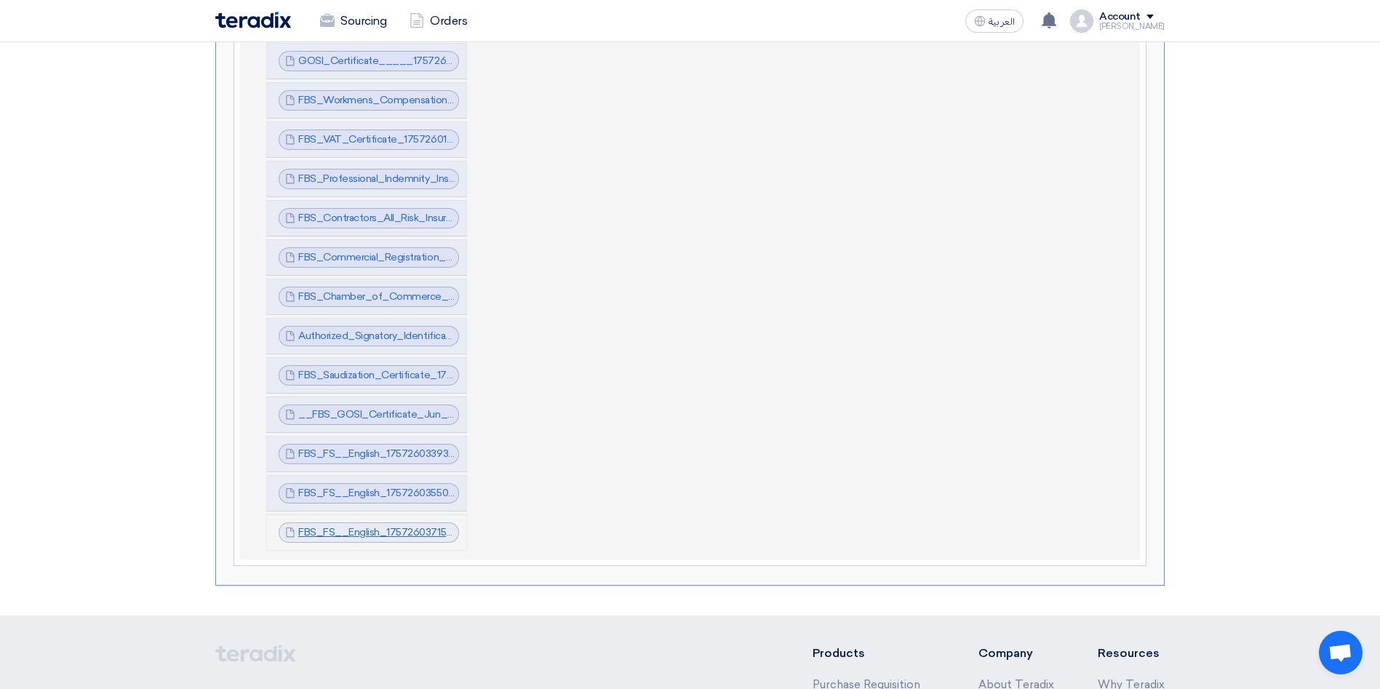
click at [379, 526] on link "FBS_FS__English_1757260371579.pdf" at bounding box center [387, 532] width 178 height 12
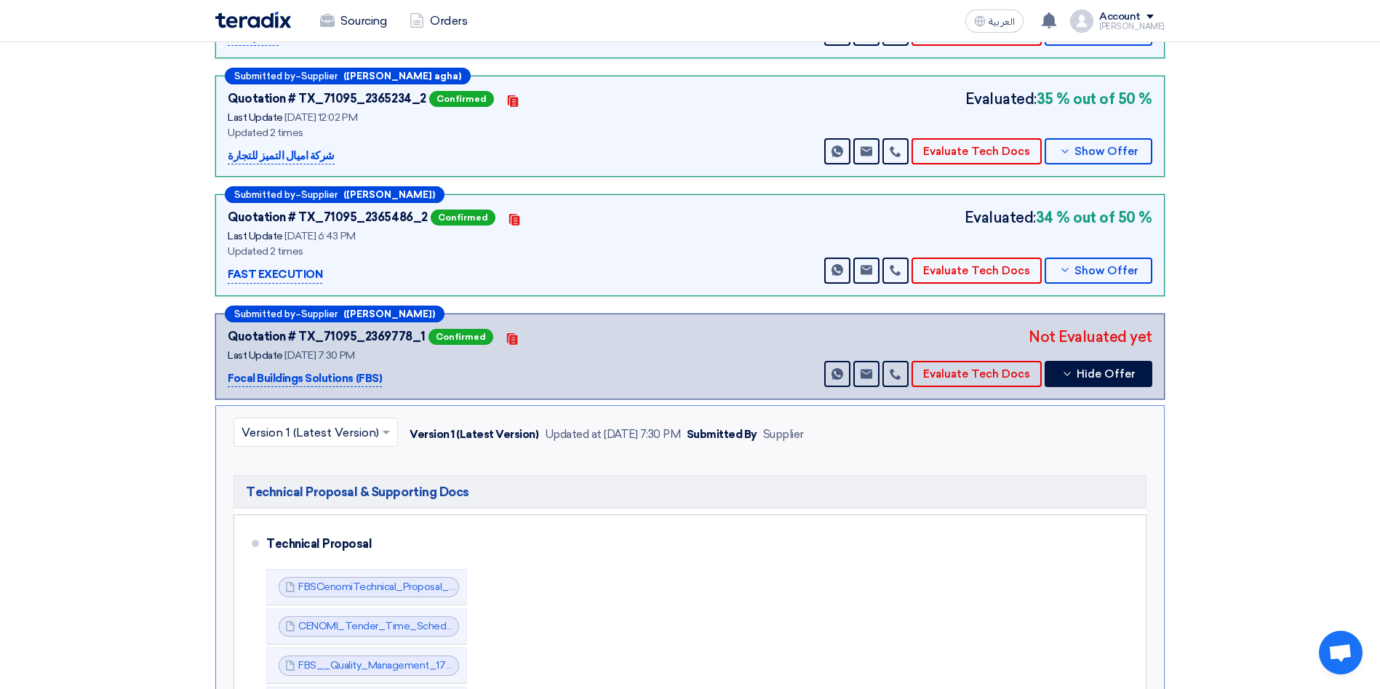
scroll to position [566, 0]
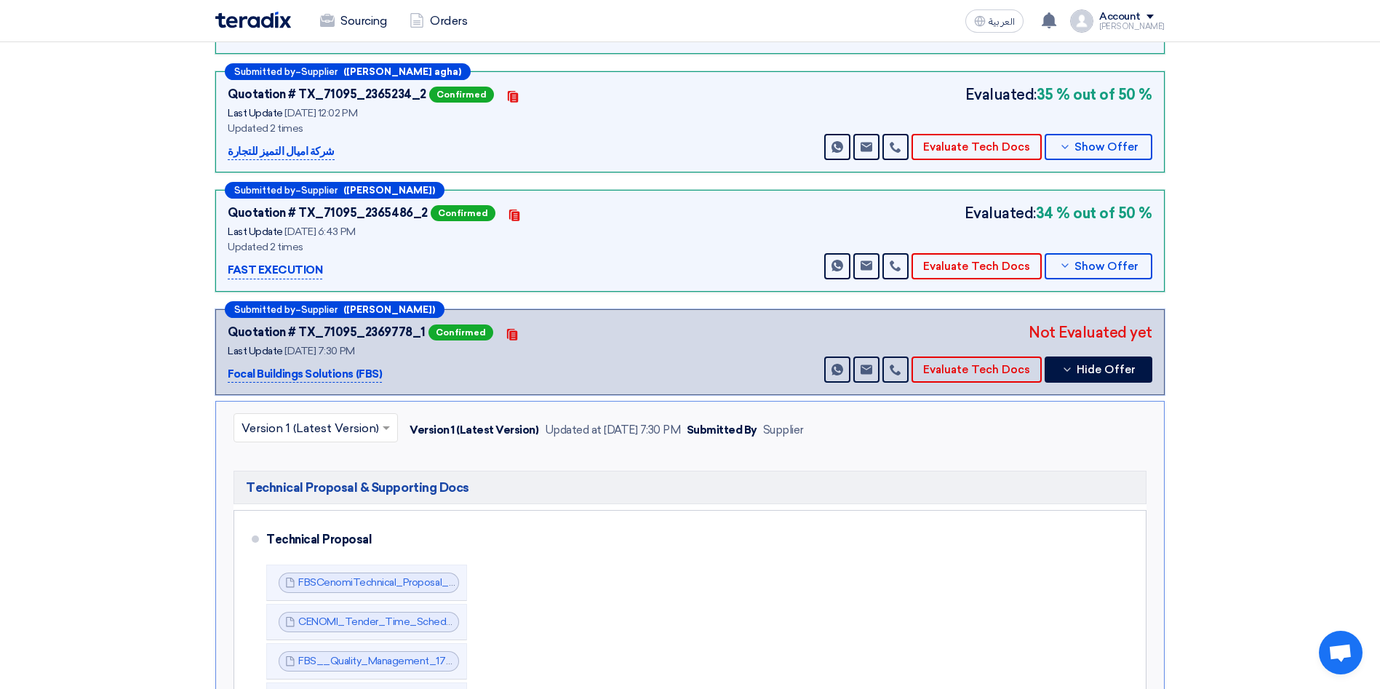
drag, startPoint x: 383, startPoint y: 356, endPoint x: 188, endPoint y: 357, distance: 194.2
copy p "Focal Buildings Solutions (FBS)"
click at [976, 356] on button "Evaluate Tech Docs" at bounding box center [977, 369] width 130 height 26
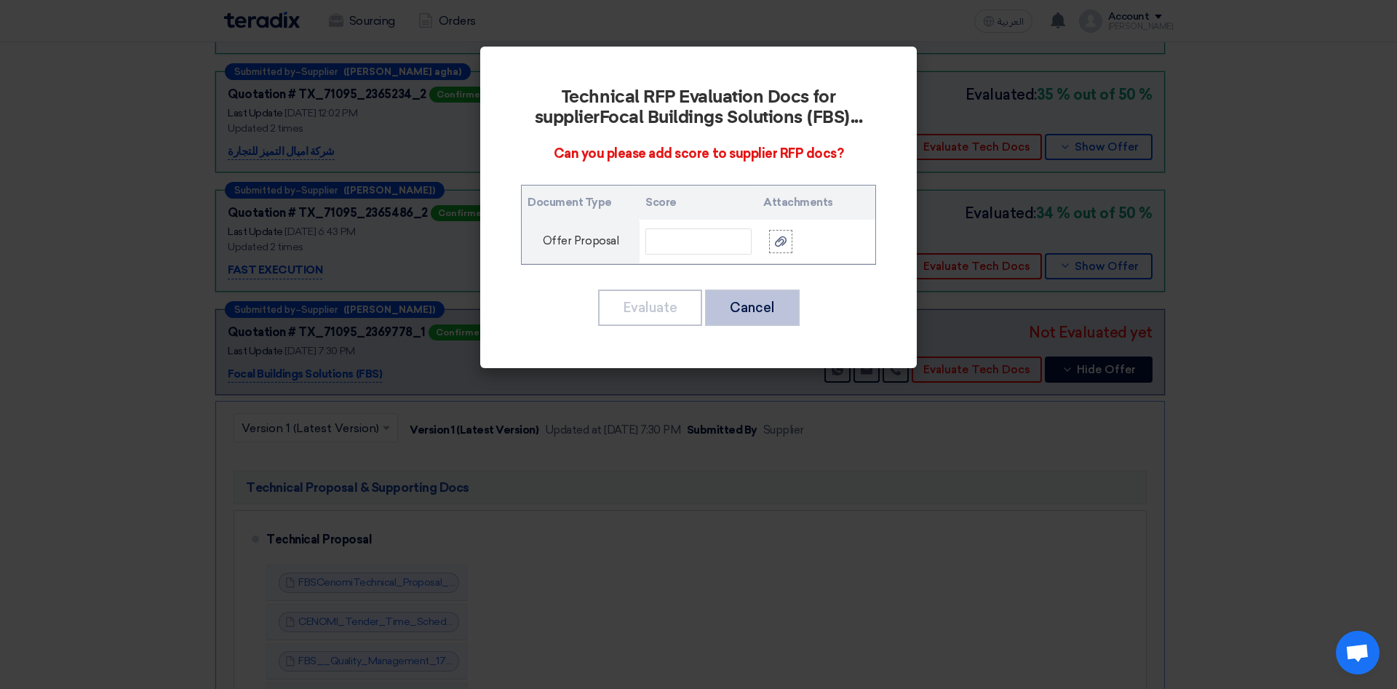
click at [786, 312] on button "Cancel" at bounding box center [752, 308] width 95 height 36
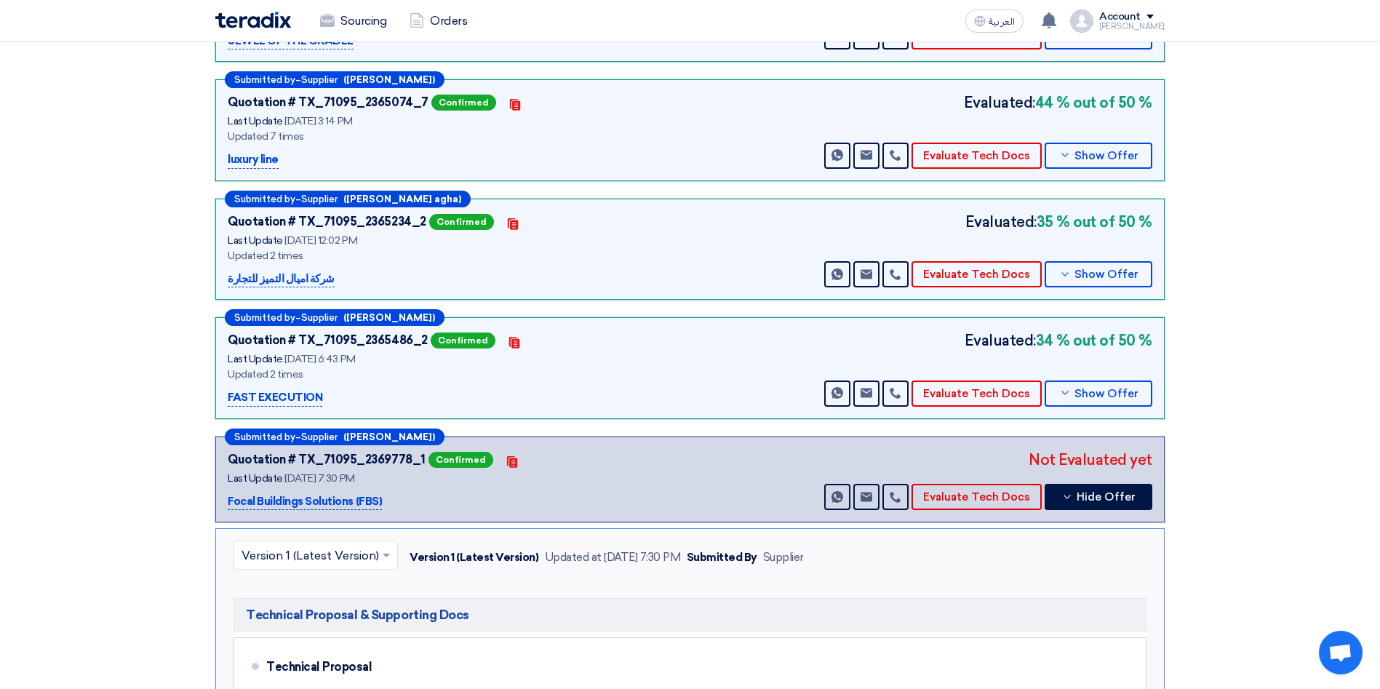
scroll to position [450, 0]
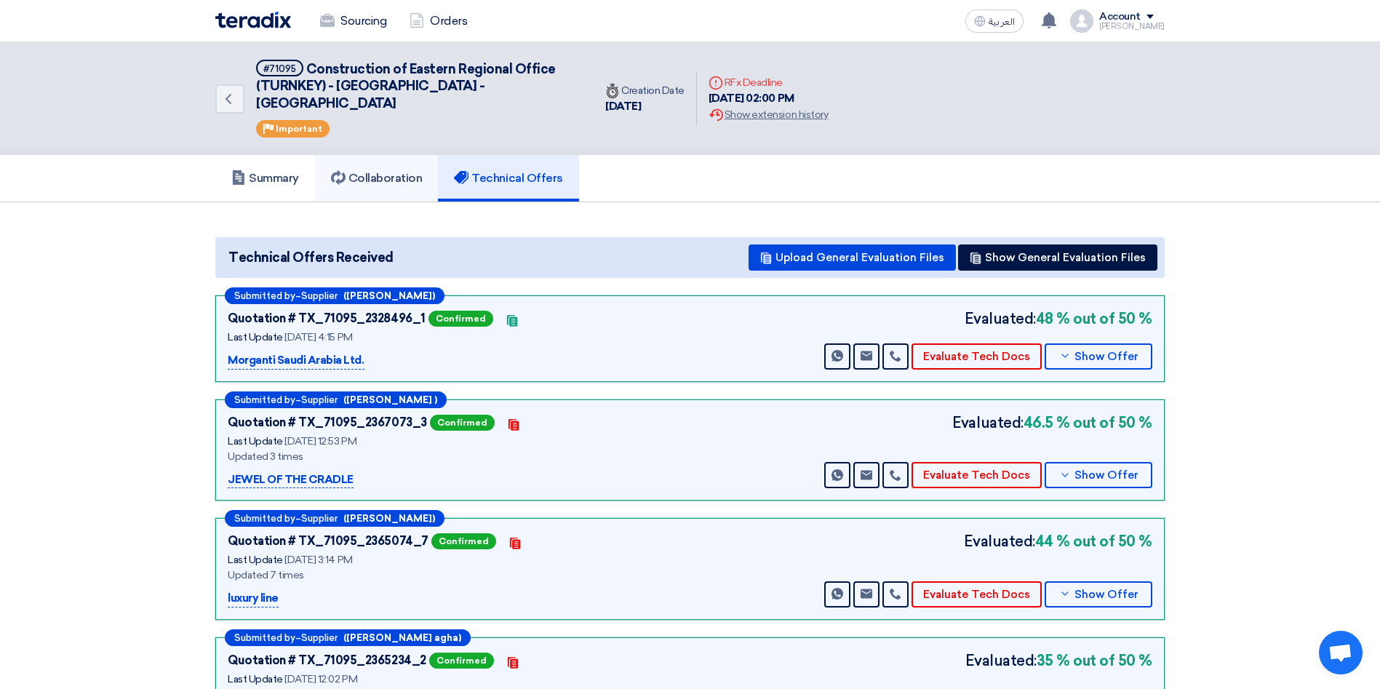
click at [375, 171] on h5 "Collaboration" at bounding box center [377, 178] width 92 height 15
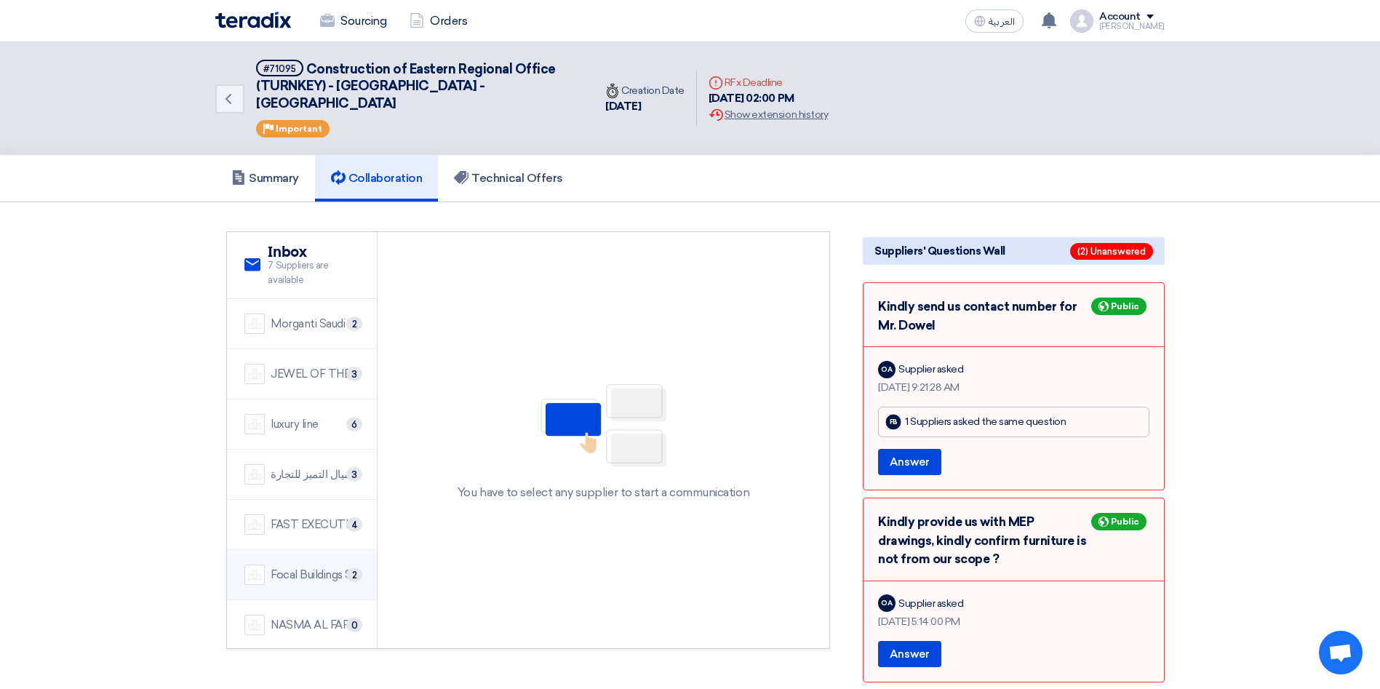
click at [310, 567] on div "Focal Buildings Solutions (FBS)" at bounding box center [315, 575] width 89 height 17
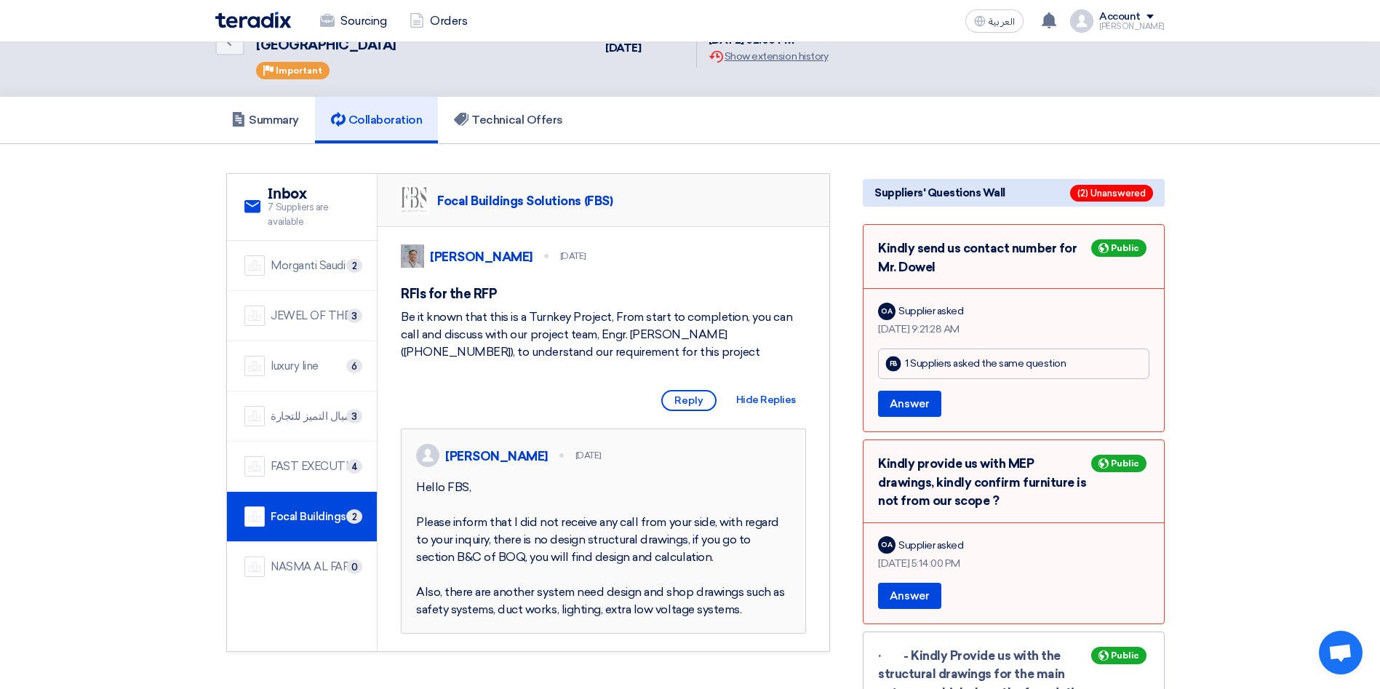
scroll to position [52, 0]
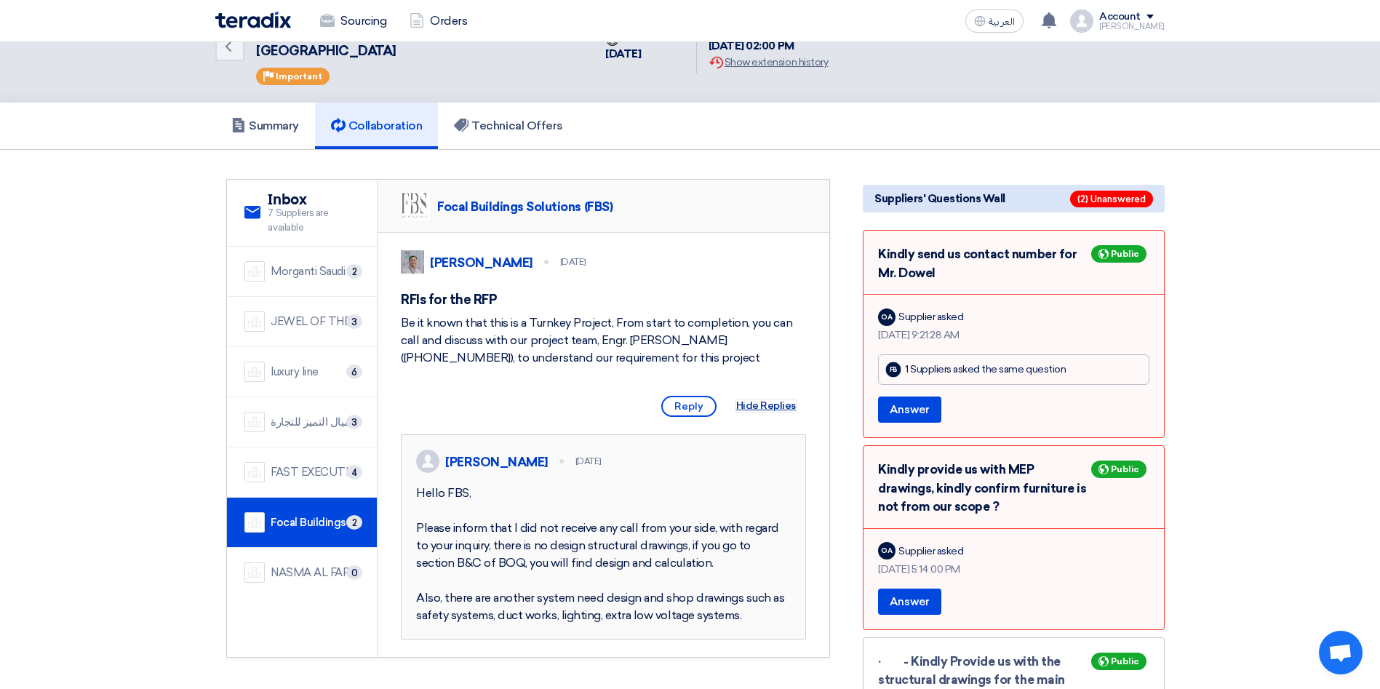
click at [762, 410] on span "Hide Replies" at bounding box center [766, 405] width 60 height 12
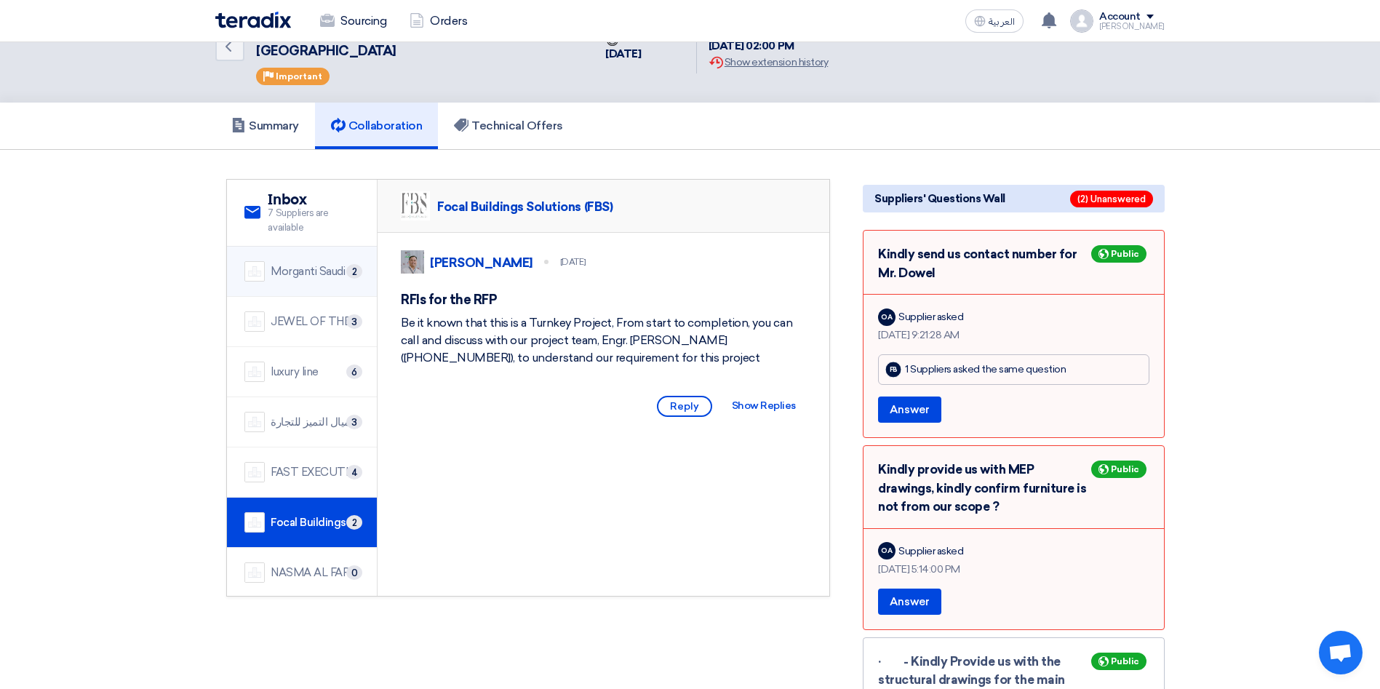
click at [315, 263] on div "Morganti Saudi Arabia Ltd." at bounding box center [315, 271] width 89 height 17
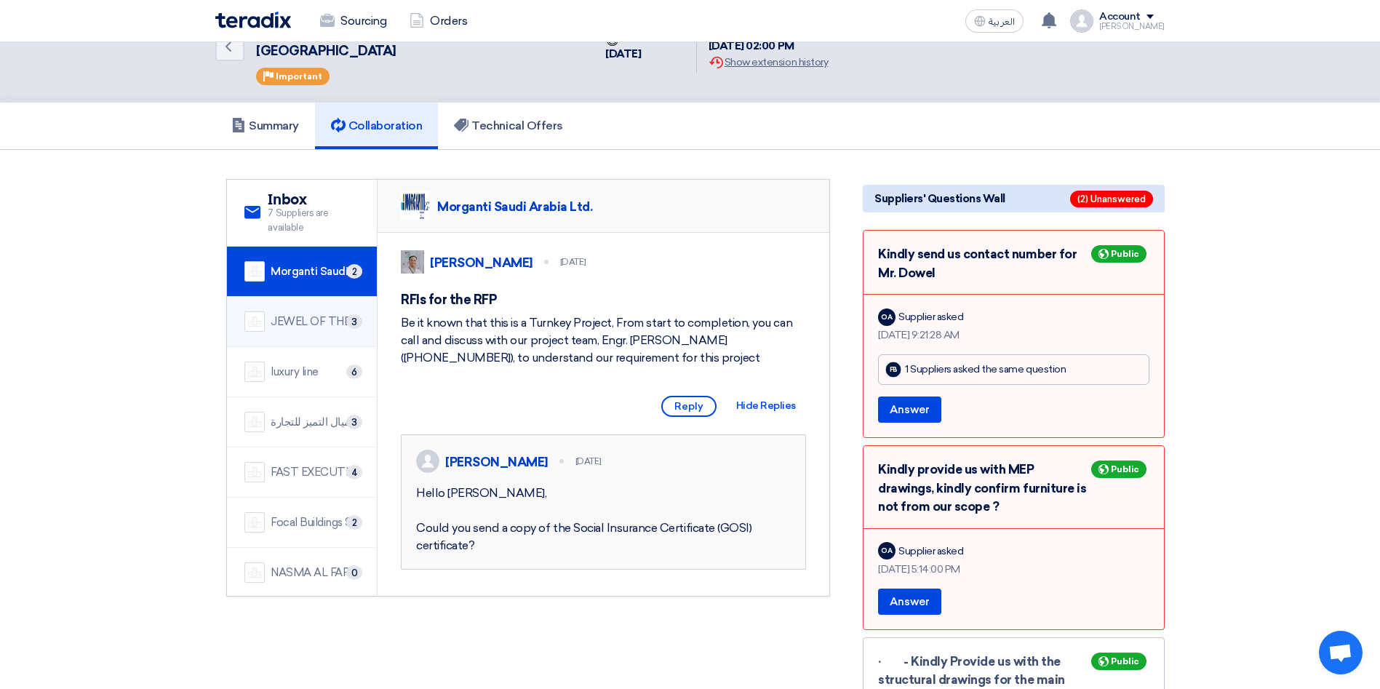
click at [309, 314] on div "JEWEL OF THE CRADLE" at bounding box center [315, 322] width 89 height 17
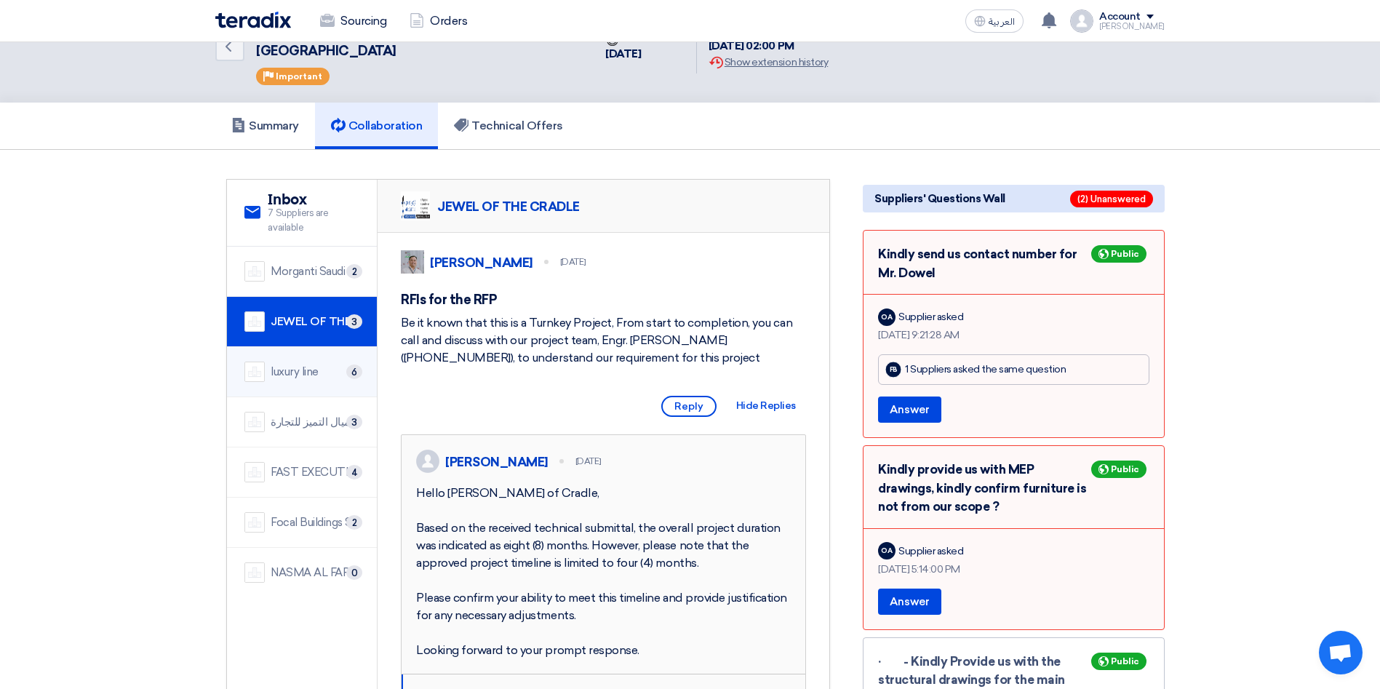
click at [311, 364] on div "luxury line" at bounding box center [295, 372] width 48 height 17
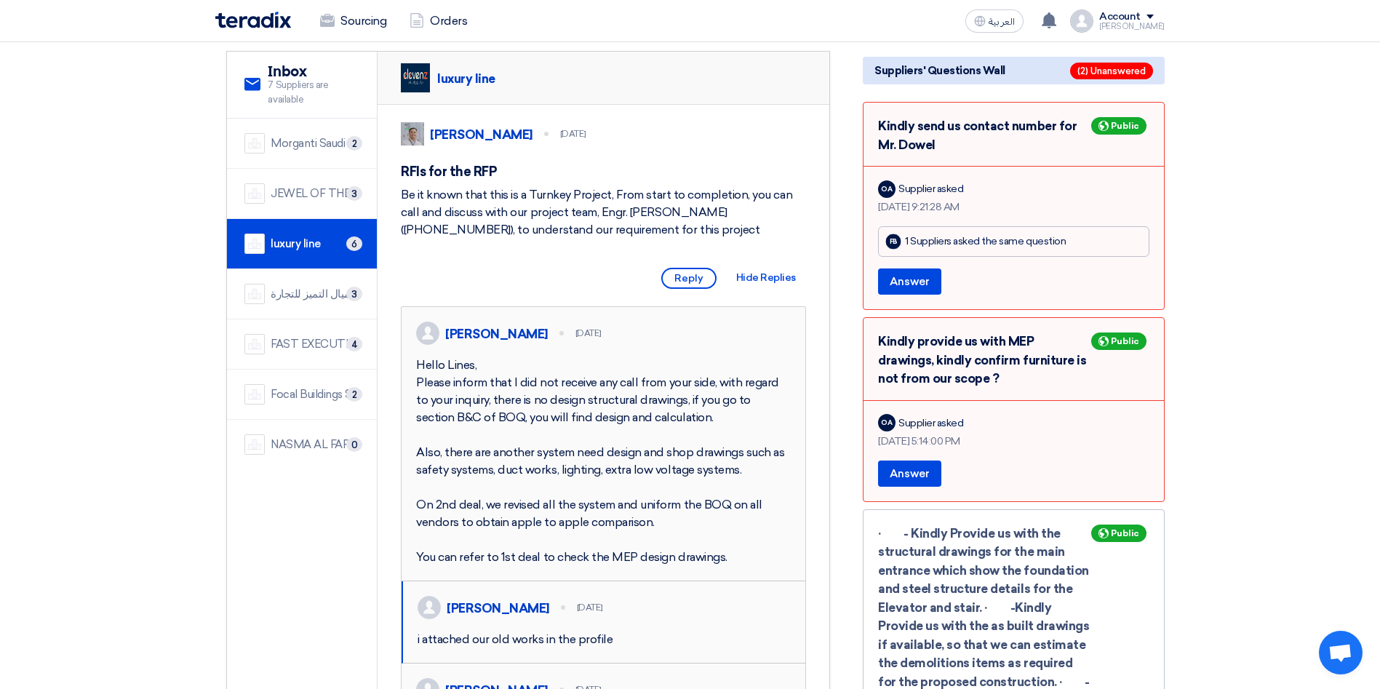
scroll to position [151, 0]
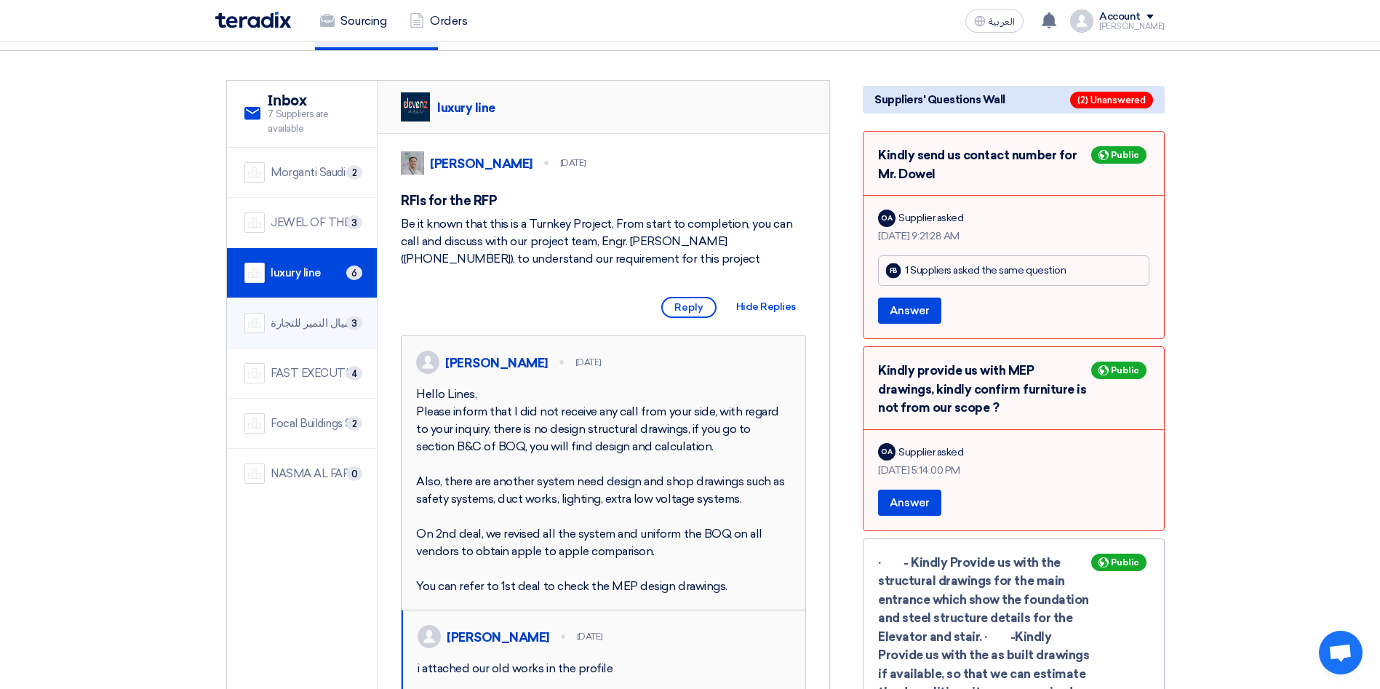
click at [317, 315] on div "شركة اميال التميز للتجارة" at bounding box center [315, 323] width 89 height 17
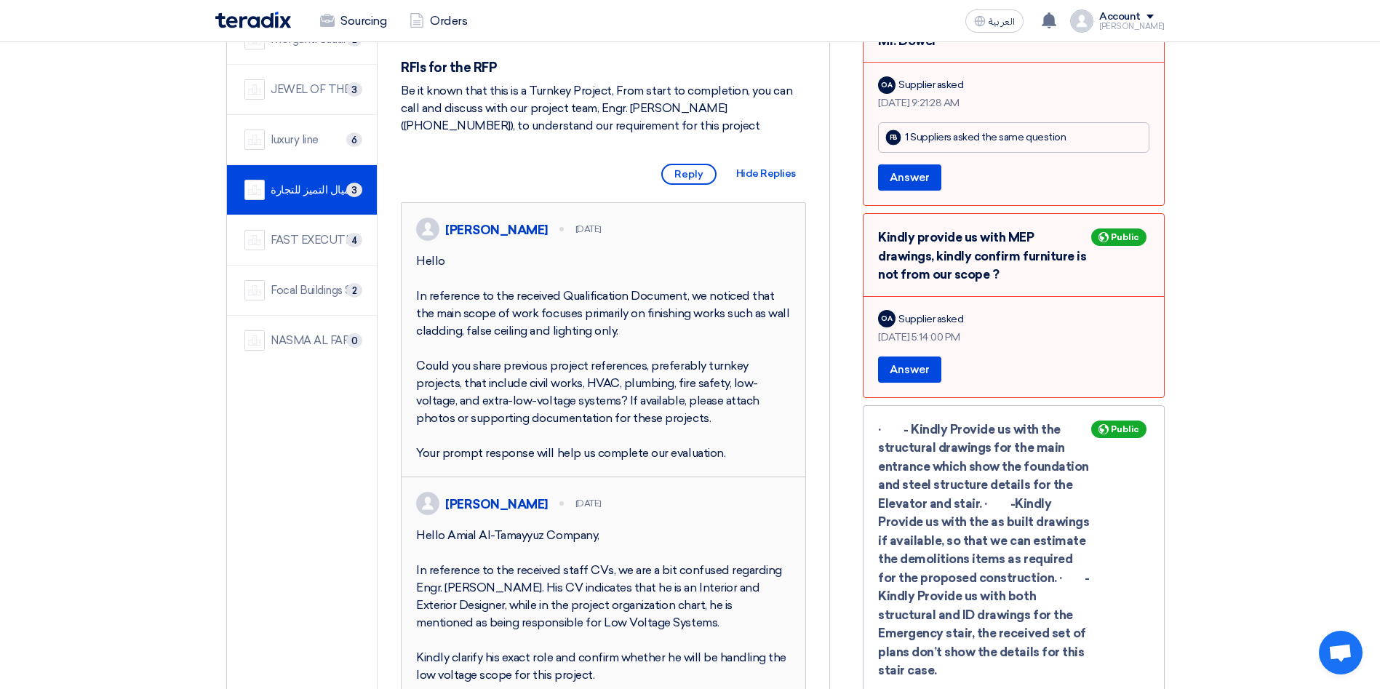
scroll to position [0, 0]
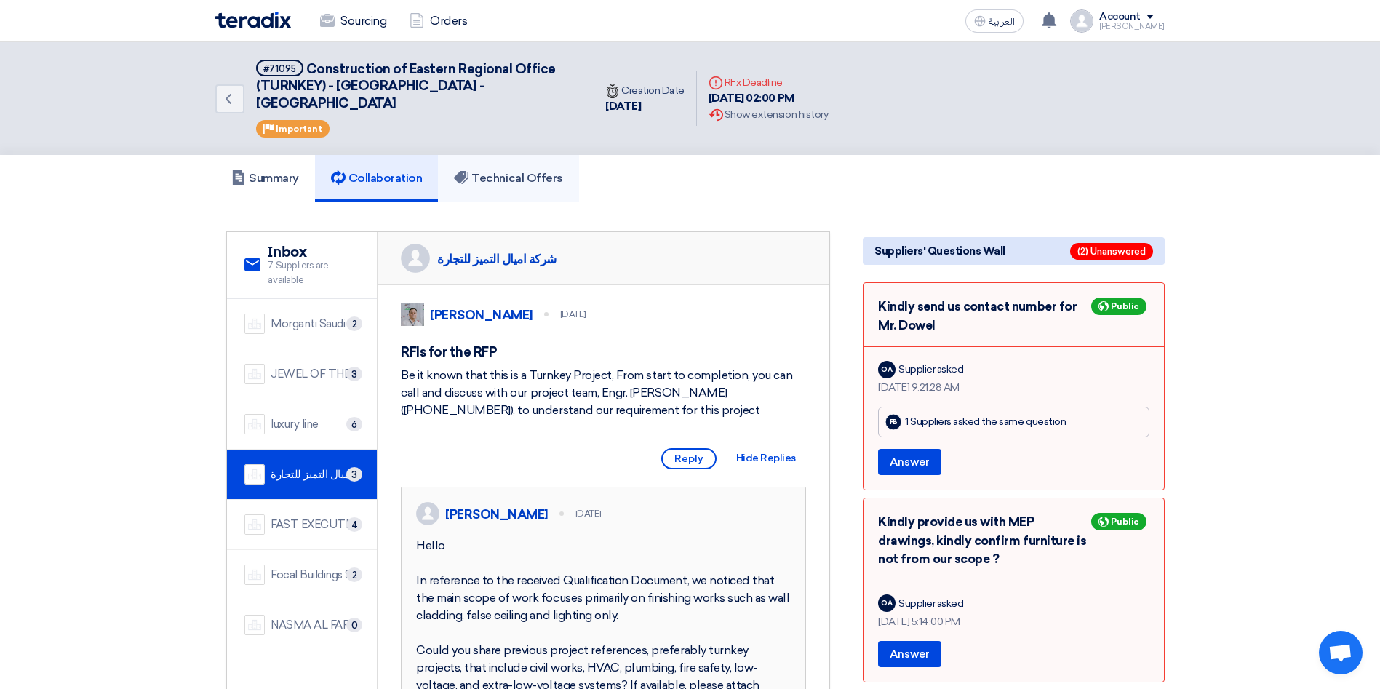
click at [511, 172] on link "Technical Offers" at bounding box center [508, 178] width 140 height 47
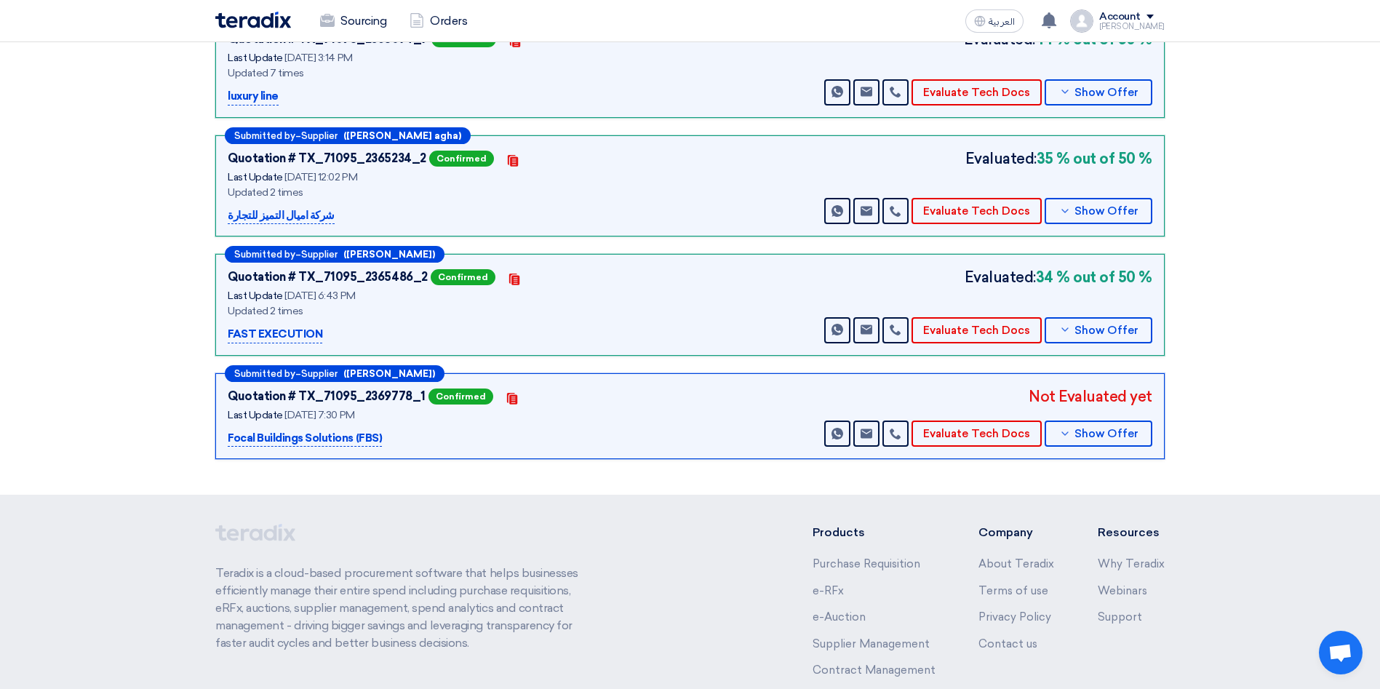
scroll to position [508, 0]
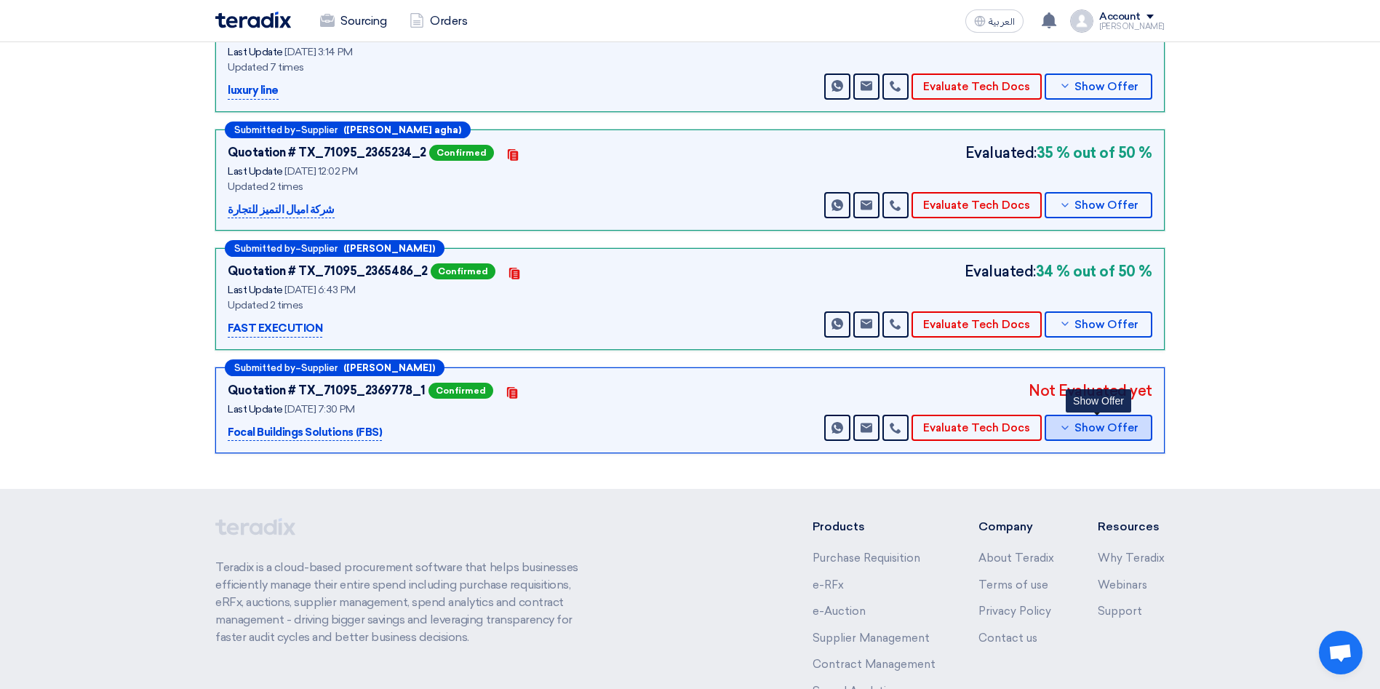
click at [1097, 423] on span "Show Offer" at bounding box center [1106, 428] width 64 height 11
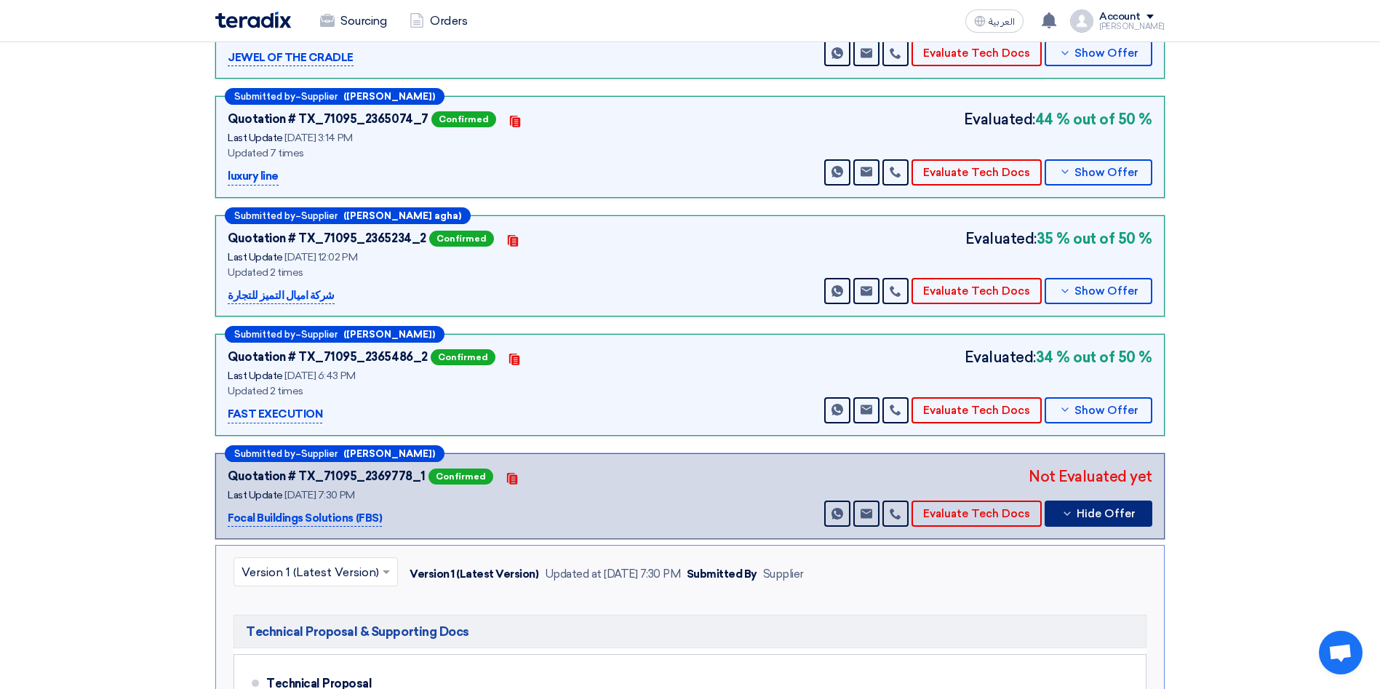
scroll to position [0, 0]
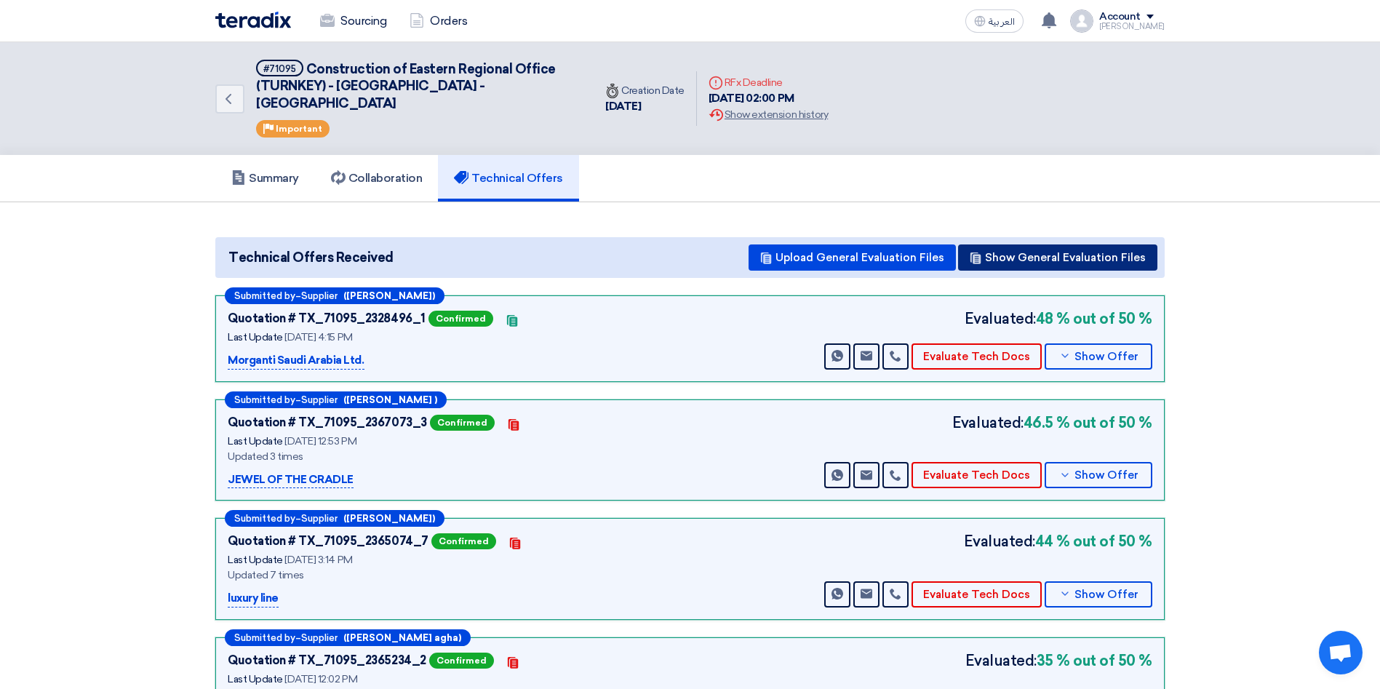
click at [1119, 244] on button "Show General Evaluation Files" at bounding box center [1057, 257] width 199 height 26
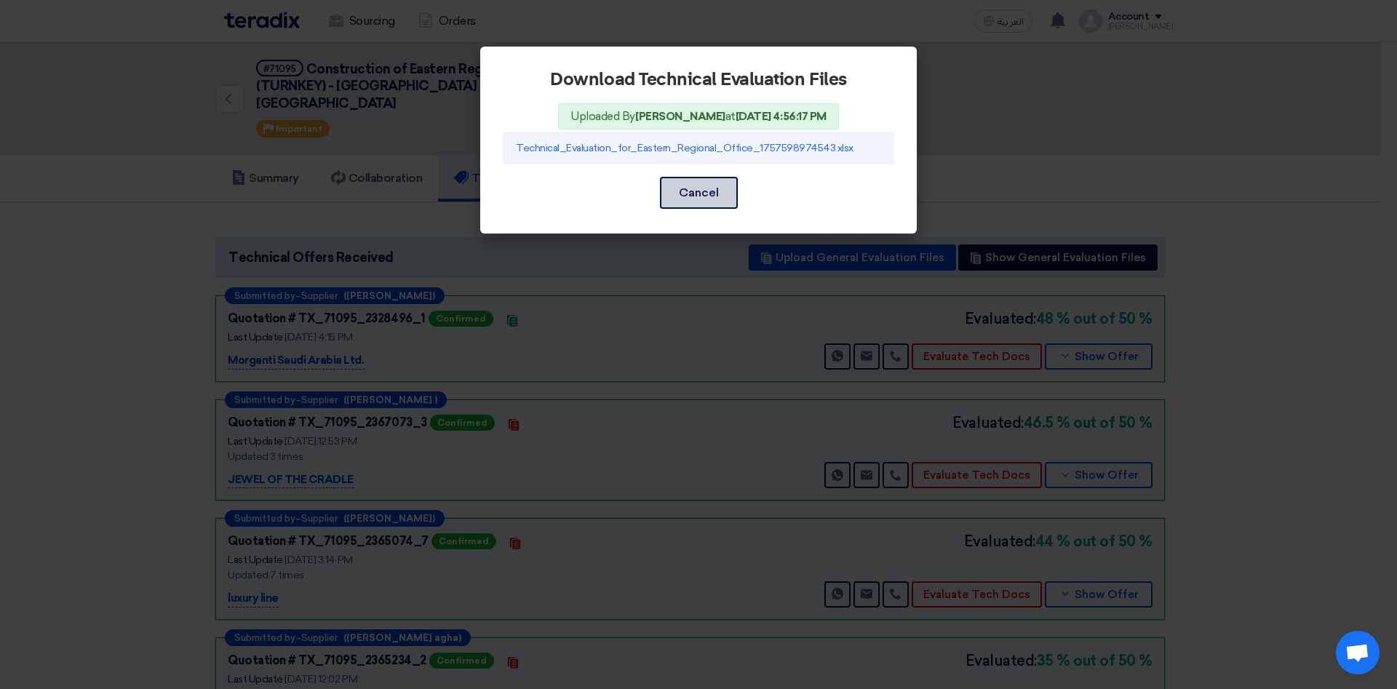
click at [708, 196] on button "Cancel" at bounding box center [699, 193] width 78 height 32
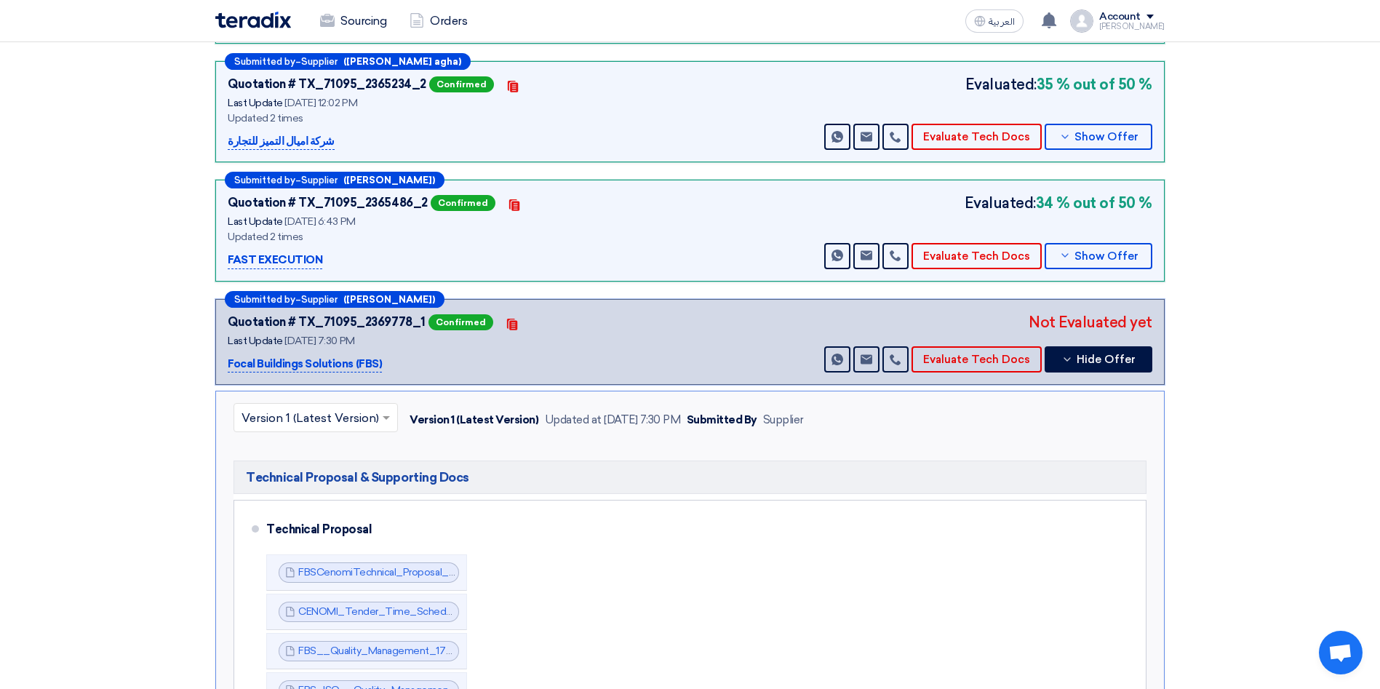
scroll to position [589, 0]
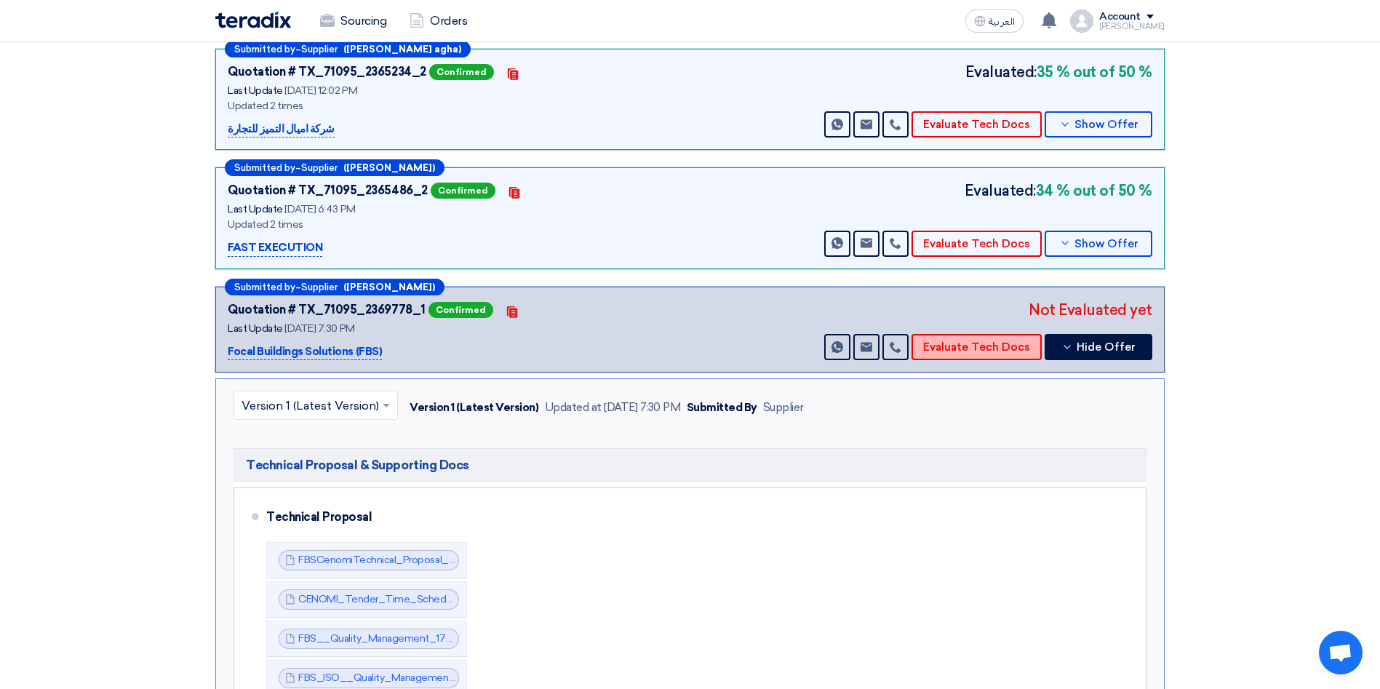
click at [983, 342] on button "Evaluate Tech Docs" at bounding box center [977, 347] width 130 height 26
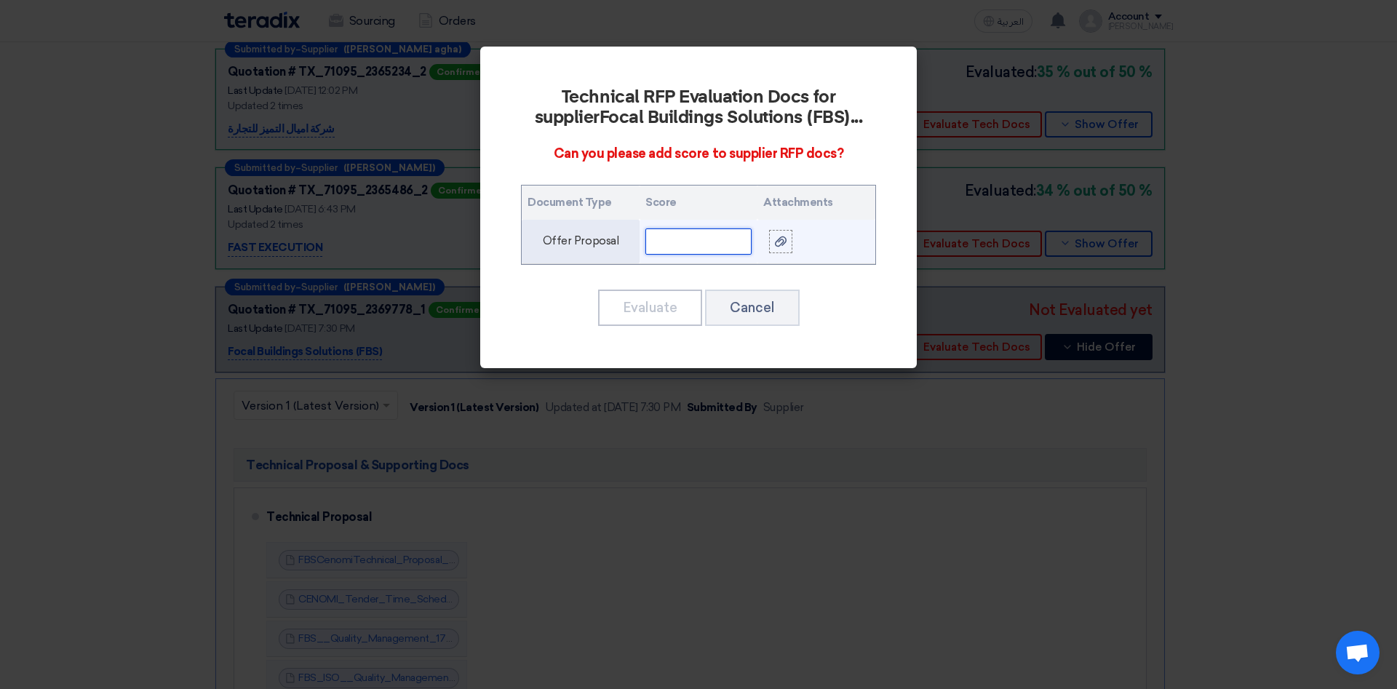
click at [695, 246] on input "text" at bounding box center [698, 241] width 106 height 26
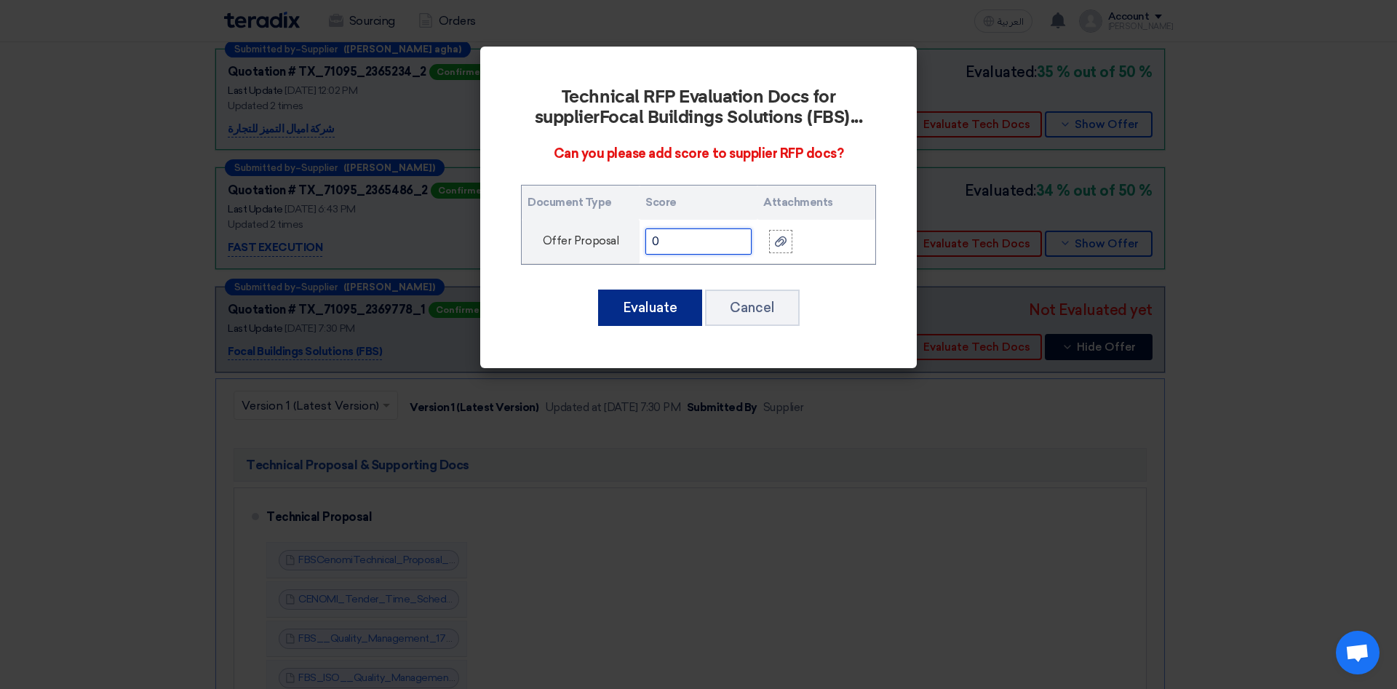
type input "0"
click at [653, 311] on button "Evaluate" at bounding box center [650, 308] width 104 height 36
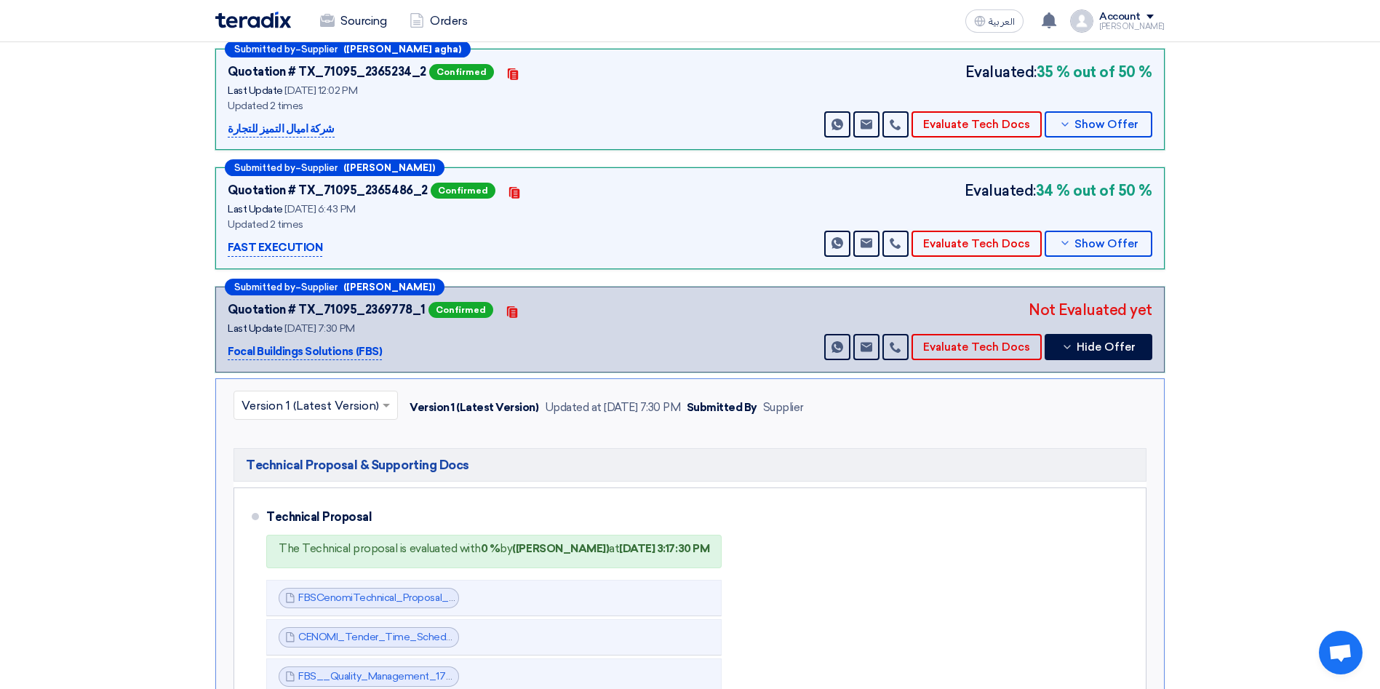
click at [1088, 342] on span "Hide Offer" at bounding box center [1106, 347] width 59 height 11
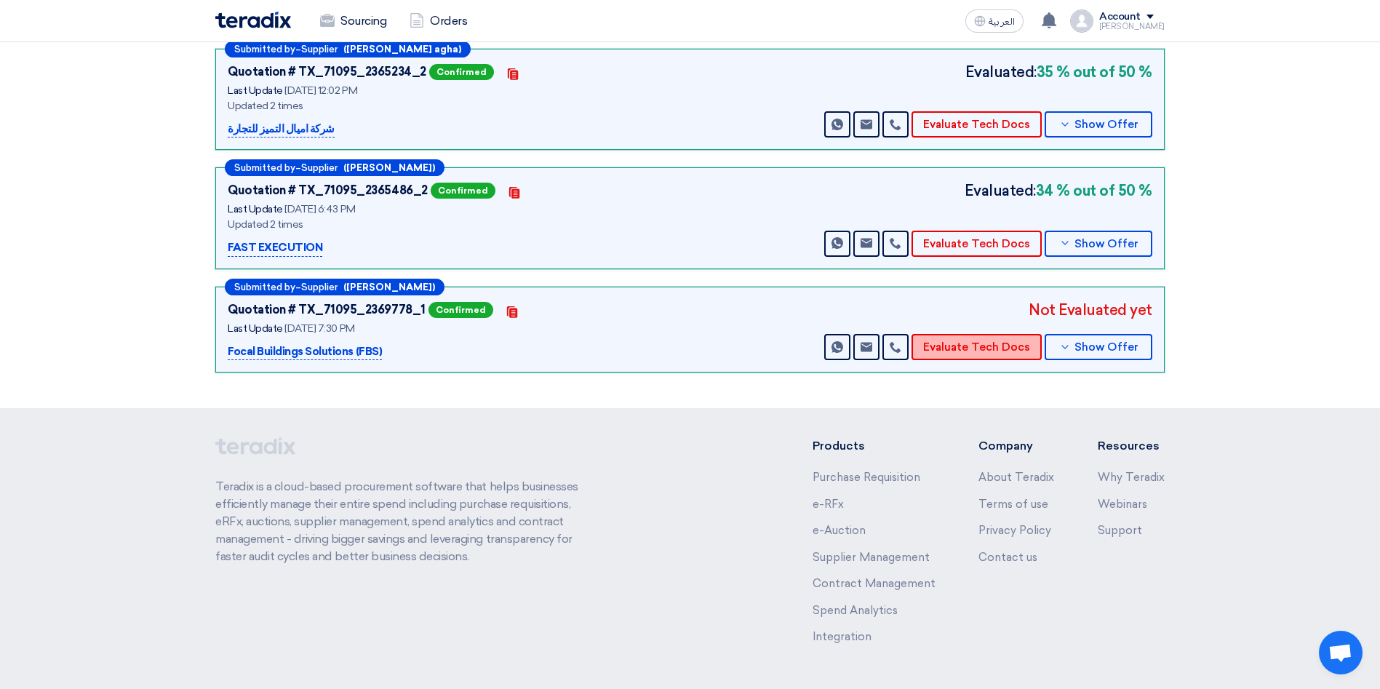
click at [961, 334] on button "Evaluate Tech Docs" at bounding box center [977, 347] width 130 height 26
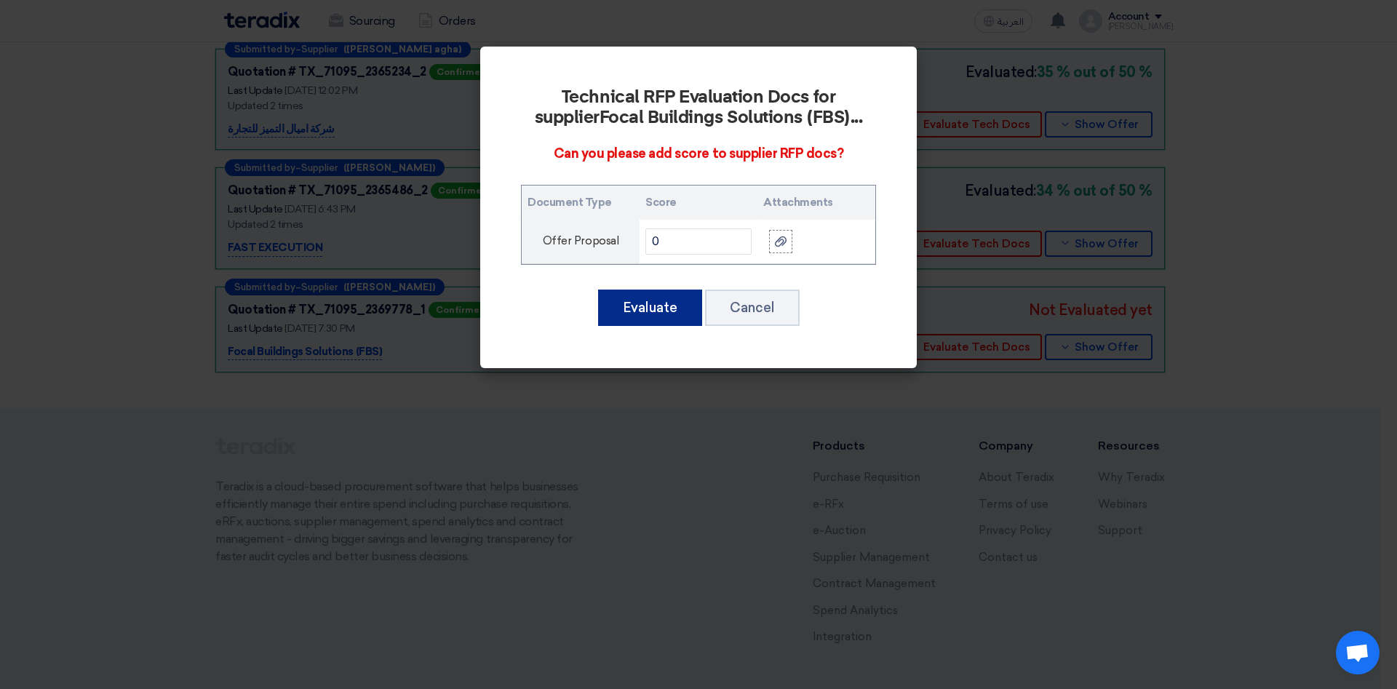
click at [668, 314] on button "Evaluate" at bounding box center [650, 308] width 104 height 36
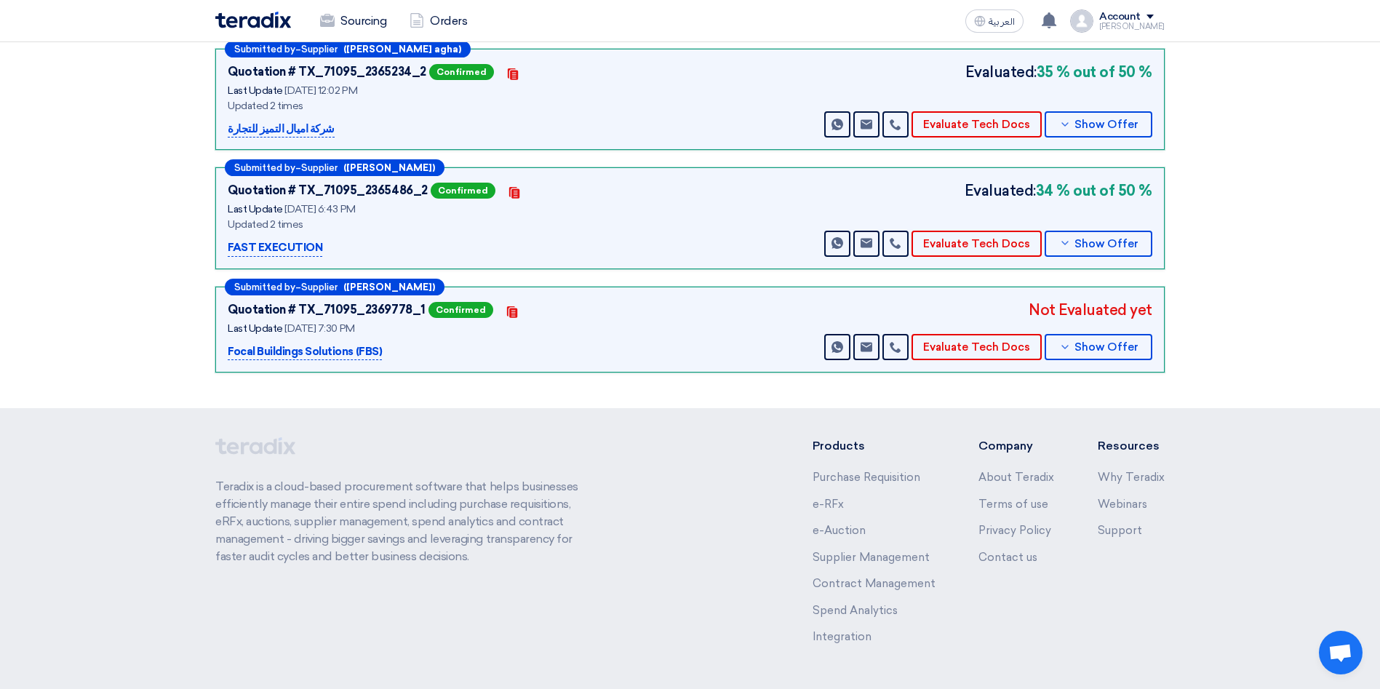
scroll to position [0, 0]
